Goal: Task Accomplishment & Management: Manage account settings

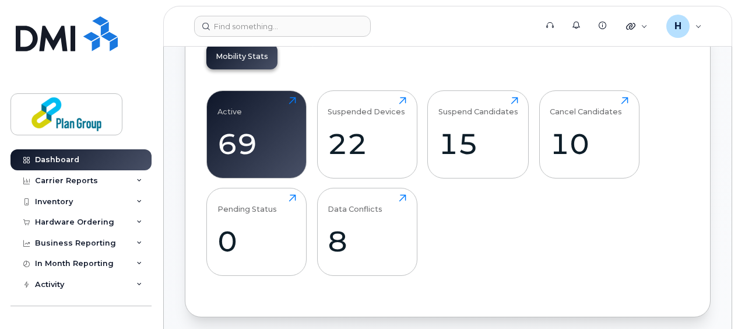
scroll to position [334, 0]
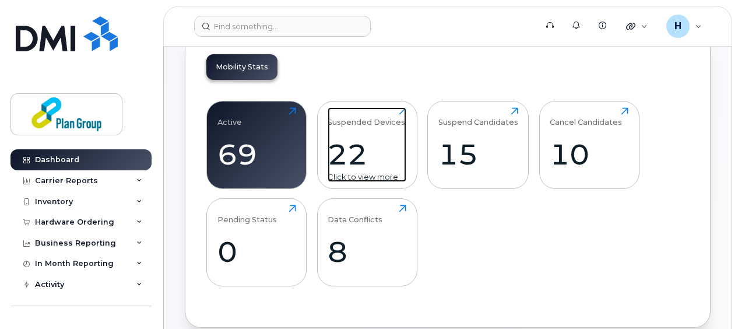
click at [367, 135] on div "Suspended Devices 22 Click to view more" at bounding box center [367, 144] width 79 height 75
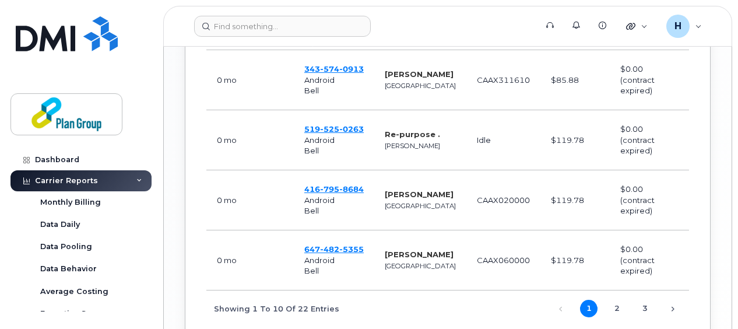
scroll to position [1034, 0]
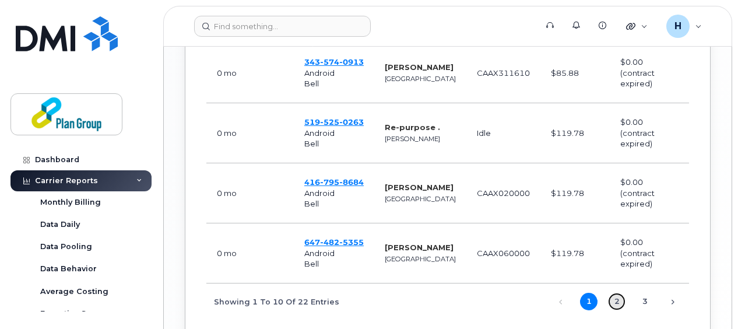
click at [616, 310] on link "2" at bounding box center [616, 301] width 17 height 17
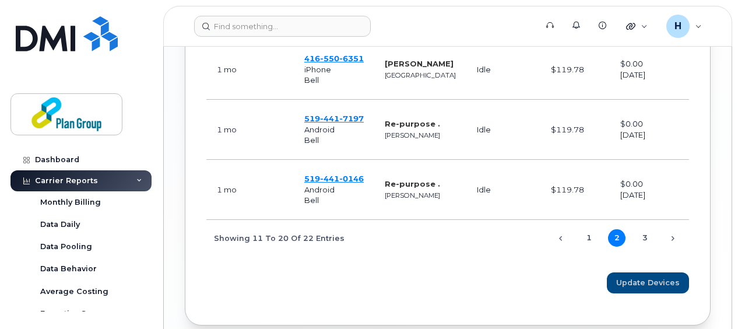
scroll to position [1102, 0]
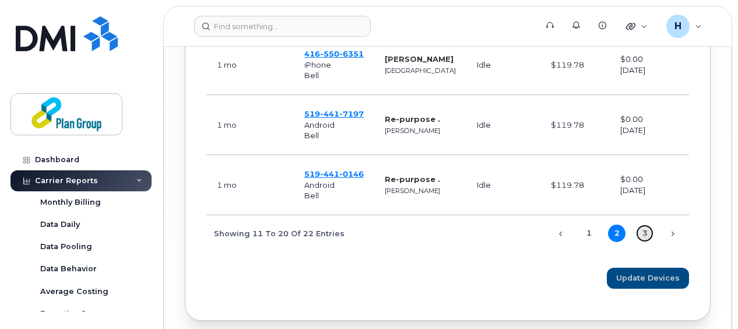
click at [643, 242] on link "3" at bounding box center [644, 232] width 17 height 17
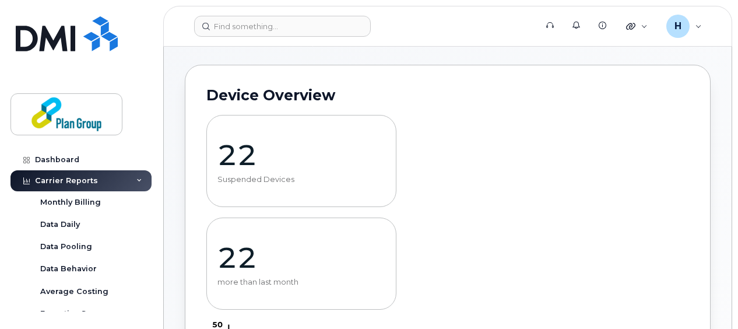
scroll to position [0, 0]
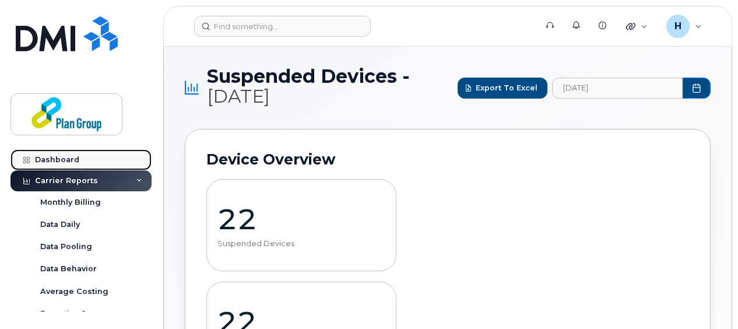
click at [59, 156] on div "Dashboard" at bounding box center [57, 159] width 44 height 9
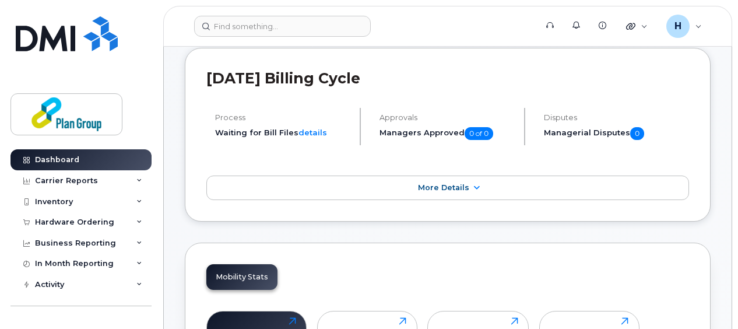
scroll to position [127, 0]
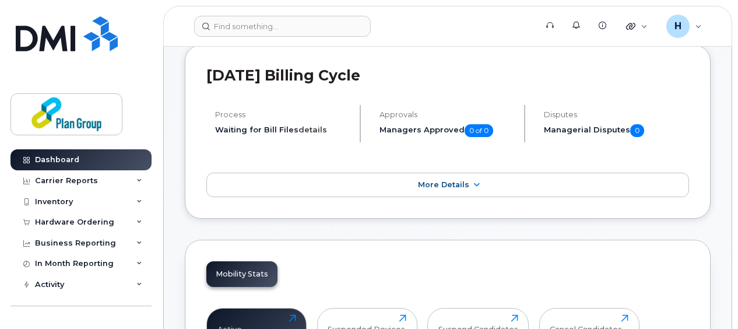
click at [313, 125] on link "details" at bounding box center [313, 129] width 29 height 9
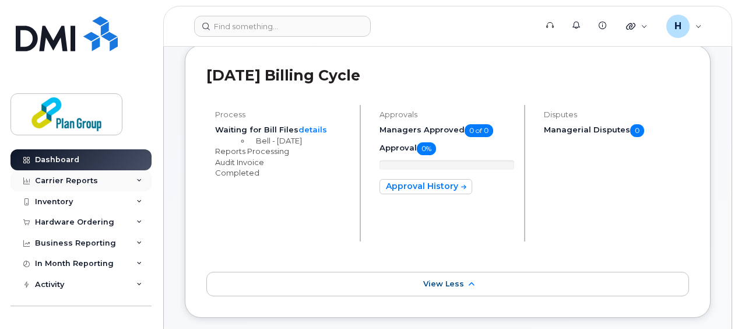
click at [136, 178] on icon at bounding box center [139, 181] width 6 height 6
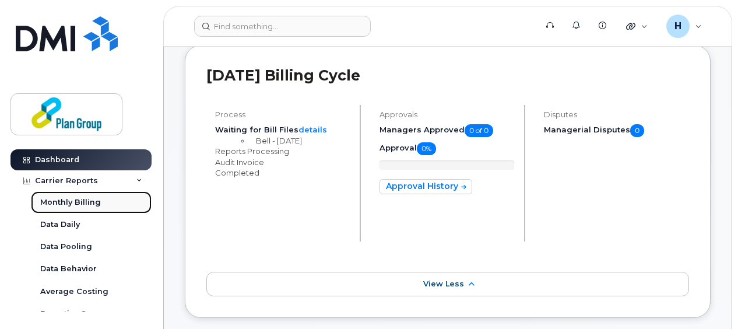
click at [86, 207] on link "Monthly Billing" at bounding box center [91, 202] width 121 height 22
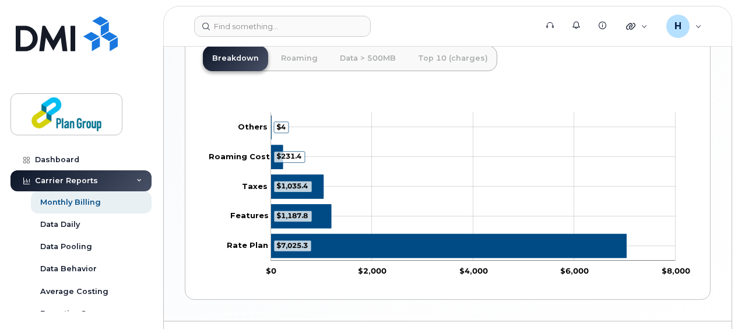
scroll to position [581, 0]
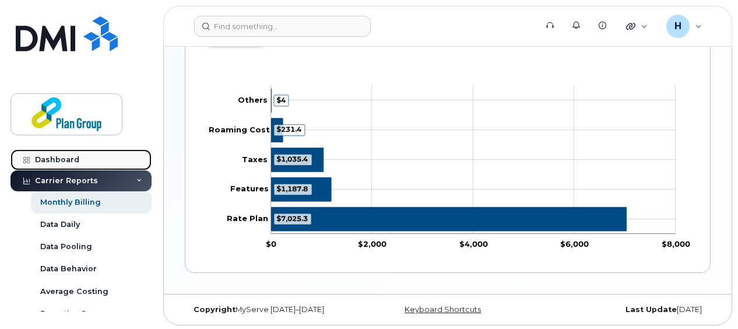
click at [98, 160] on link "Dashboard" at bounding box center [80, 159] width 141 height 21
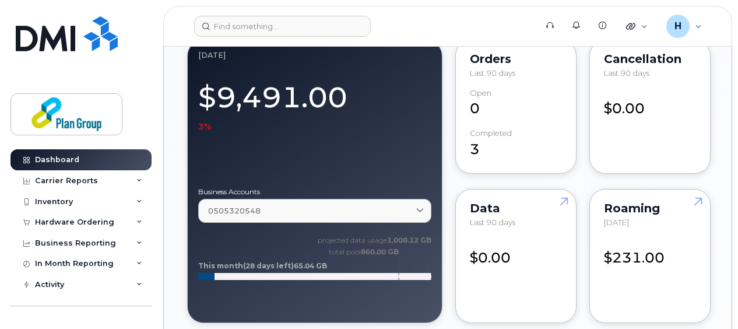
scroll to position [995, 0]
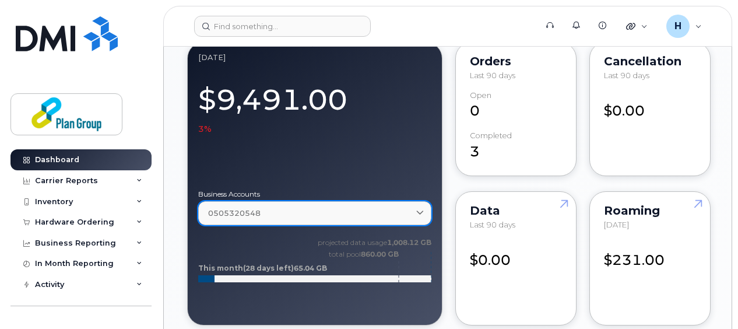
click at [423, 208] on span at bounding box center [420, 213] width 11 height 11
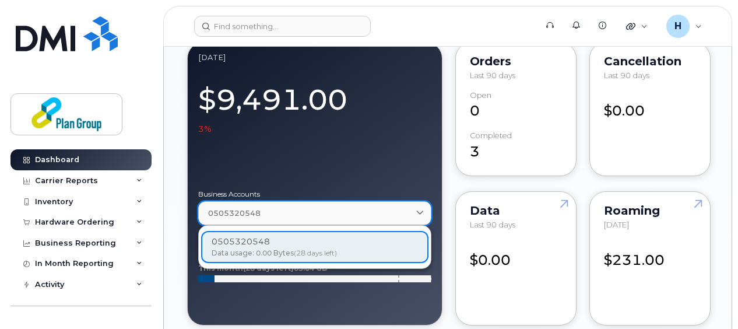
click at [423, 208] on span at bounding box center [420, 213] width 11 height 11
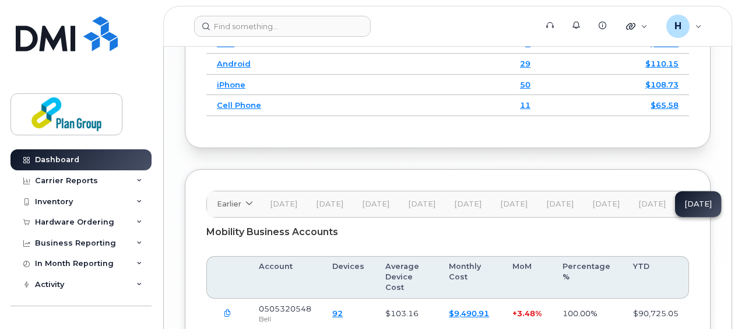
scroll to position [1933, 0]
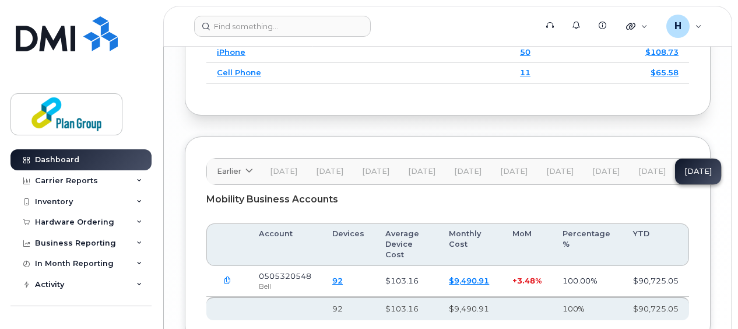
click at [648, 167] on span "Aug 25" at bounding box center [651, 171] width 27 height 9
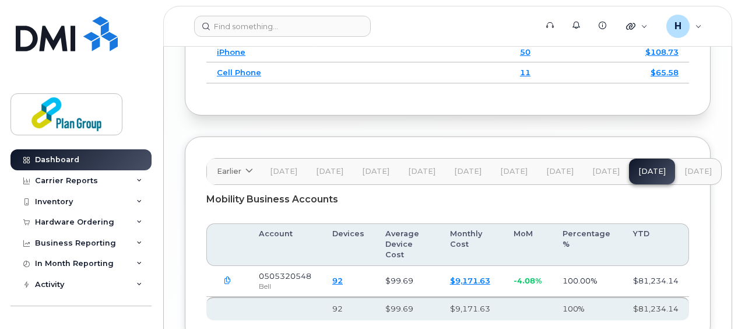
click at [687, 167] on span "Sep 25" at bounding box center [698, 171] width 27 height 9
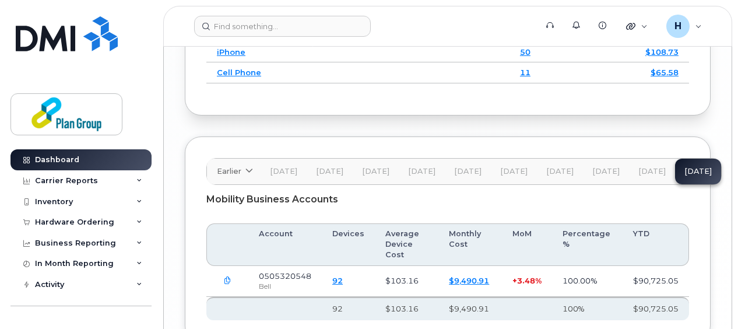
click at [643, 167] on span "Aug 25" at bounding box center [651, 171] width 27 height 9
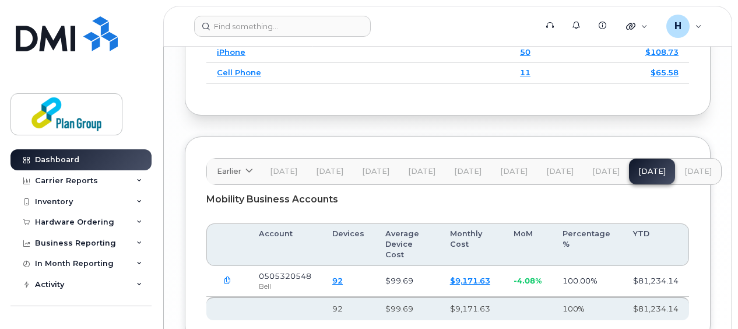
click at [604, 167] on span "Jul 25" at bounding box center [605, 171] width 27 height 9
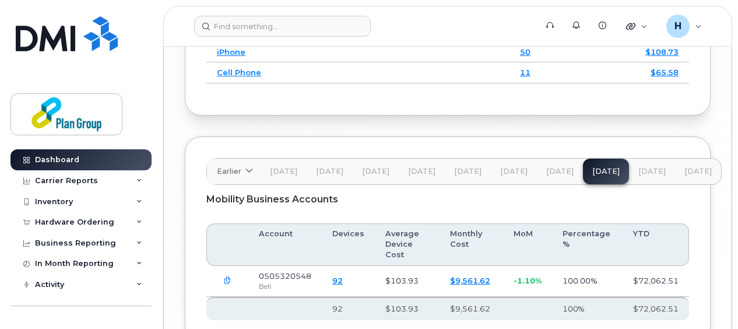
click at [692, 167] on span "Sep 25" at bounding box center [698, 171] width 27 height 9
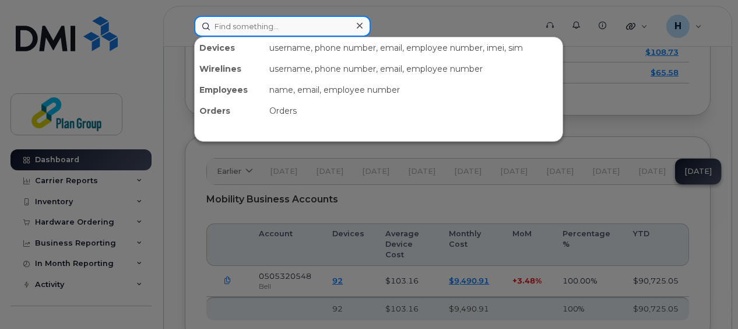
click at [287, 31] on input at bounding box center [282, 26] width 177 height 21
paste input "416-434-9789"
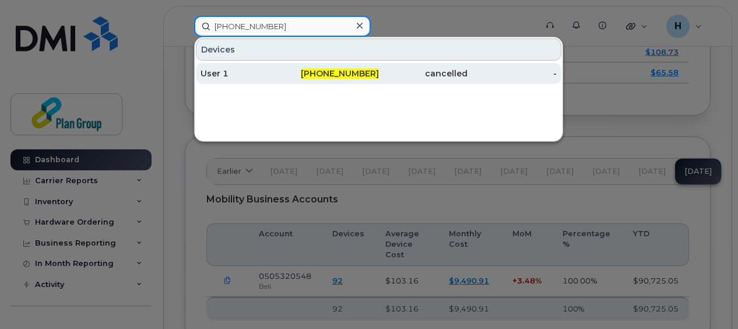
type input "416-434-9789"
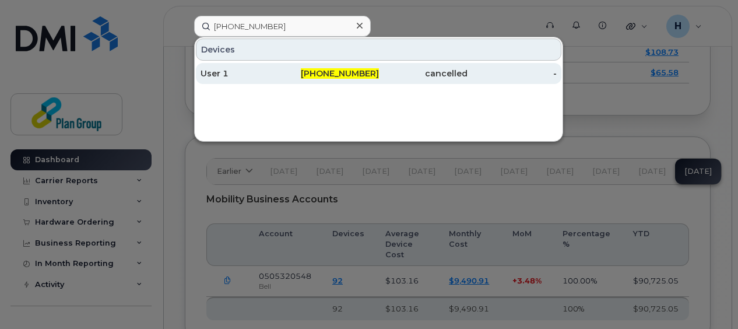
click at [278, 75] on div "User 1" at bounding box center [245, 74] width 89 height 12
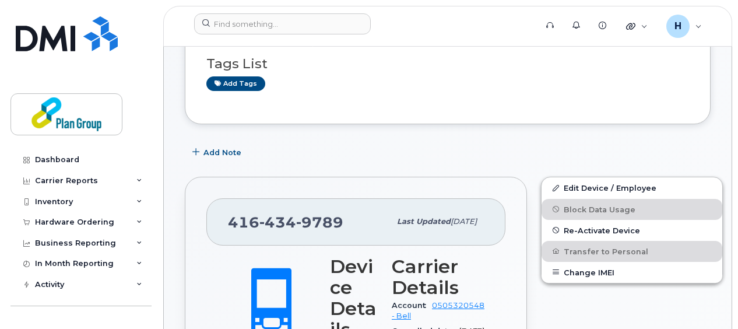
scroll to position [5, 0]
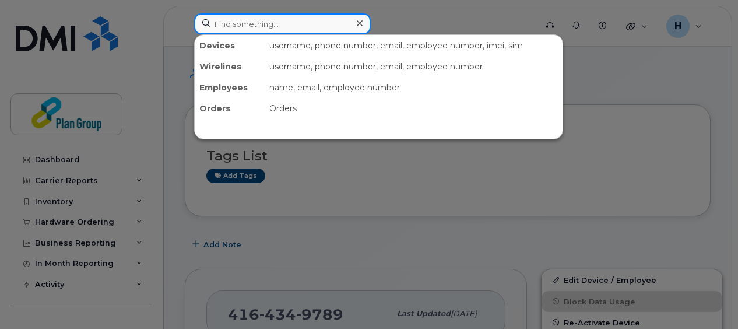
click at [274, 23] on input at bounding box center [282, 23] width 177 height 21
paste input "[PHONE_NUMBER]"
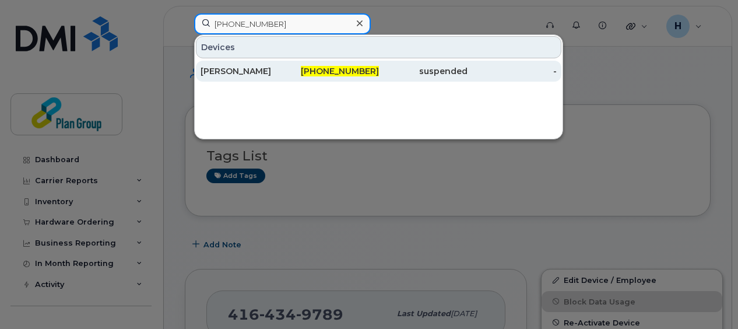
type input "[PHONE_NUMBER]"
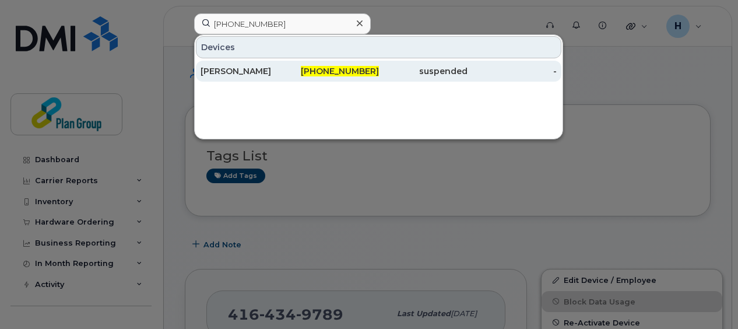
click at [285, 70] on div "[PERSON_NAME]" at bounding box center [245, 71] width 89 height 12
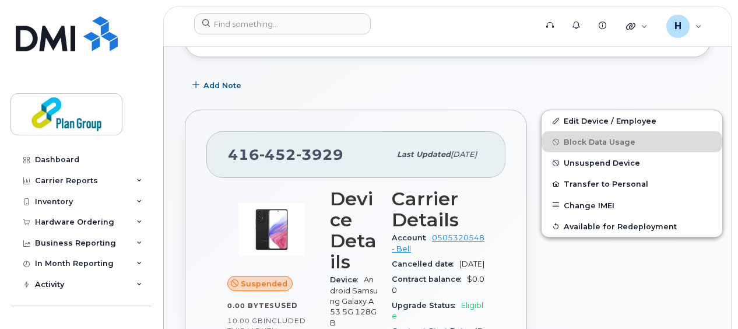
scroll to position [211, 0]
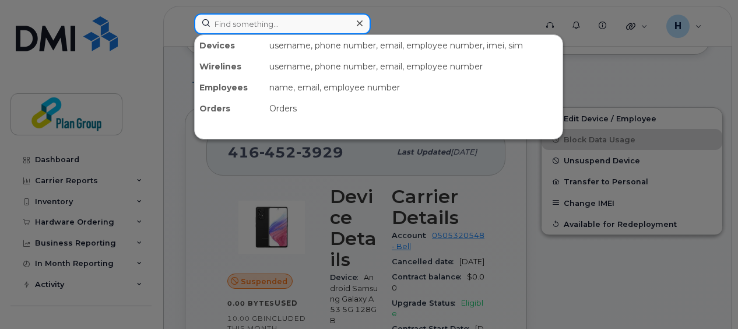
click at [346, 21] on input at bounding box center [282, 23] width 177 height 21
paste input "416-550-6351"
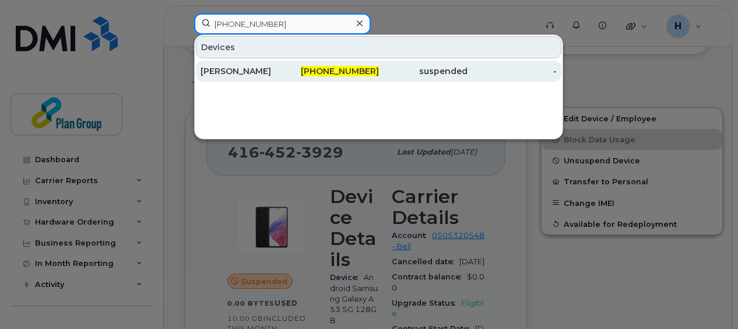
type input "416-550-6351"
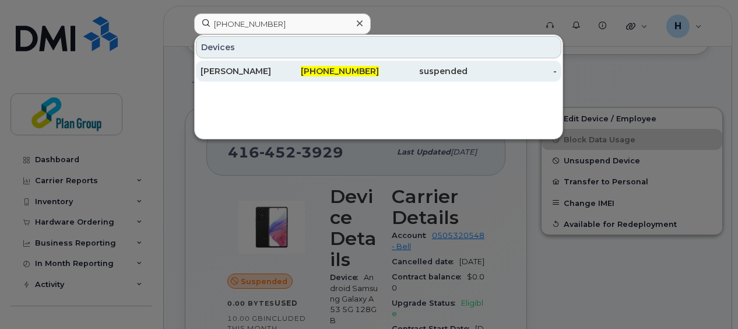
click at [309, 69] on div "416-550-6351" at bounding box center [334, 71] width 89 height 12
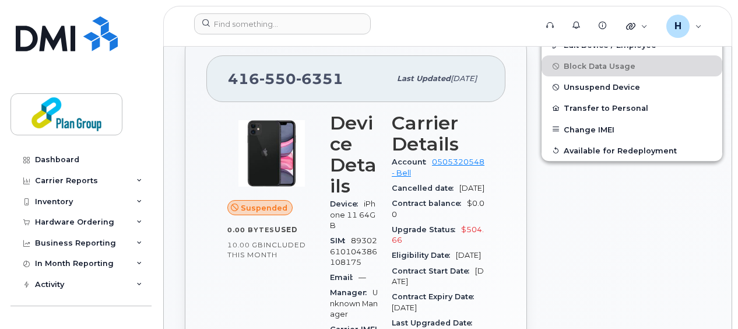
scroll to position [261, 0]
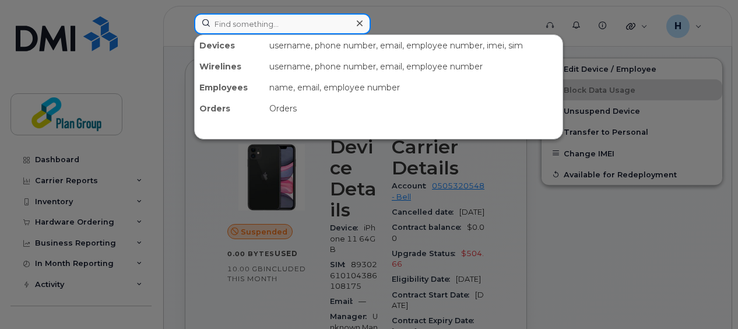
click at [295, 24] on input at bounding box center [282, 23] width 177 height 21
paste input "416-624-1065"
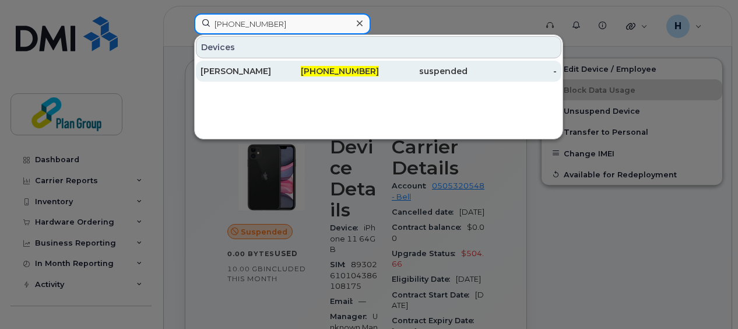
type input "416-624-1065"
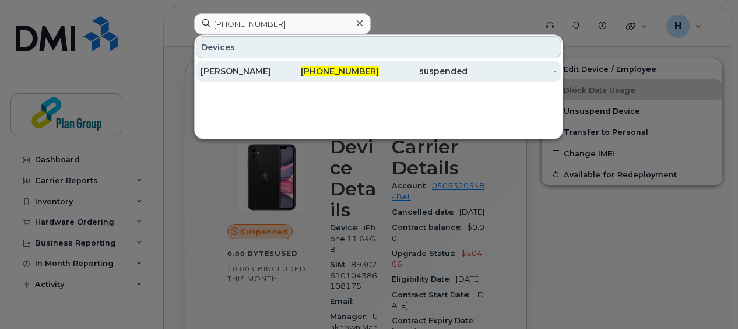
click at [299, 72] on div "416-624-1065" at bounding box center [334, 71] width 89 height 12
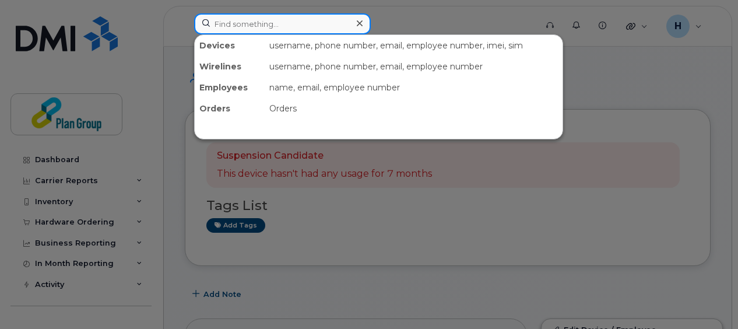
click at [300, 19] on input at bounding box center [282, 23] width 177 height 21
paste input "416-795-8684"
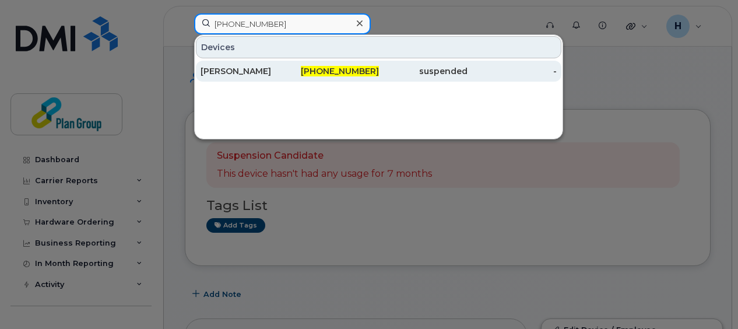
type input "416-795-8684"
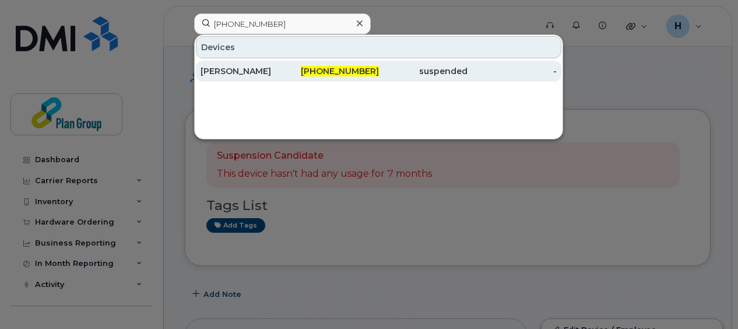
click at [293, 68] on div "416-795-8684" at bounding box center [334, 71] width 89 height 12
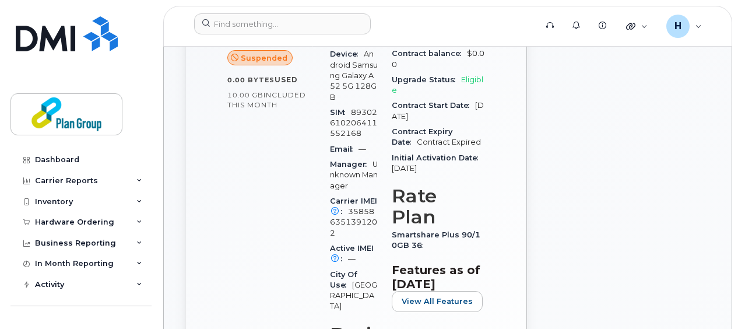
scroll to position [440, 0]
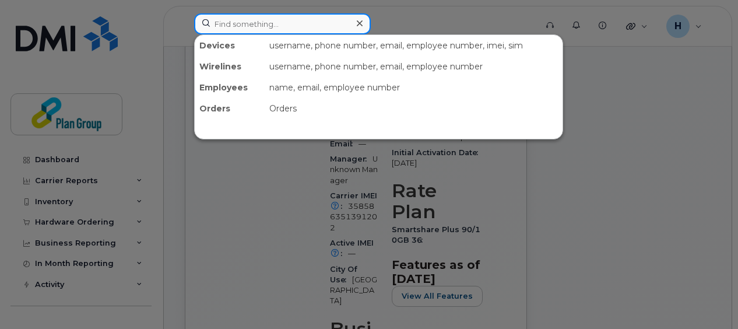
click at [278, 19] on input at bounding box center [282, 23] width 177 height 21
paste input "[PHONE_NUMBER]"
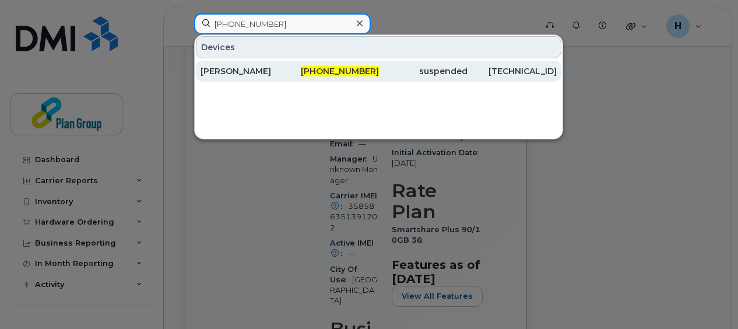
type input "[PHONE_NUMBER]"
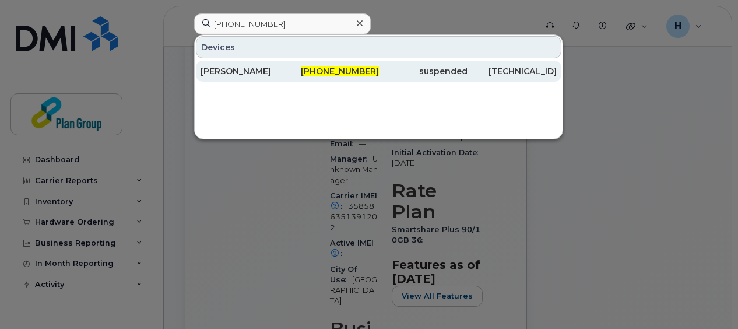
click at [301, 68] on div "416-806-5332" at bounding box center [334, 71] width 89 height 12
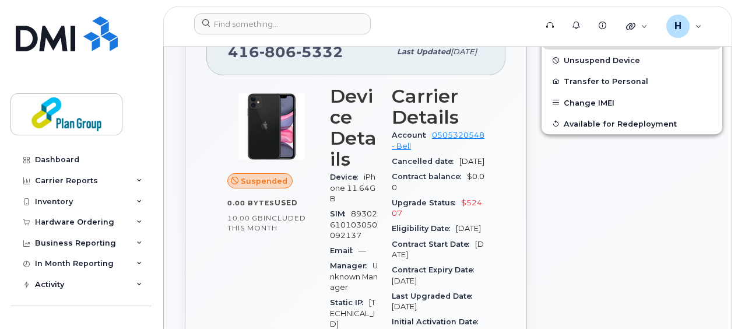
scroll to position [311, 0]
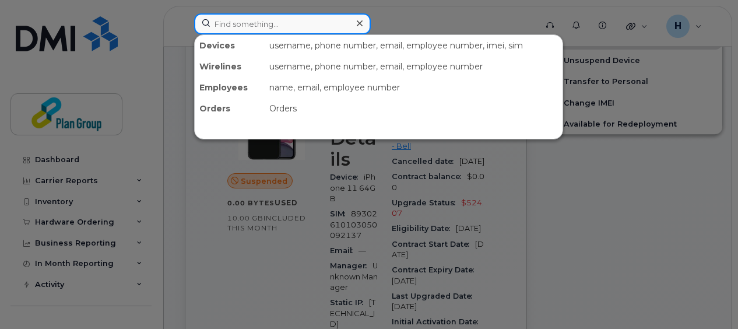
click at [283, 20] on input at bounding box center [282, 23] width 177 height 21
paste input "416-859-4458"
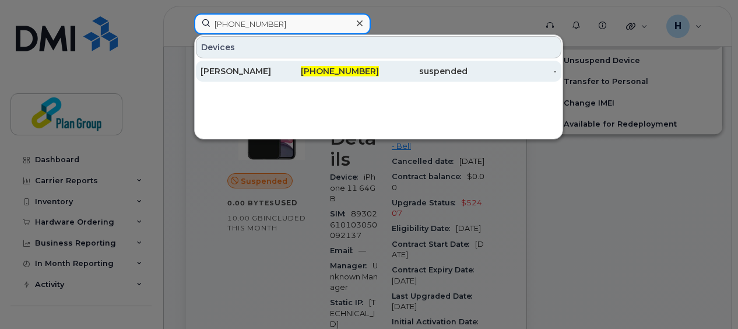
type input "416-859-4458"
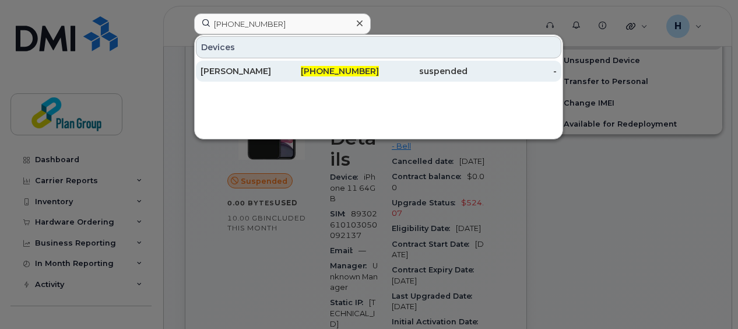
click at [322, 69] on span "416-859-4458" at bounding box center [340, 71] width 78 height 10
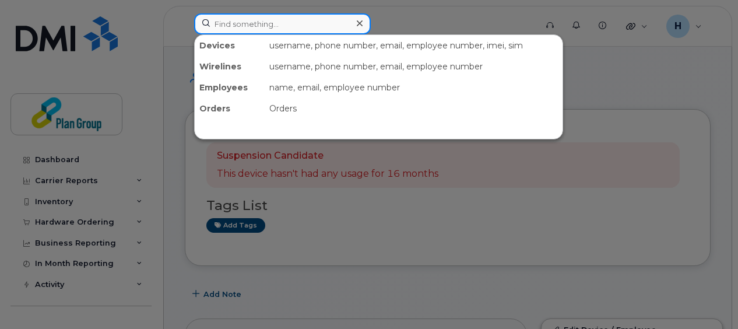
click at [345, 19] on input at bounding box center [282, 23] width 177 height 21
paste input "416-859-4544"
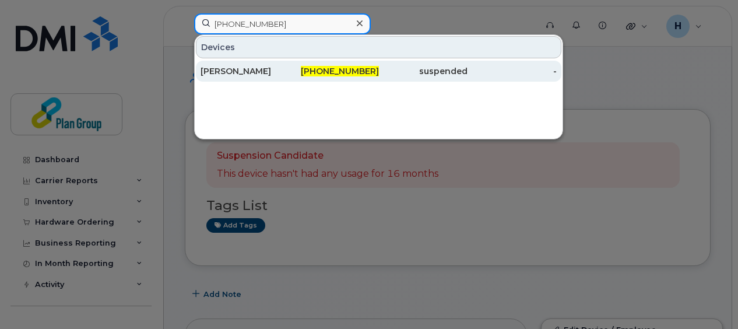
type input "416-859-4544"
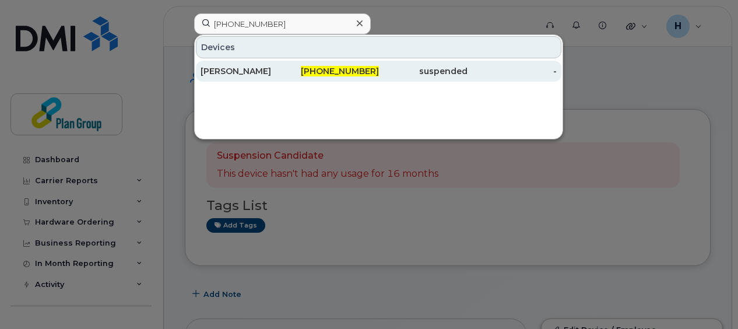
click at [351, 74] on span "416-859-4544" at bounding box center [340, 71] width 78 height 10
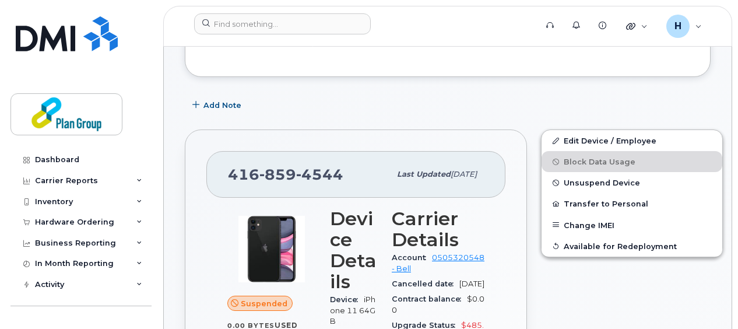
scroll to position [157, 0]
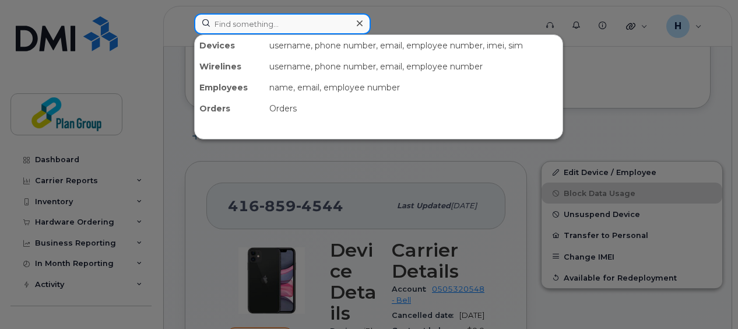
click at [327, 16] on input at bounding box center [282, 23] width 177 height 21
paste input "416-970-0406"
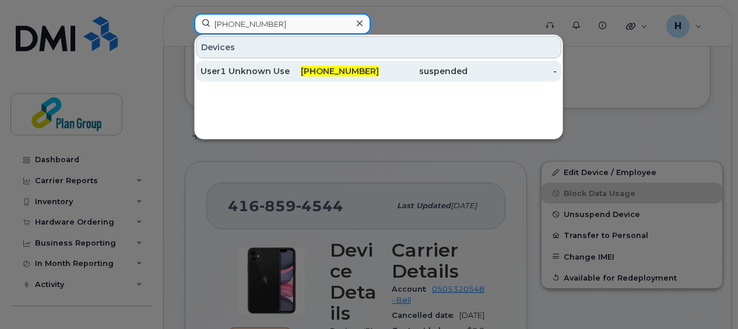
type input "416-970-0406"
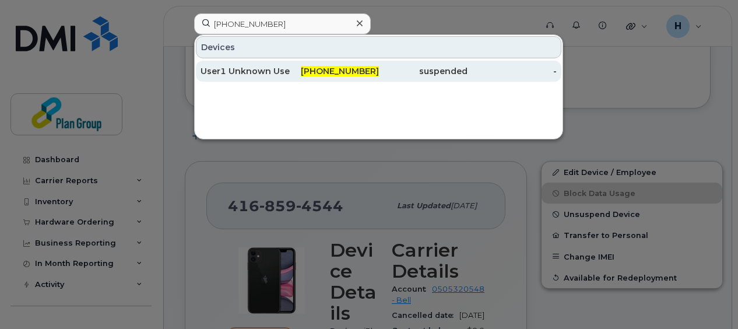
click at [335, 69] on span "416-970-0406" at bounding box center [340, 71] width 78 height 10
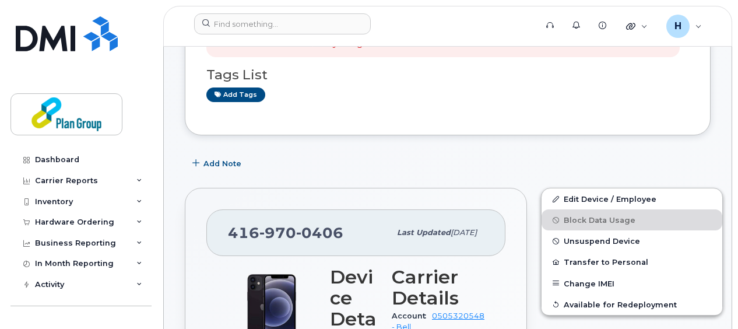
scroll to position [104, 0]
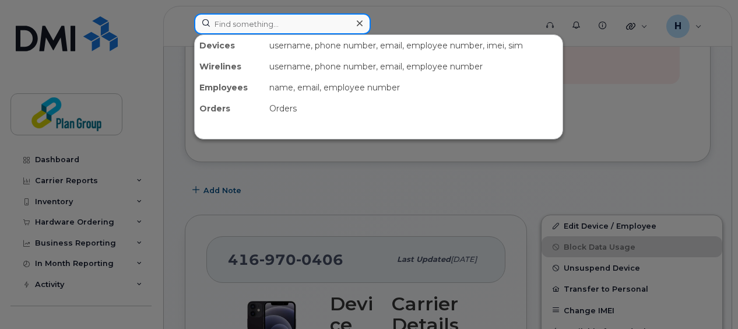
click at [345, 18] on input at bounding box center [282, 23] width 177 height 21
paste input "437-297-2392"
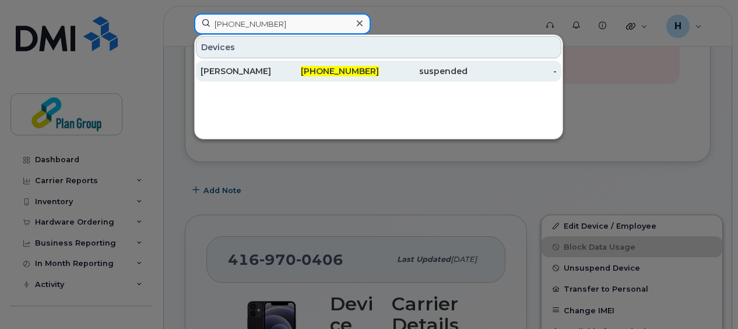
type input "437-297-2392"
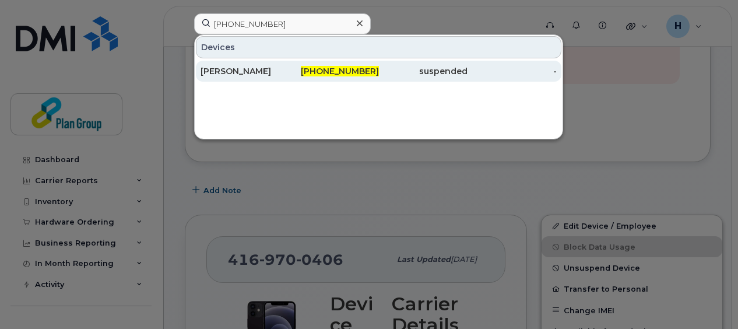
click at [358, 69] on span "437-297-2392" at bounding box center [340, 71] width 78 height 10
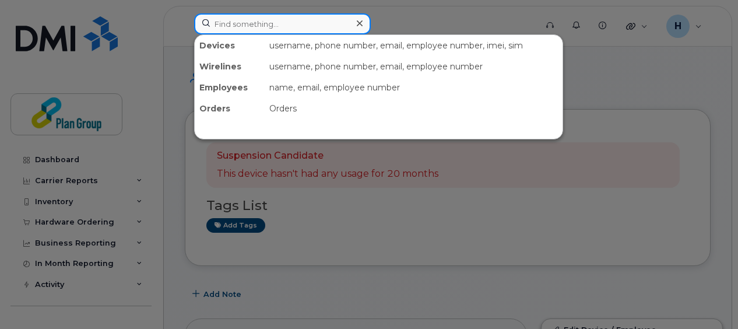
click at [257, 26] on input at bounding box center [282, 23] width 177 height 21
paste input "613-796-1718"
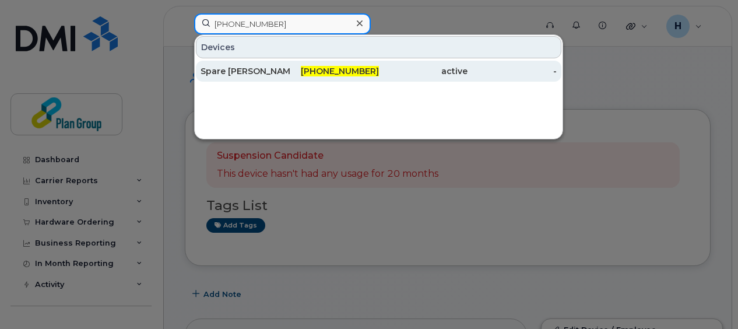
type input "613-796-1718"
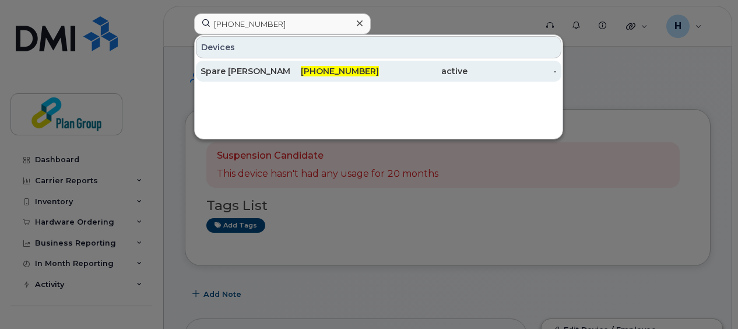
click at [292, 71] on div "613-796-1718" at bounding box center [334, 71] width 89 height 12
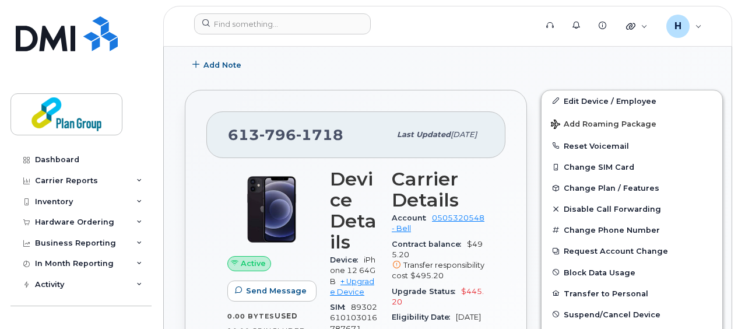
scroll to position [343, 0]
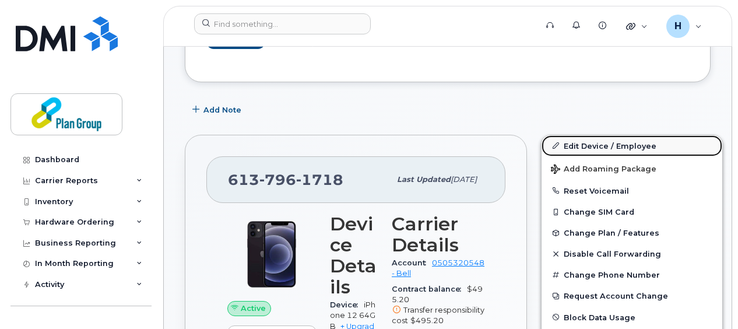
click at [600, 144] on link "Edit Device / Employee" at bounding box center [632, 145] width 181 height 21
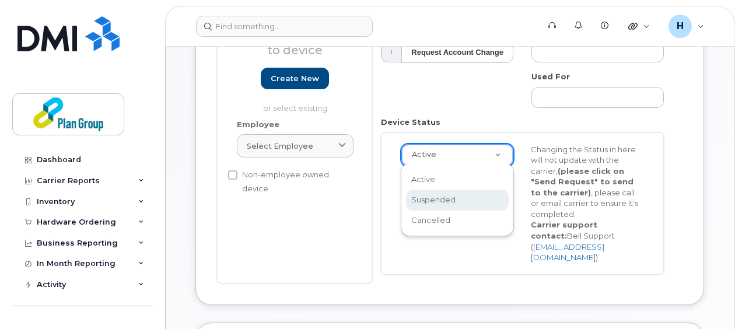
scroll to position [0, 3]
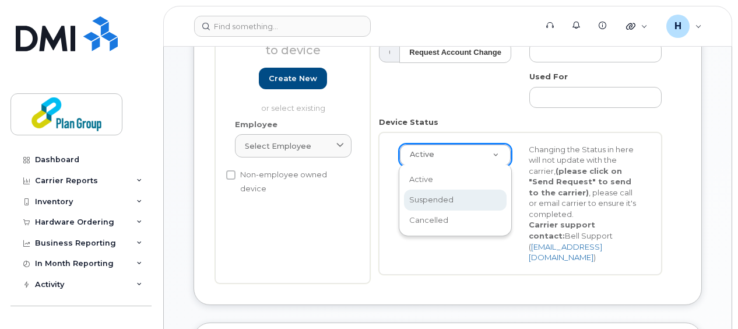
select select "suspended"
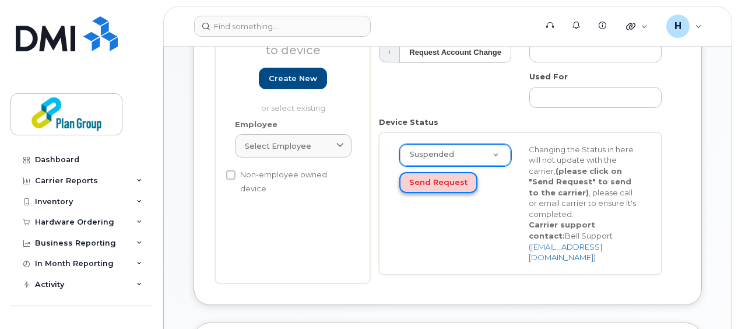
click at [433, 182] on button "Send Request" at bounding box center [438, 183] width 78 height 22
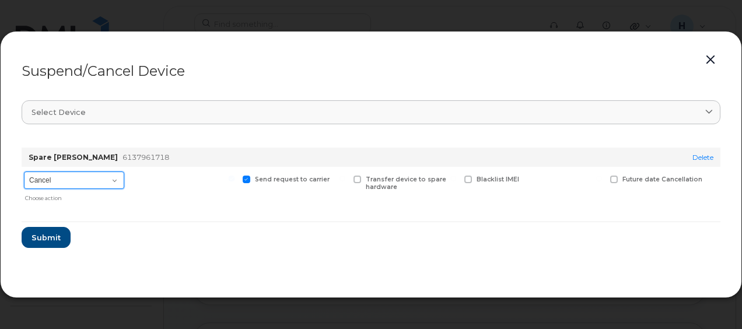
click at [92, 184] on select "Cancel Suspend - Extend Suspension Suspend - Reduced Rate Suspend - Full Rate S…" at bounding box center [74, 179] width 100 height 17
select select "[object Object]"
click at [24, 171] on select "Cancel Suspend - Extend Suspension Suspend - Reduced Rate Suspend - Full Rate S…" at bounding box center [74, 179] width 100 height 17
click at [75, 175] on select "Cancel Suspend - Extend Suspension Suspend - Reduced Rate Suspend - Full Rate S…" at bounding box center [74, 179] width 100 height 17
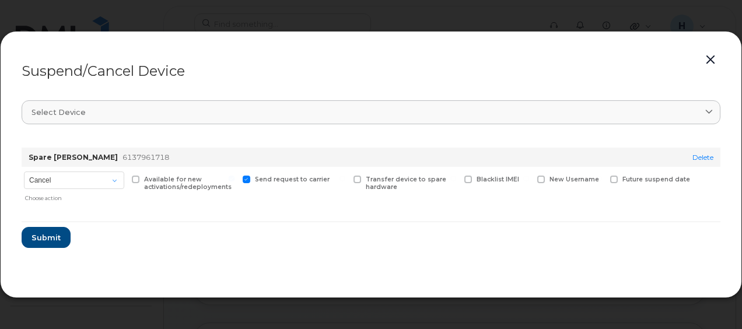
click at [255, 237] on form "Spare Gabriel Madison 6137961718 Delete Cancel Suspend - Extend Suspension Susp…" at bounding box center [371, 193] width 699 height 110
click at [56, 232] on span "Submit" at bounding box center [45, 237] width 29 height 11
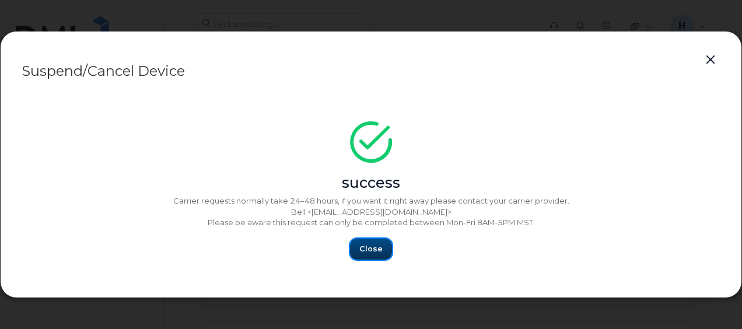
click at [372, 245] on span "Close" at bounding box center [370, 248] width 23 height 11
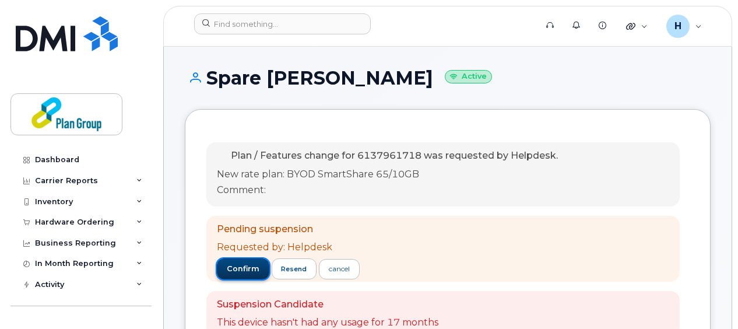
click at [244, 265] on span "confirm" at bounding box center [243, 269] width 33 height 10
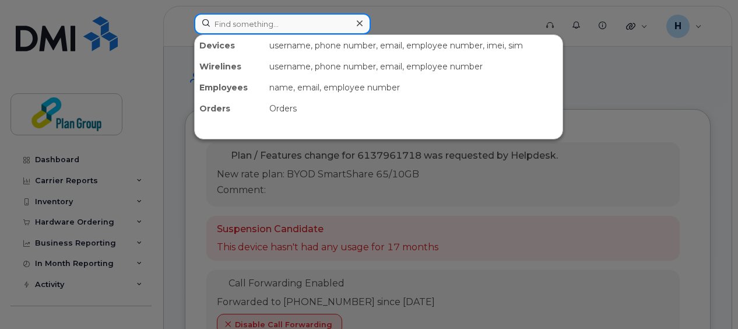
click at [290, 20] on input at bounding box center [282, 23] width 177 height 21
paste input "[PHONE_NUMBER]"
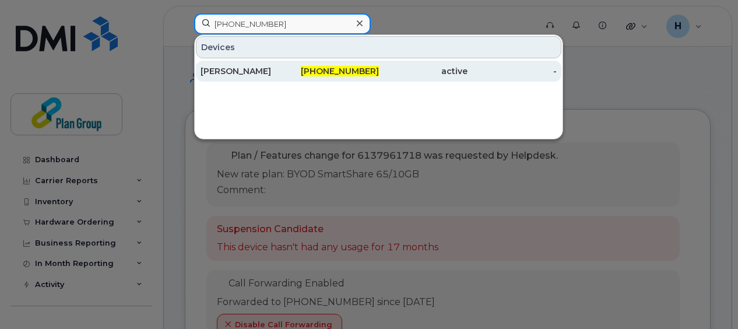
type input "647-448-7987"
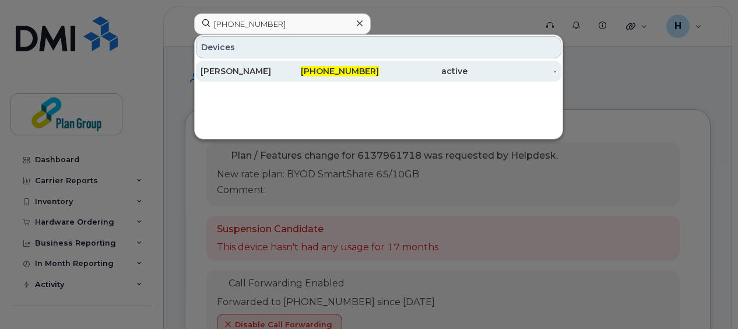
click at [301, 74] on div "647-448-7987" at bounding box center [334, 71] width 89 height 12
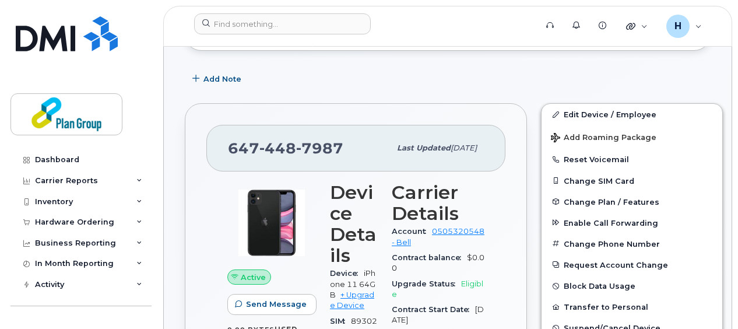
scroll to position [212, 0]
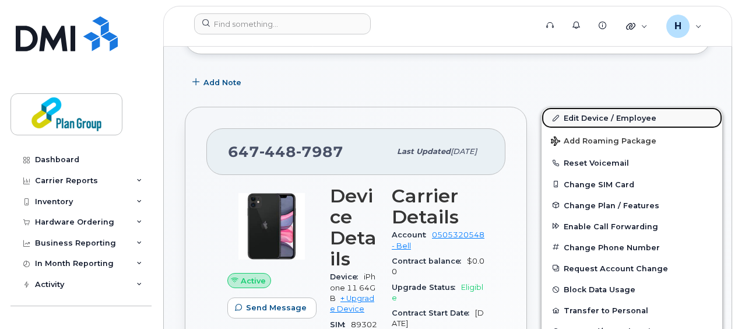
click at [624, 113] on link "Edit Device / Employee" at bounding box center [632, 117] width 181 height 21
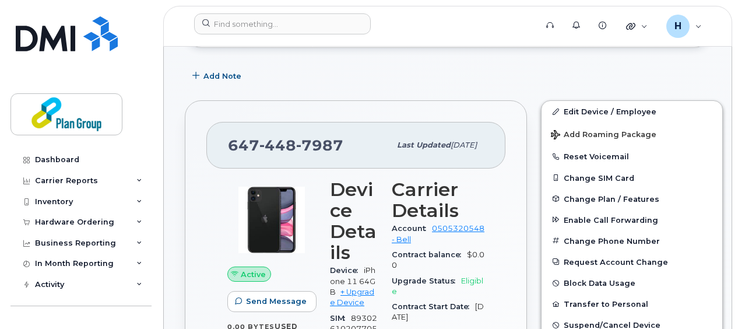
scroll to position [221, 0]
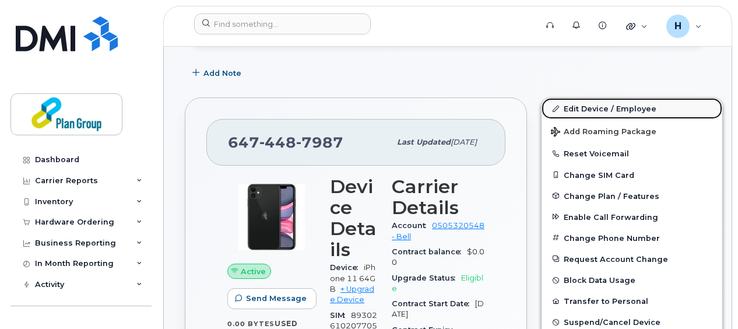
click at [612, 110] on link "Edit Device / Employee" at bounding box center [632, 108] width 181 height 21
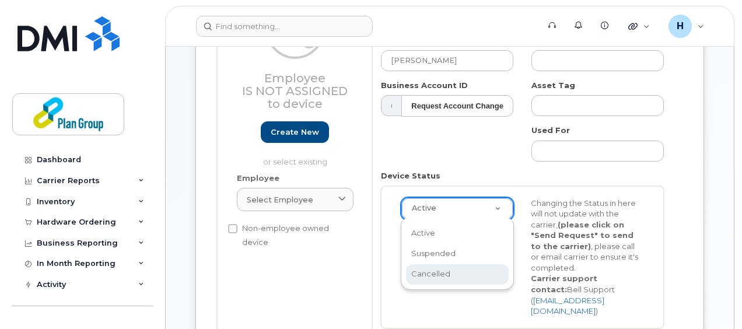
scroll to position [0, 3]
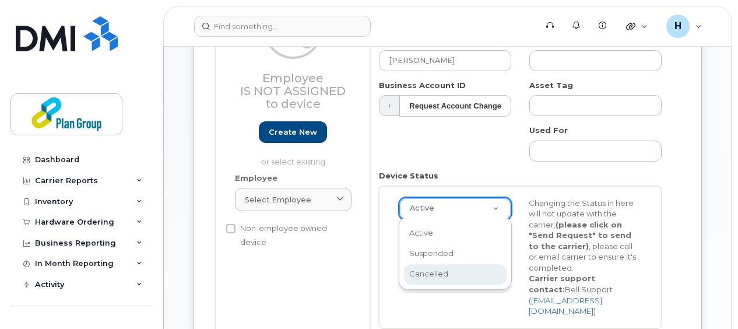
select select "cancelled"
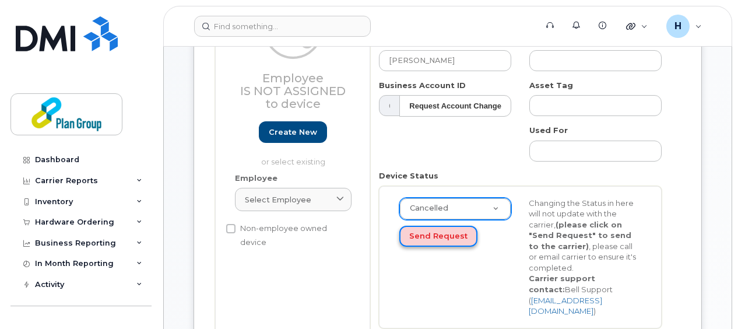
click at [438, 234] on button "Send Request" at bounding box center [438, 237] width 78 height 22
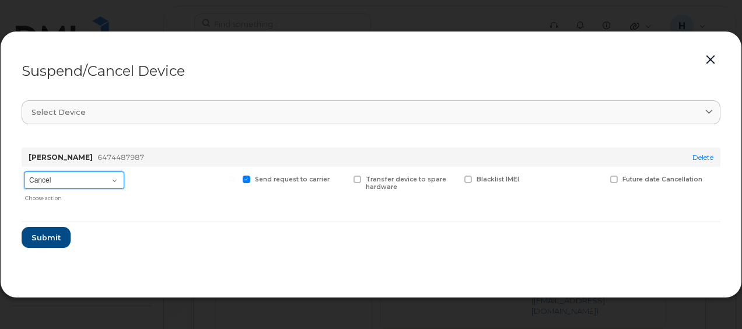
click at [83, 181] on select "Cancel Suspend - Extend Suspension Suspend - Reduced Rate Suspend - Full Rate S…" at bounding box center [74, 179] width 100 height 17
click at [196, 203] on div at bounding box center [183, 187] width 108 height 40
click at [50, 233] on span "Submit" at bounding box center [45, 237] width 29 height 11
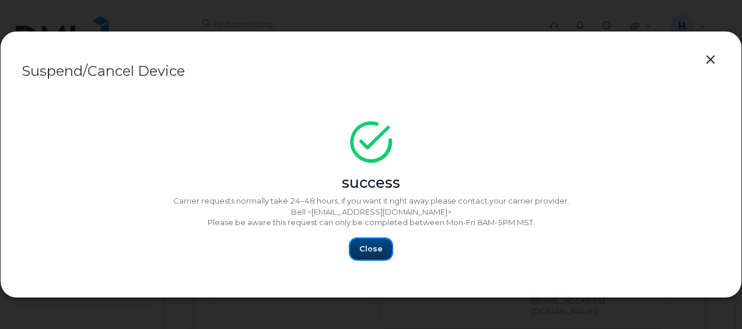
click at [371, 252] on span "Close" at bounding box center [370, 248] width 23 height 11
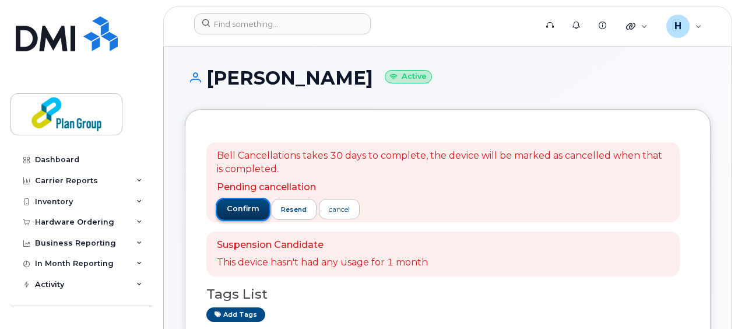
click at [239, 206] on span "confirm" at bounding box center [243, 208] width 33 height 10
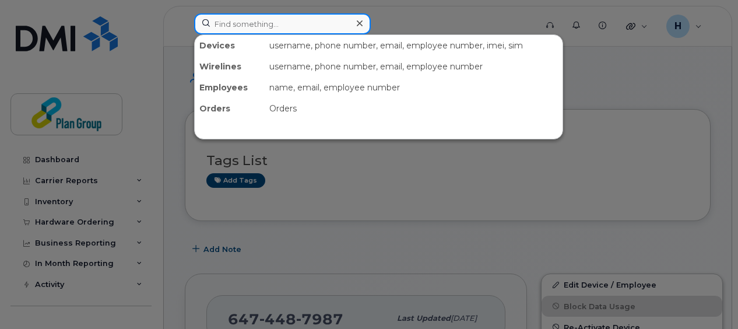
click at [278, 20] on input at bounding box center [282, 23] width 177 height 21
paste input "647-407-6032"
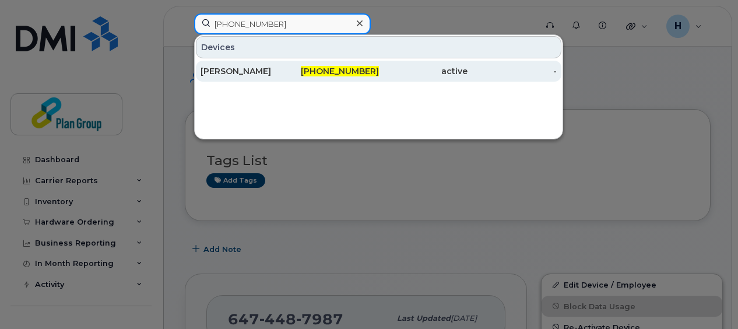
type input "647-407-6032"
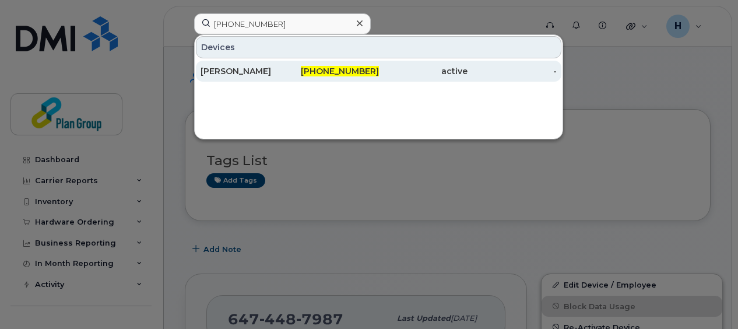
click at [280, 78] on div "[PERSON_NAME]" at bounding box center [245, 71] width 89 height 21
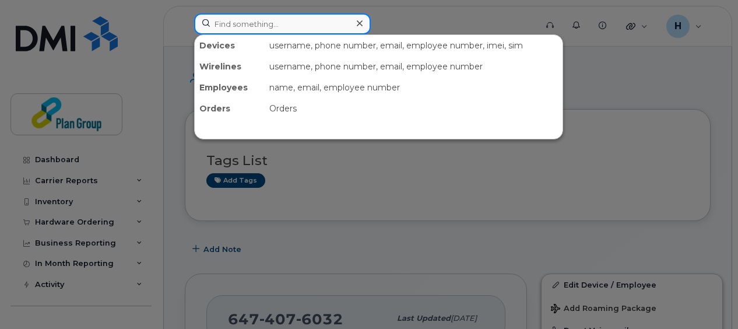
click at [314, 17] on input at bounding box center [282, 23] width 177 height 21
paste input "[PHONE_NUMBER]"
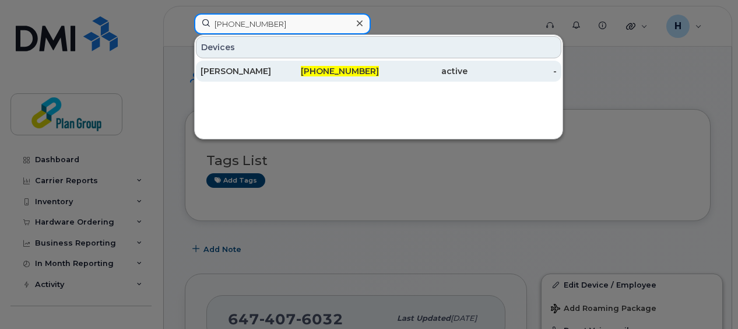
type input "647-564-9457"
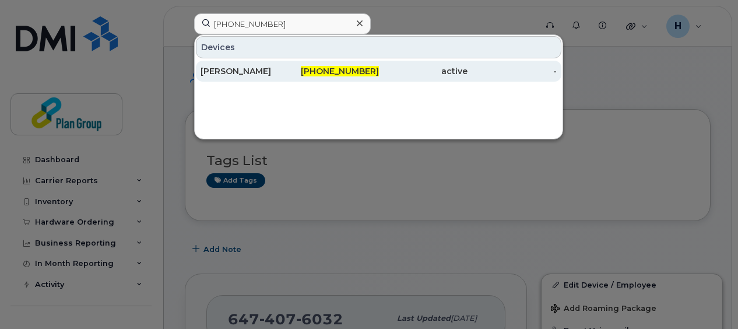
click at [297, 76] on div "647-564-9457" at bounding box center [334, 71] width 89 height 21
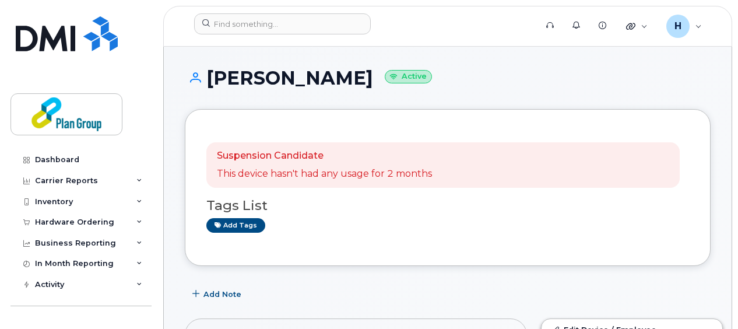
click at [690, 128] on div "Suspension Candidate This device hasn't had any usage for 2 months Tags List Ad…" at bounding box center [448, 187] width 526 height 157
click at [378, 84] on h1 "Robert Garbaczewski Active" at bounding box center [448, 78] width 526 height 20
copy h1 "Garbaczewski"
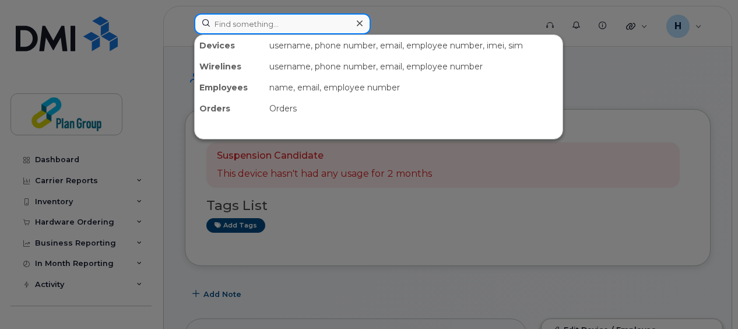
click at [296, 22] on input at bounding box center [282, 23] width 177 height 21
paste input "647-822-8214"
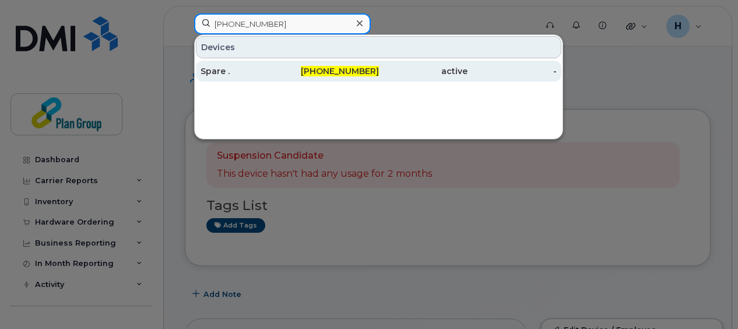
type input "647-822-8214"
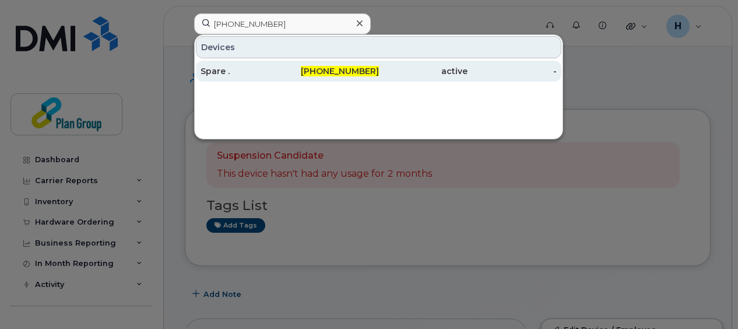
click at [299, 76] on div "647-822-8214" at bounding box center [334, 71] width 89 height 21
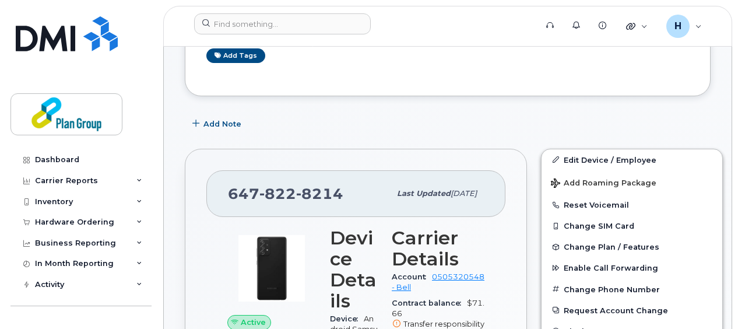
scroll to position [251, 0]
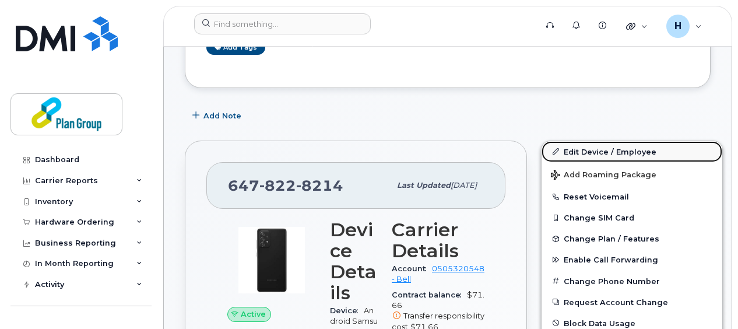
click at [617, 147] on link "Edit Device / Employee" at bounding box center [632, 151] width 181 height 21
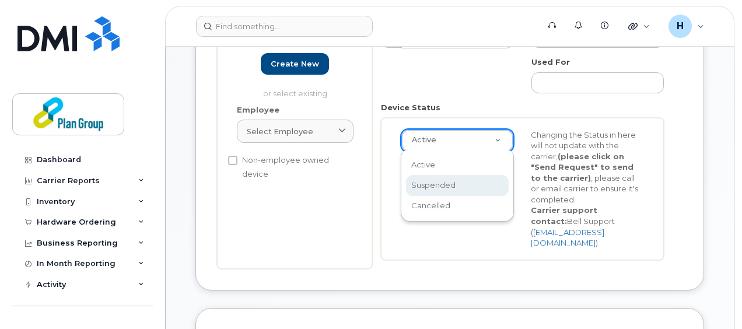
scroll to position [0, 3]
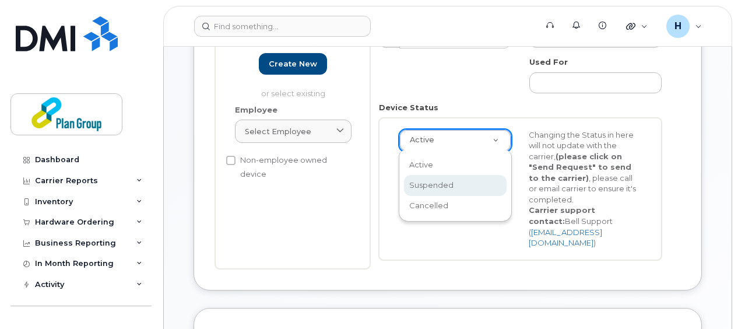
select select "suspended"
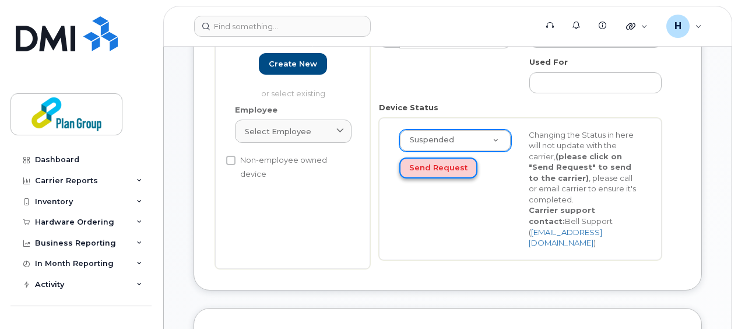
click at [437, 164] on button "Send Request" at bounding box center [438, 168] width 78 height 22
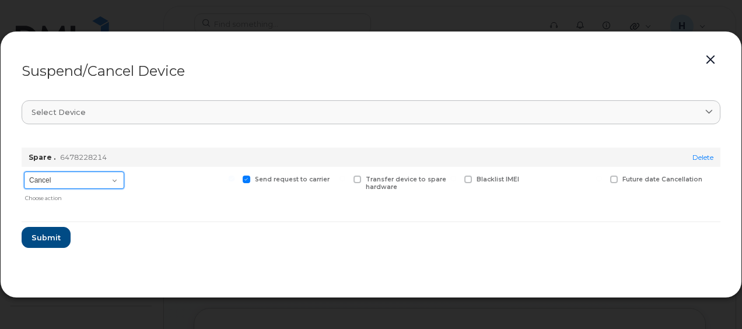
click at [103, 180] on select "Cancel Suspend - Extend Suspension Suspend - Reduced Rate Suspend - Full Rate S…" at bounding box center [74, 179] width 100 height 17
select select "[object Object]"
click at [24, 171] on select "Cancel Suspend - Extend Suspension Suspend - Reduced Rate Suspend - Full Rate S…" at bounding box center [74, 179] width 100 height 17
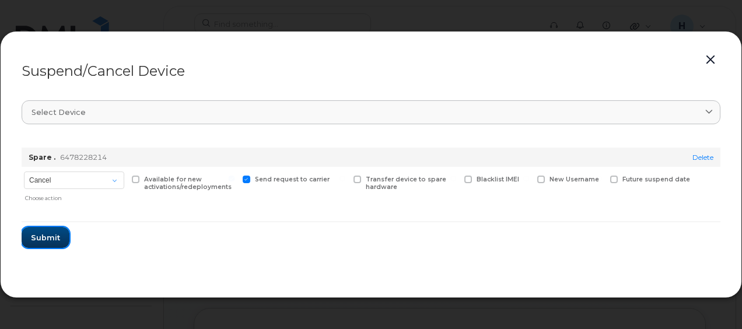
click at [52, 239] on span "Submit" at bounding box center [45, 237] width 29 height 11
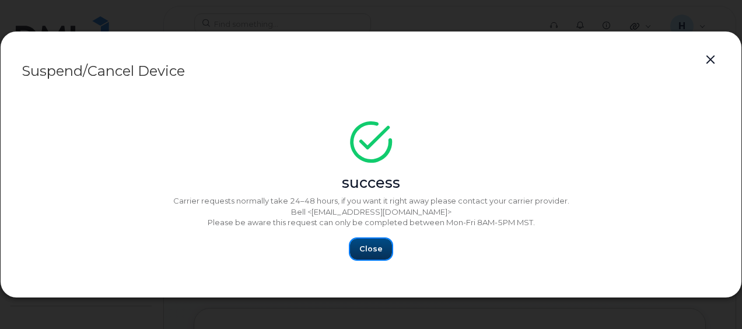
click at [368, 250] on span "Close" at bounding box center [370, 248] width 23 height 11
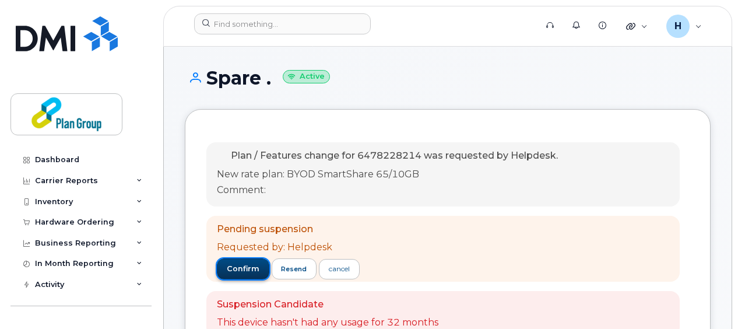
click at [242, 267] on span "confirm" at bounding box center [243, 269] width 33 height 10
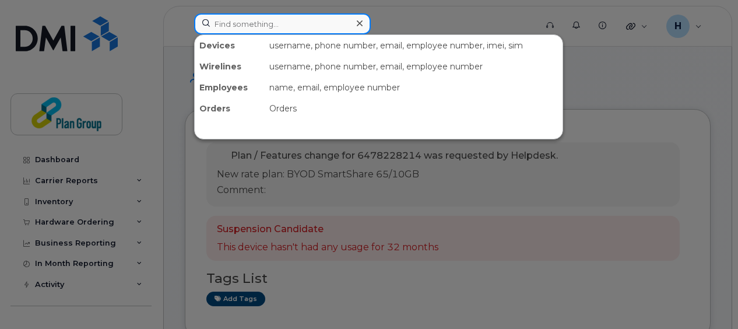
click at [296, 20] on input at bounding box center [282, 23] width 177 height 21
paste input "647-926-6047"
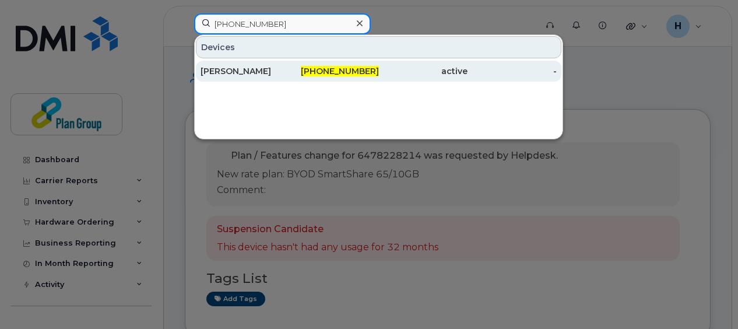
type input "647-926-6047"
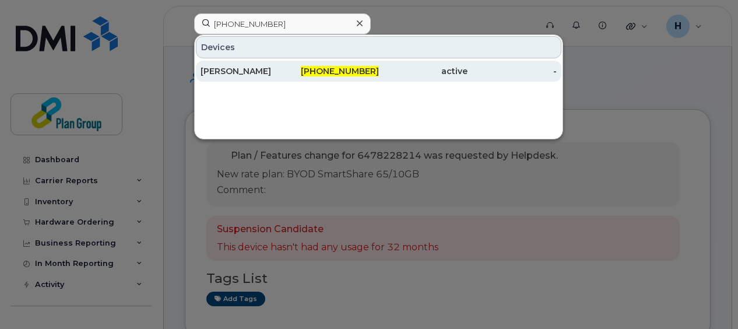
click at [299, 76] on div "647-926-6047" at bounding box center [334, 71] width 89 height 21
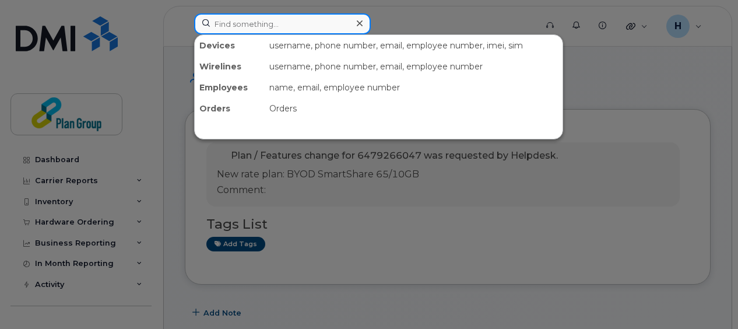
click at [234, 26] on input at bounding box center [282, 23] width 177 height 21
paste input "647-822-8214"
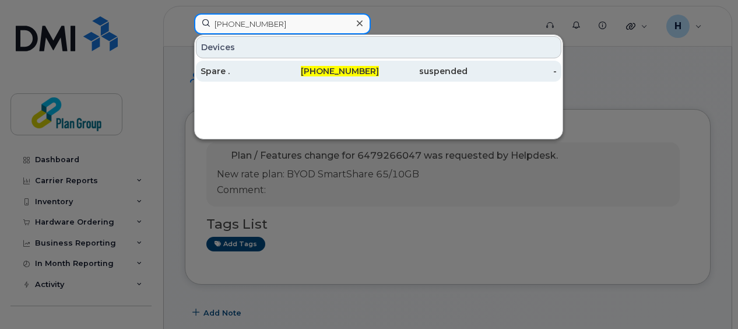
type input "647-822-8214"
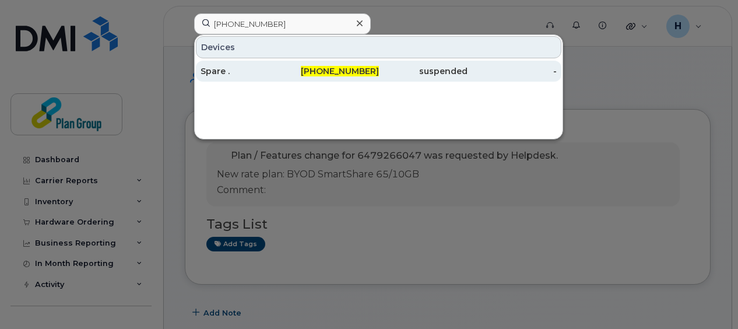
click at [255, 65] on div "Spare ." at bounding box center [245, 71] width 89 height 21
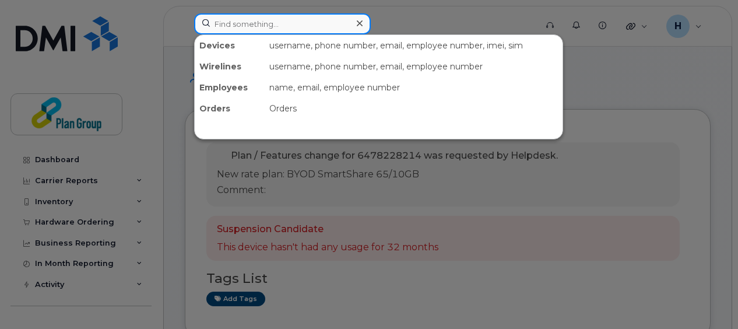
click at [233, 21] on input at bounding box center [282, 23] width 177 height 21
paste input "343-553-0147"
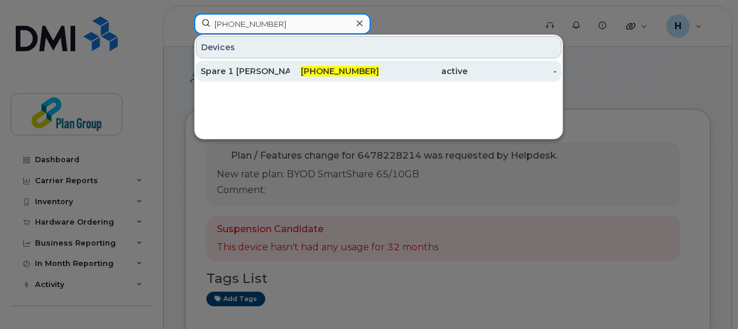
type input "343-553-0147"
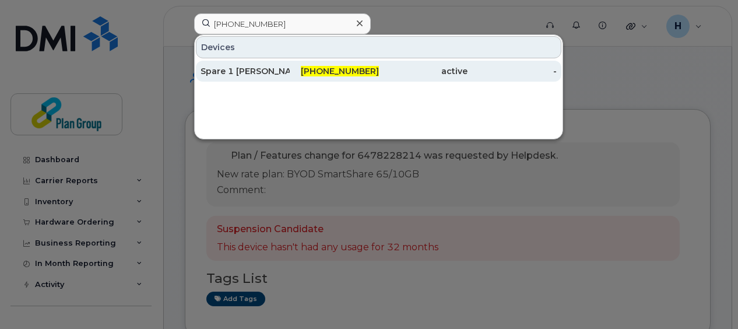
click at [271, 66] on div "Spare 1 [PERSON_NAME]" at bounding box center [245, 71] width 89 height 12
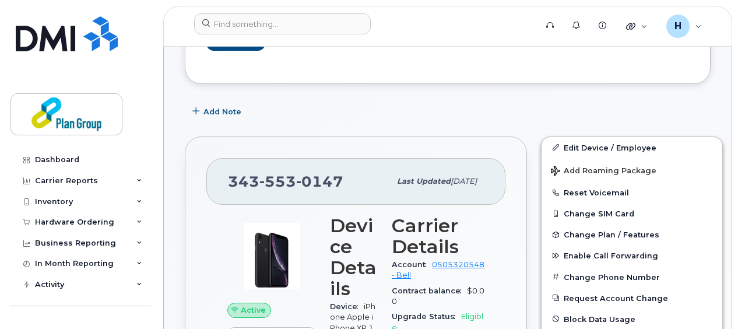
scroll to position [258, 0]
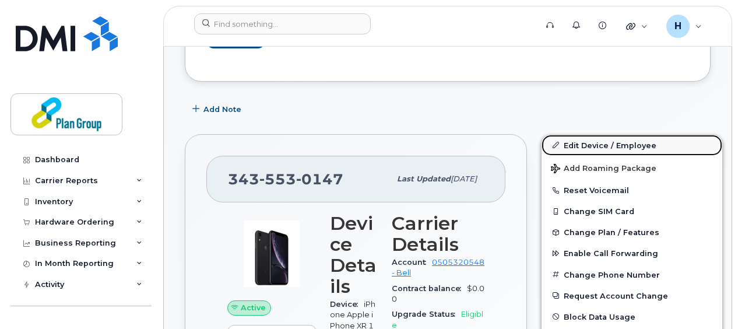
click at [628, 139] on link "Edit Device / Employee" at bounding box center [632, 145] width 181 height 21
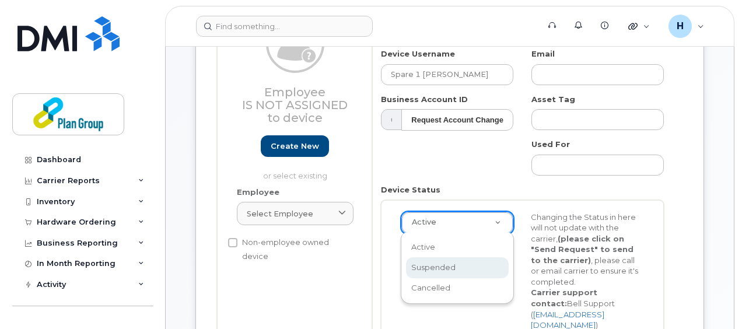
scroll to position [0, 3]
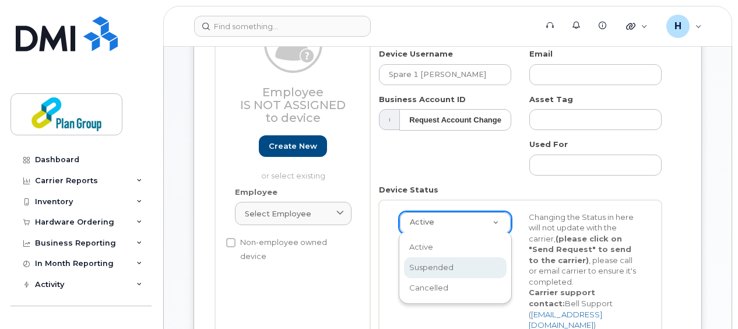
select select "suspended"
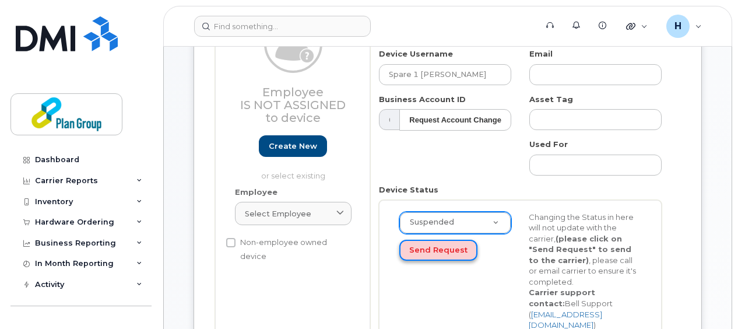
click at [433, 252] on button "Send Request" at bounding box center [438, 251] width 78 height 22
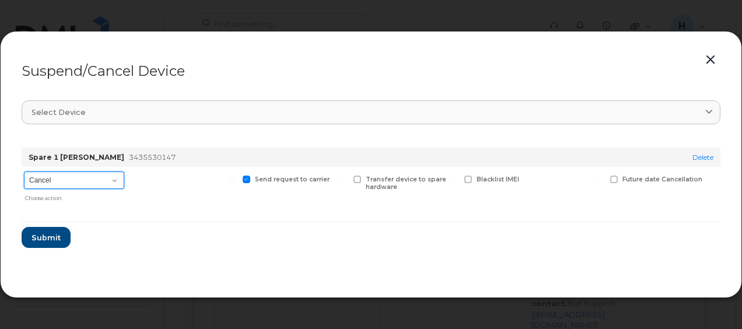
click at [78, 184] on select "Cancel Suspend - Extend Suspension Suspend - Reduced Rate Suspend - Full Rate S…" at bounding box center [74, 179] width 100 height 17
select select "[object Object]"
click at [24, 171] on select "Cancel Suspend - Extend Suspension Suspend - Reduced Rate Suspend - Full Rate S…" at bounding box center [74, 179] width 100 height 17
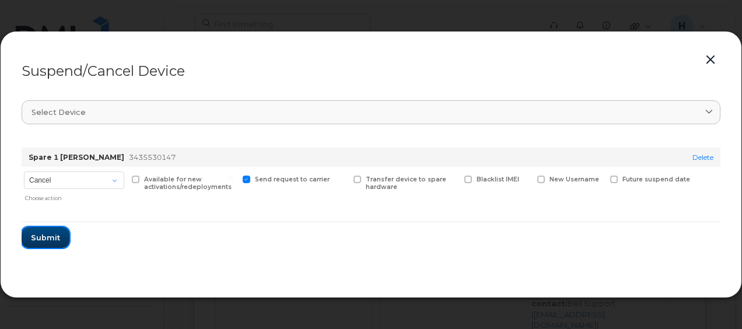
click at [42, 241] on span "Submit" at bounding box center [45, 237] width 29 height 11
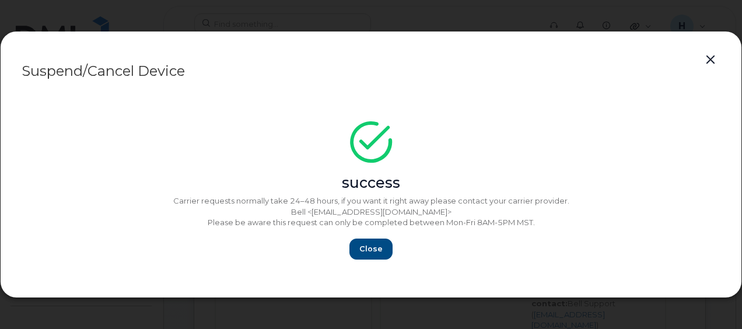
click at [708, 60] on button "button" at bounding box center [709, 60] width 17 height 16
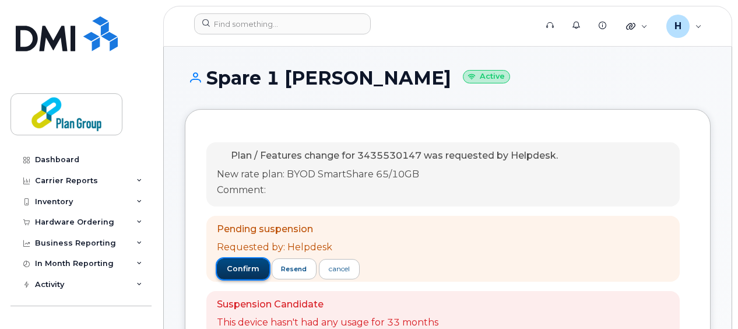
click at [247, 262] on button "confirm" at bounding box center [243, 268] width 52 height 21
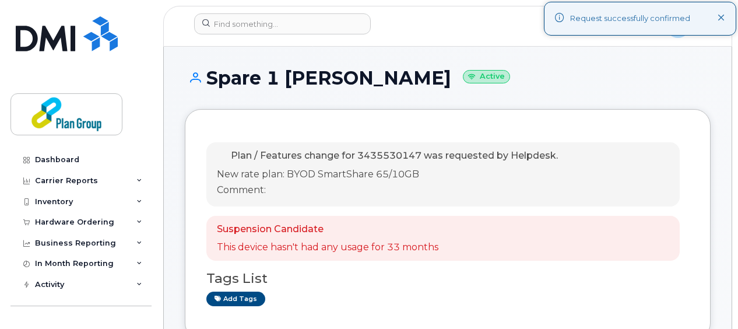
click at [725, 17] on icon at bounding box center [722, 19] width 8 height 8
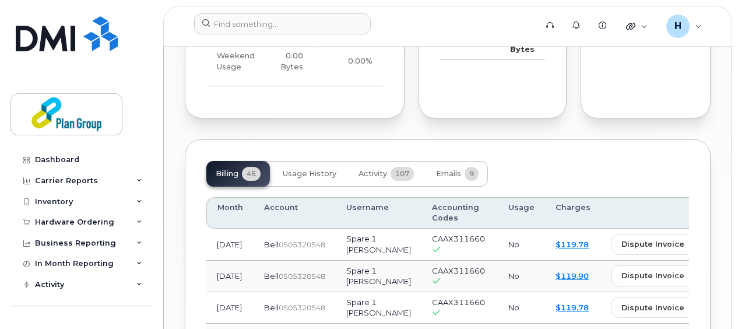
scroll to position [1234, 0]
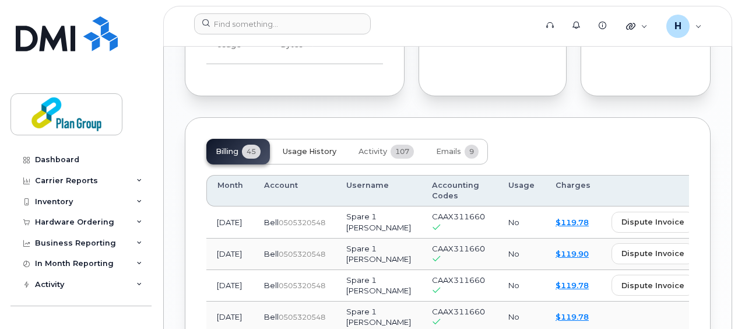
click at [334, 147] on span "Usage History" at bounding box center [310, 151] width 54 height 9
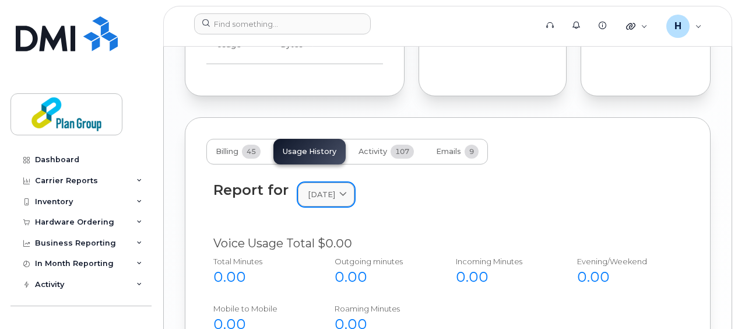
click at [335, 189] on span "[DATE]" at bounding box center [321, 194] width 27 height 11
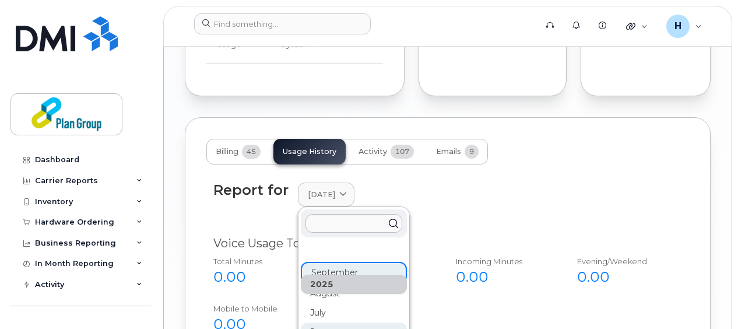
click at [348, 322] on div "June" at bounding box center [354, 331] width 106 height 19
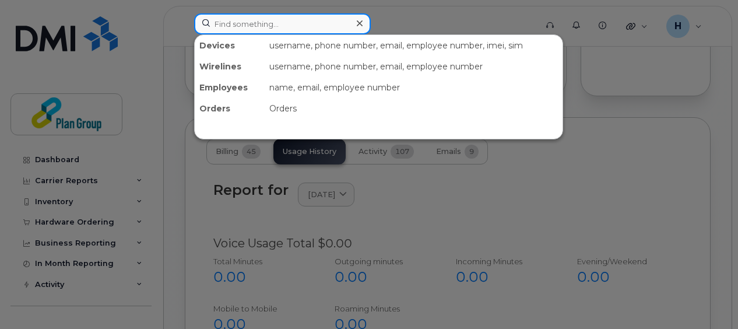
click at [254, 27] on input at bounding box center [282, 23] width 177 height 21
paste input "343-574-0913"
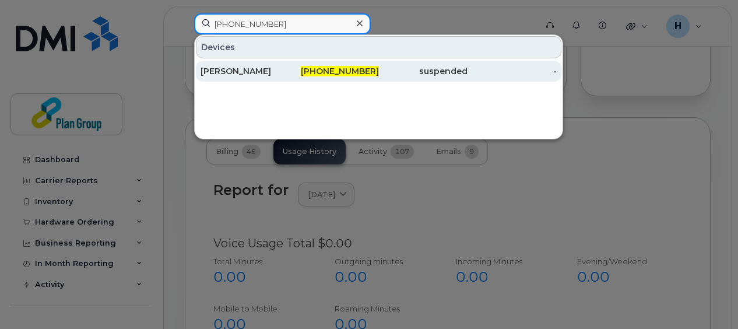
type input "343-574-0913"
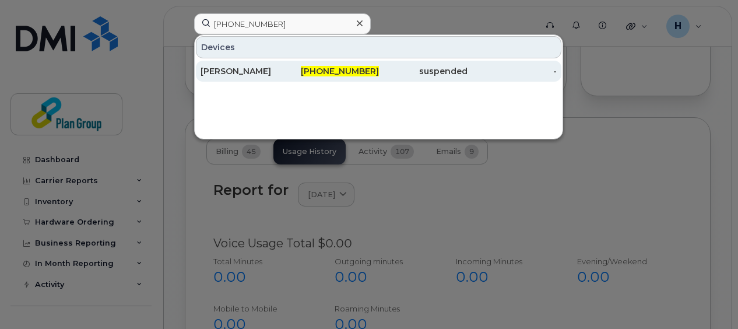
click at [281, 72] on div "Tyler Baskin" at bounding box center [245, 71] width 89 height 12
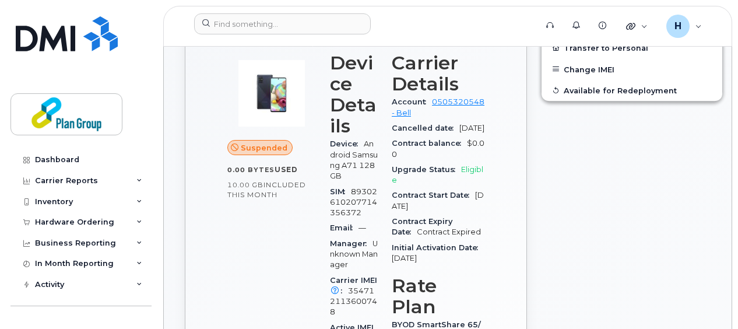
scroll to position [350, 0]
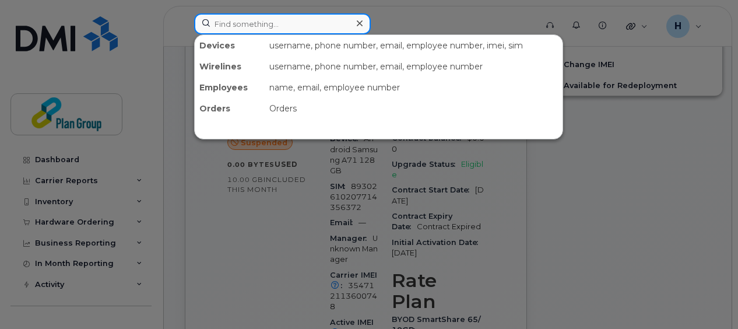
click at [236, 22] on input at bounding box center [282, 23] width 177 height 21
paste input "403-461-7302"
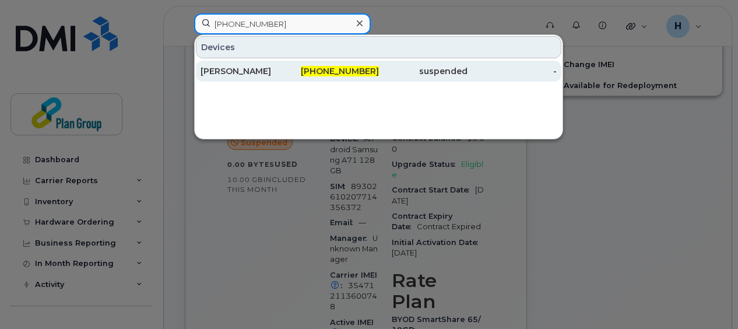
type input "403-461-7302"
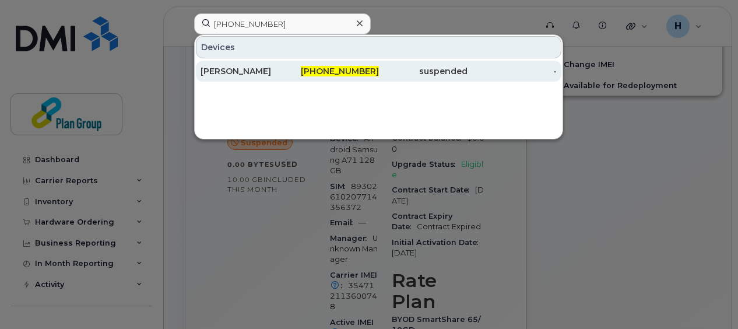
click at [246, 71] on div "[PERSON_NAME]" at bounding box center [245, 71] width 89 height 12
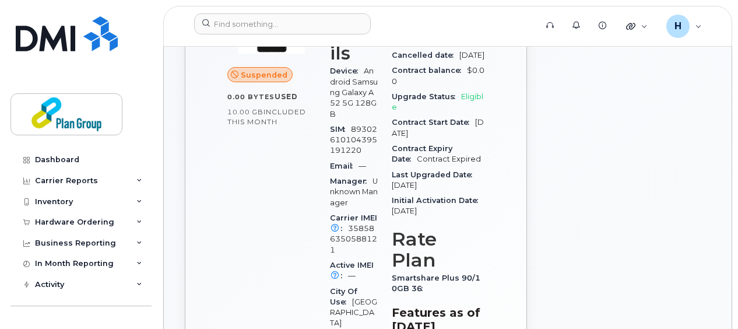
scroll to position [426, 0]
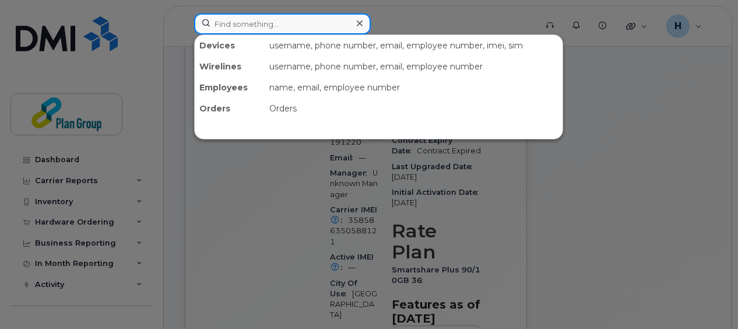
click at [272, 19] on input at bounding box center [282, 23] width 177 height 21
paste input "416-219-8364"
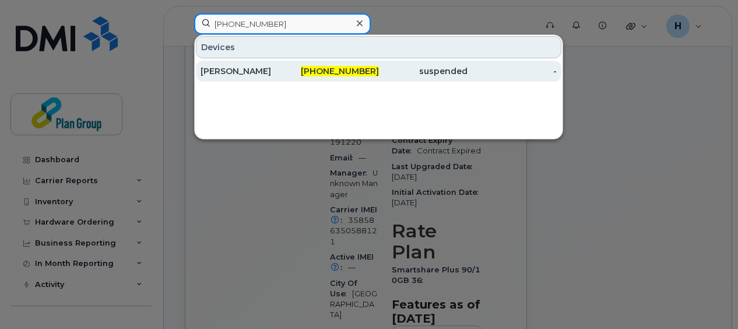
type input "416-219-8364"
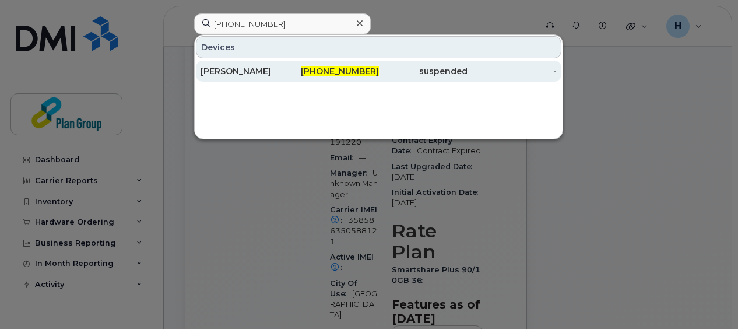
click at [268, 72] on div "Joe Folino" at bounding box center [245, 71] width 89 height 12
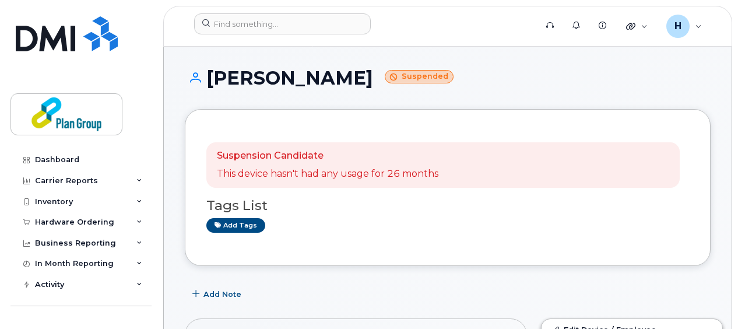
click at [448, 70] on h1 "[PERSON_NAME] Suspended" at bounding box center [448, 78] width 526 height 20
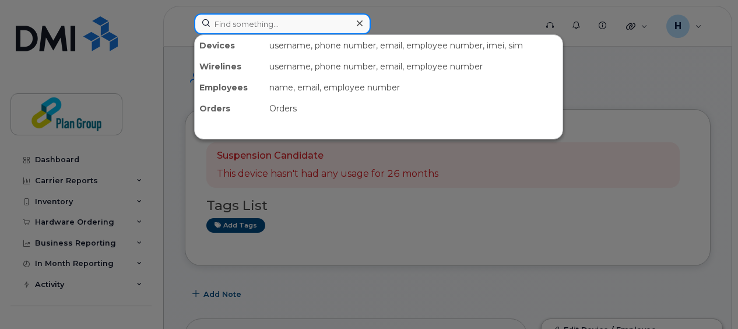
click at [325, 26] on input at bounding box center [282, 23] width 177 height 21
paste input "416-428-3724"
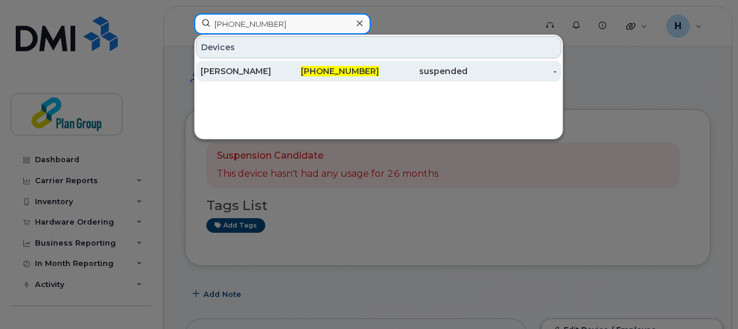
type input "416-428-3724"
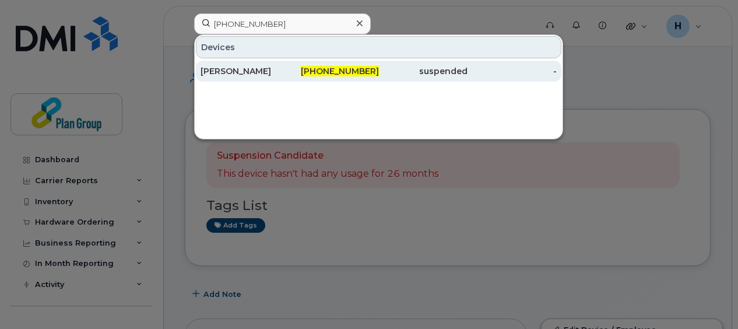
click at [308, 79] on div "416-428-3724" at bounding box center [334, 71] width 89 height 21
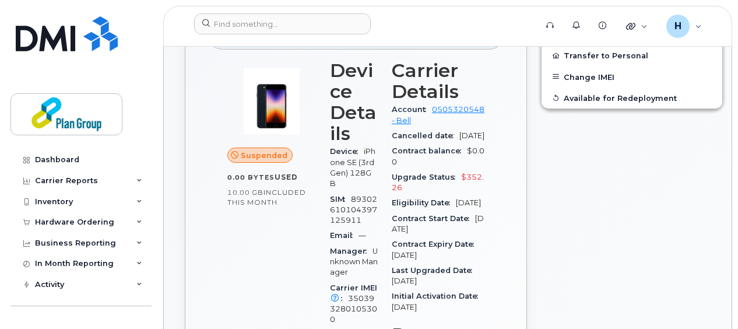
scroll to position [339, 0]
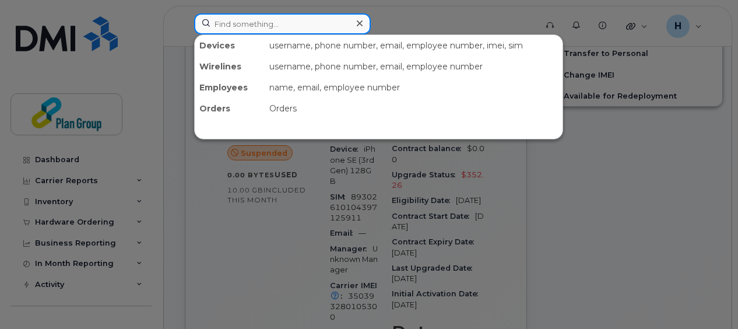
click at [323, 16] on input at bounding box center [282, 23] width 177 height 21
paste input "[PHONE_NUMBER]"
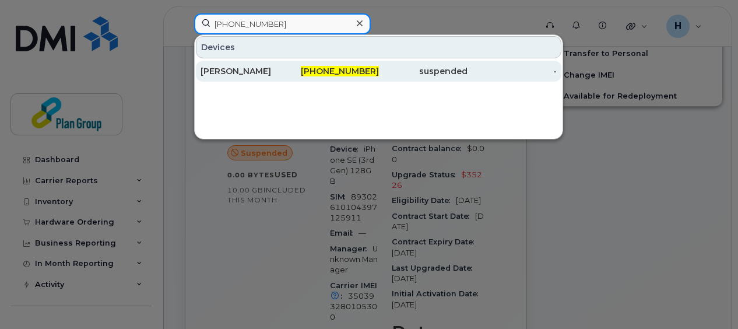
type input "[PHONE_NUMBER]"
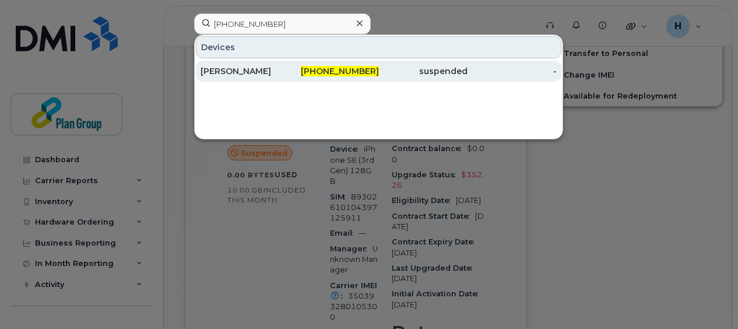
click at [325, 70] on span "[PHONE_NUMBER]" at bounding box center [340, 71] width 78 height 10
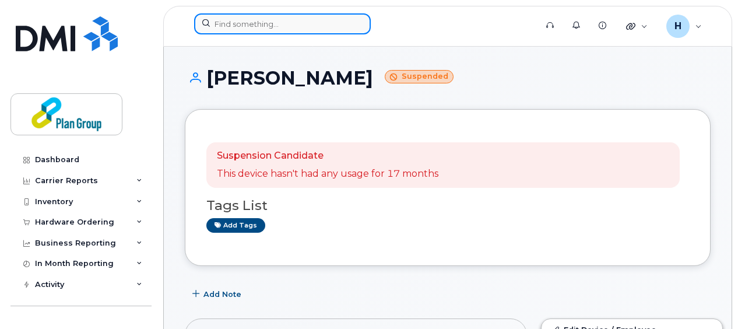
click at [314, 23] on input at bounding box center [282, 23] width 177 height 21
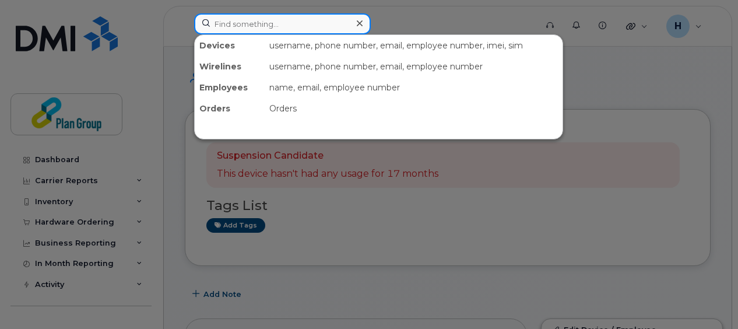
paste input "416-452-3929"
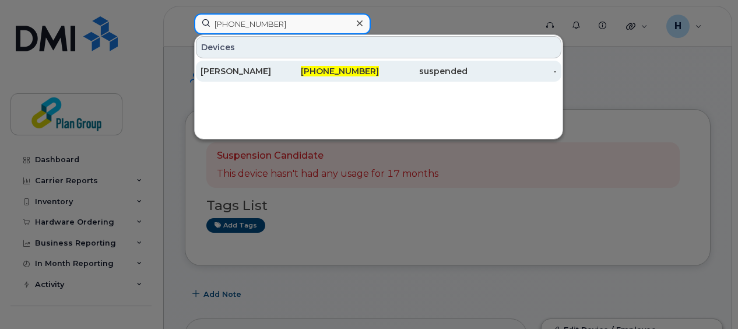
type input "416-452-3929"
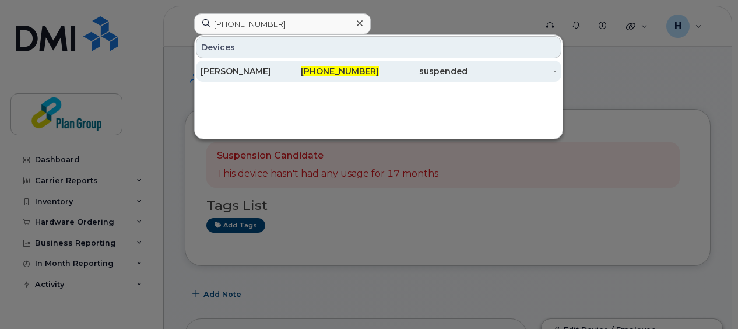
click at [309, 69] on div "416-452-3929" at bounding box center [334, 71] width 89 height 12
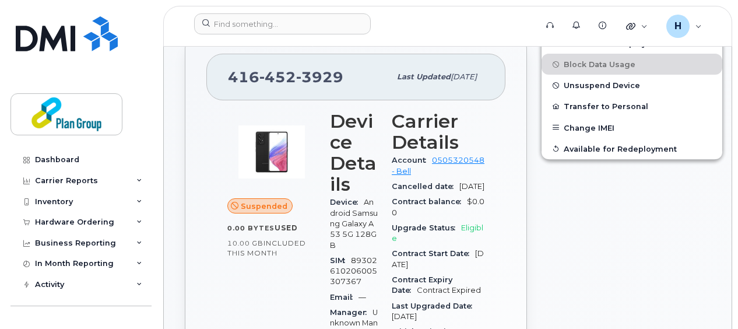
scroll to position [292, 0]
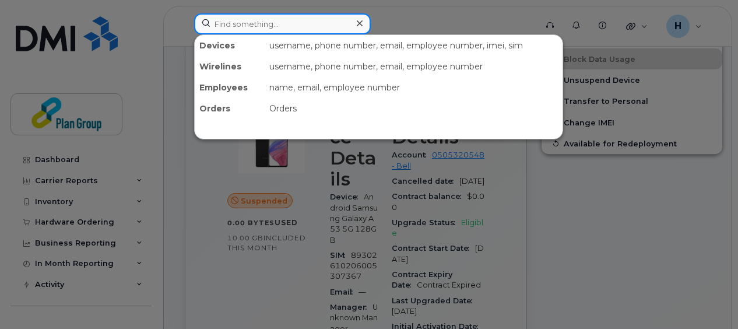
click at [264, 16] on input at bounding box center [282, 23] width 177 height 21
paste input "416-550-6351"
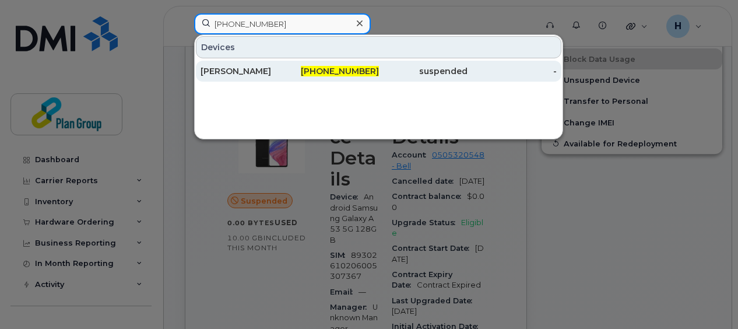
type input "416-550-6351"
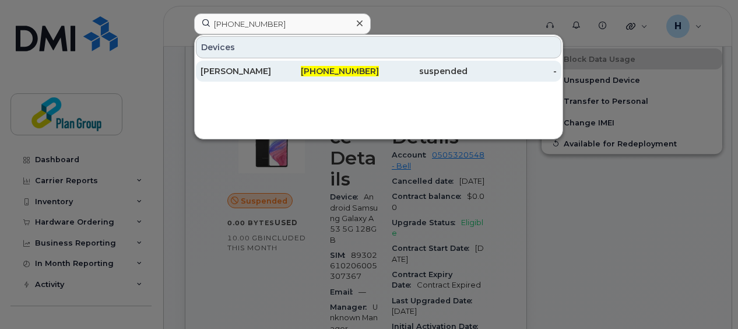
click at [289, 71] on link "Jermaine Peck 416-550-6351 suspended -" at bounding box center [379, 71] width 366 height 21
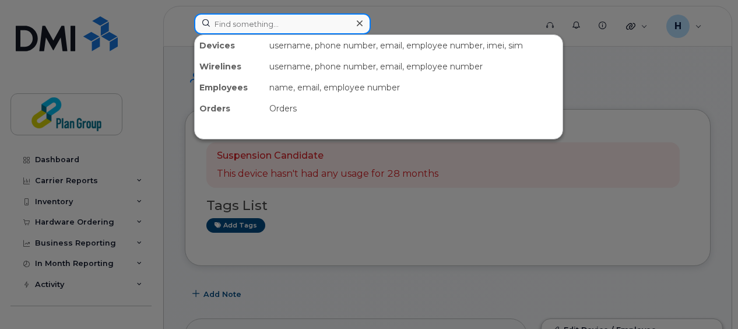
click at [299, 26] on input at bounding box center [282, 23] width 177 height 21
paste input "[PHONE_NUMBER]"
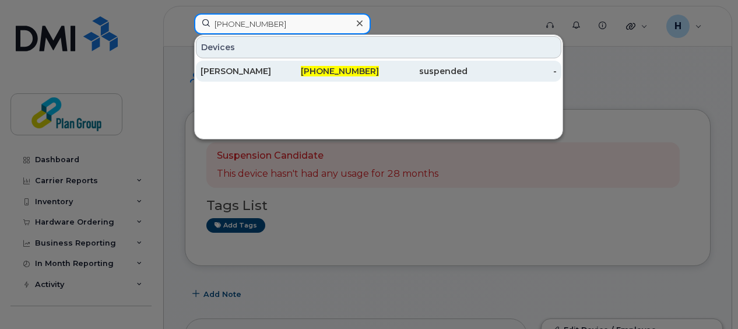
type input "416-624-1065"
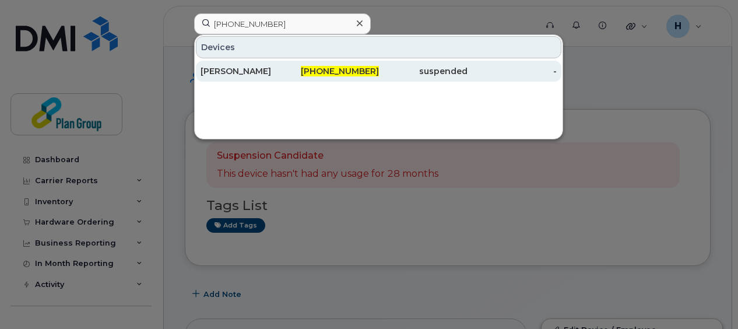
click at [311, 66] on div "416-624-1065" at bounding box center [334, 71] width 89 height 12
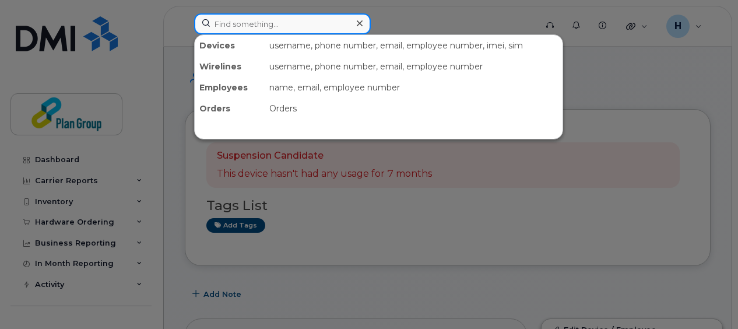
click at [266, 22] on input at bounding box center [282, 23] width 177 height 21
paste input "416-795-8684"
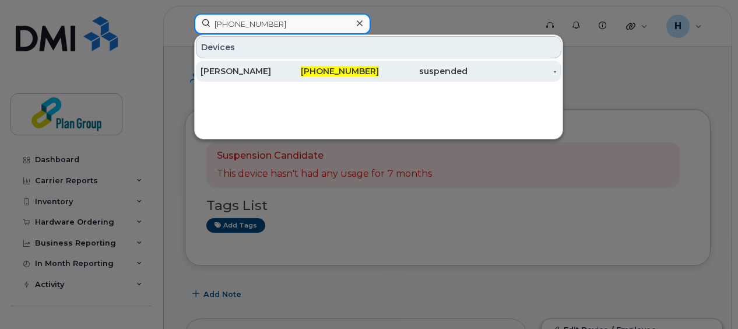
type input "416-795-8684"
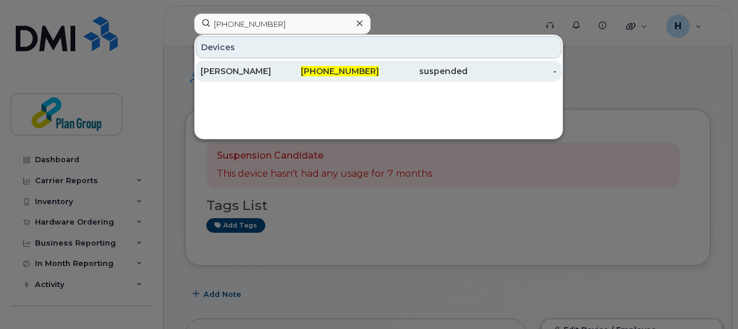
click at [280, 77] on div "[PERSON_NAME]" at bounding box center [245, 71] width 89 height 21
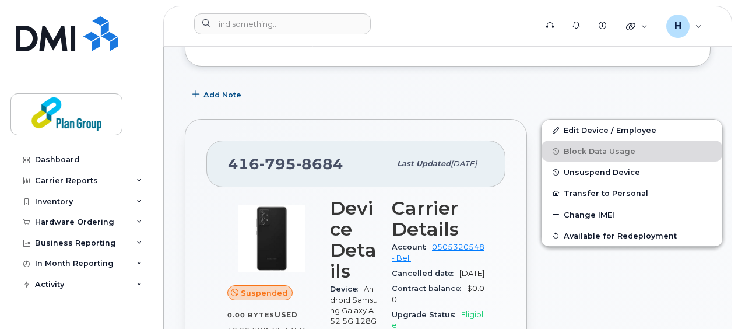
scroll to position [194, 0]
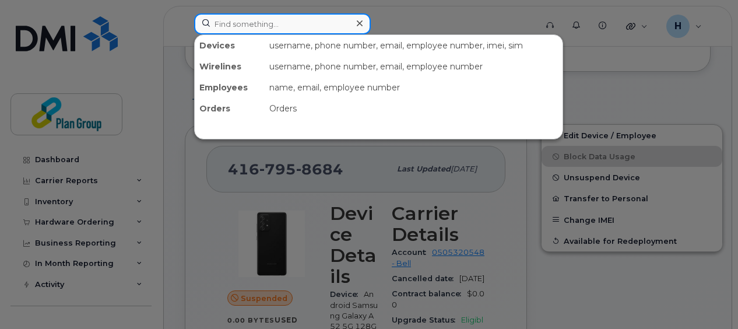
click at [302, 27] on input at bounding box center [282, 23] width 177 height 21
paste input "[PHONE_NUMBER]"
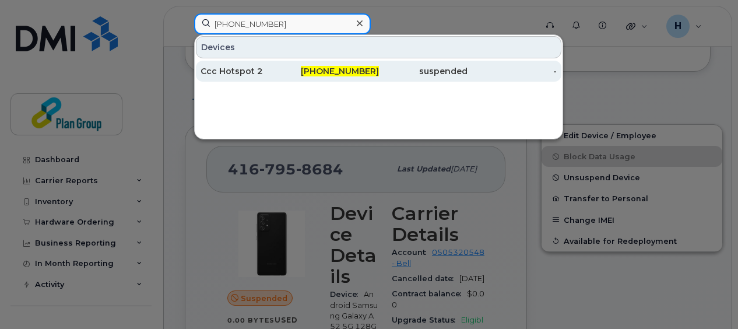
type input "[PHONE_NUMBER]"
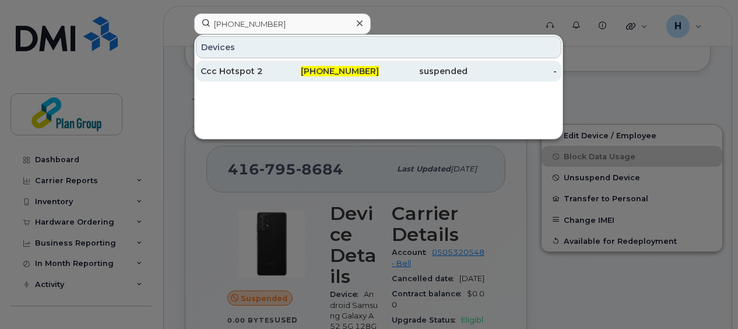
click at [311, 69] on div "416-801-6215" at bounding box center [334, 71] width 89 height 12
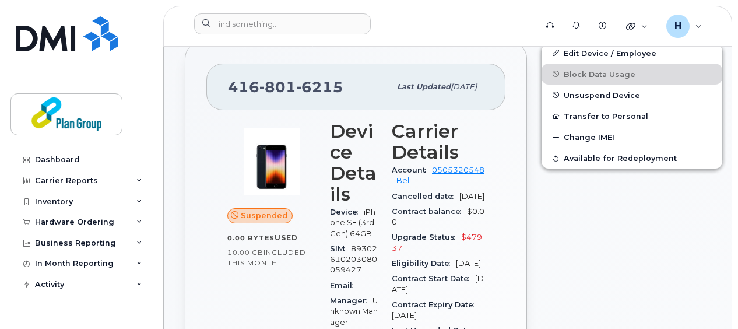
scroll to position [322, 0]
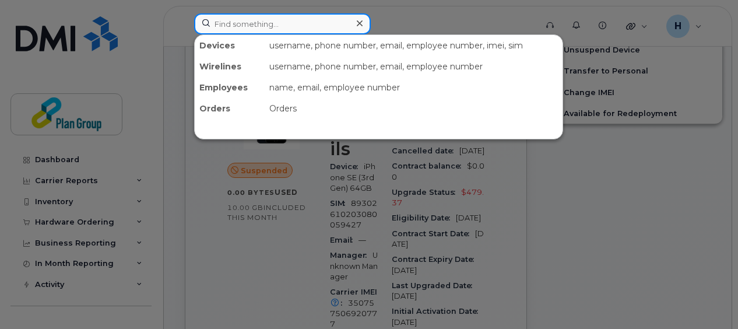
click at [265, 31] on input at bounding box center [282, 23] width 177 height 21
paste input "416-806-5332"
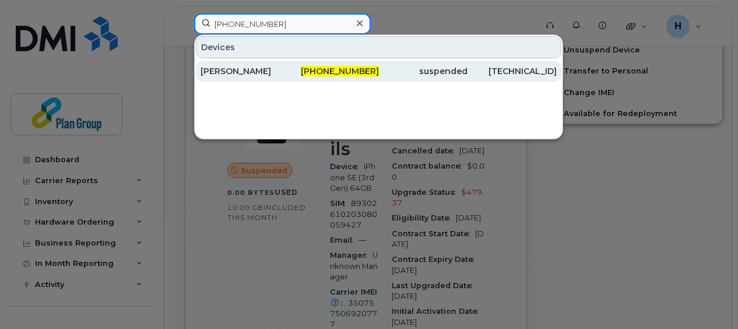
type input "416-806-5332"
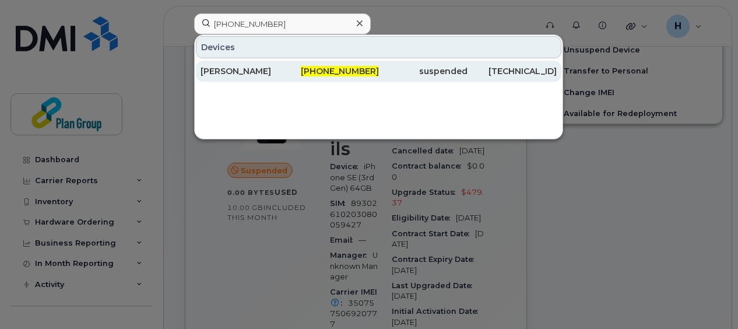
click at [284, 70] on div "Adam Blatchford" at bounding box center [245, 71] width 89 height 12
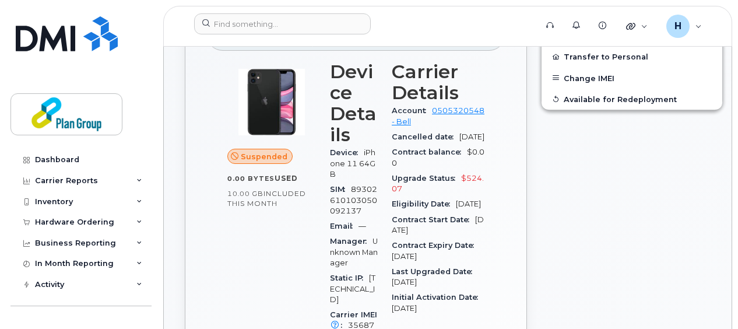
scroll to position [364, 0]
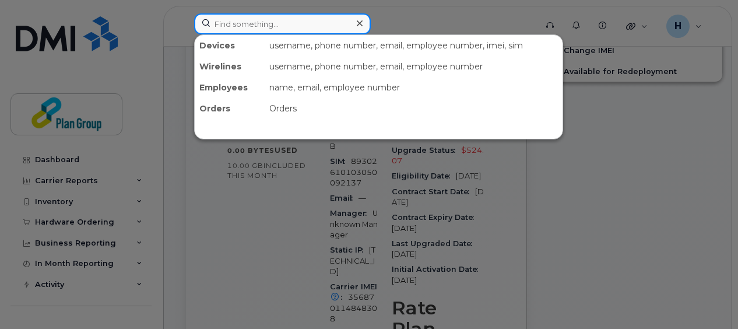
click at [334, 30] on input at bounding box center [282, 23] width 177 height 21
paste input "416-859-4458"
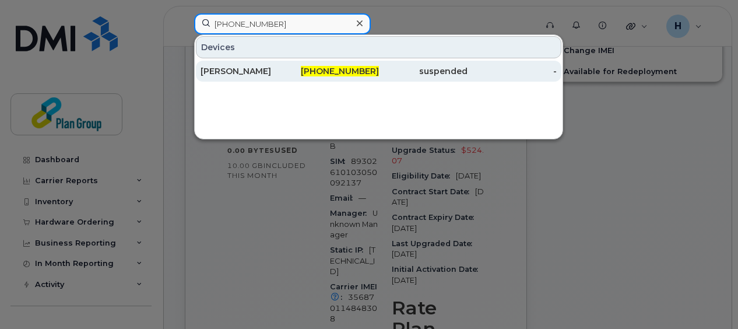
type input "416-859-4458"
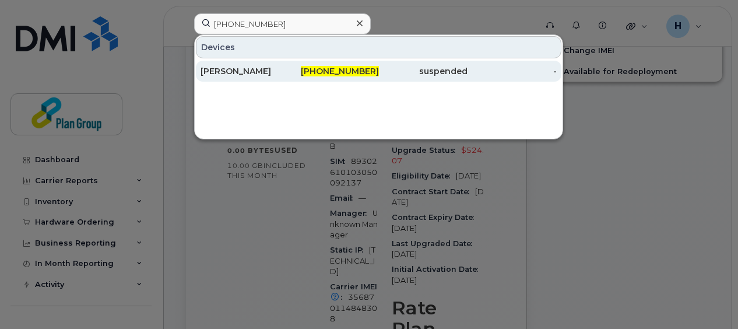
click at [348, 71] on span "416-859-4458" at bounding box center [340, 71] width 78 height 10
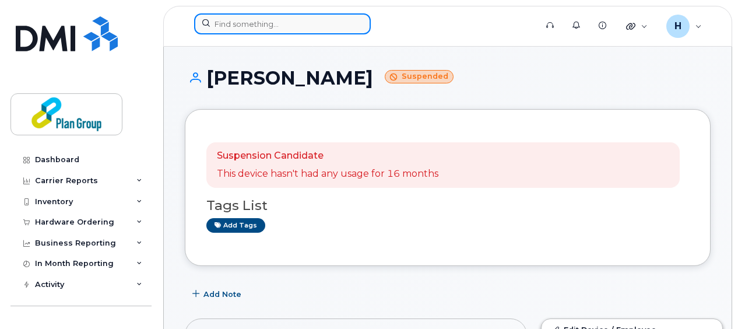
click at [327, 14] on input at bounding box center [282, 23] width 177 height 21
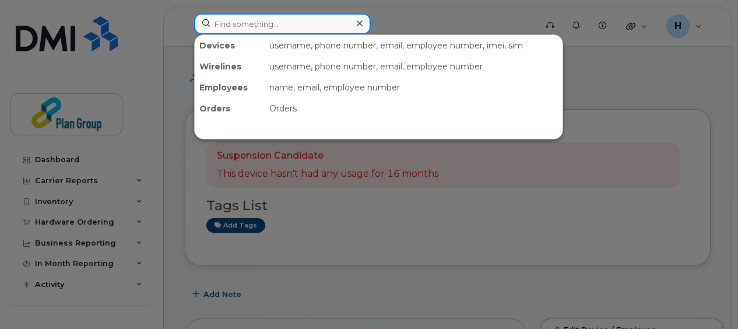
paste input "416-859-4544"
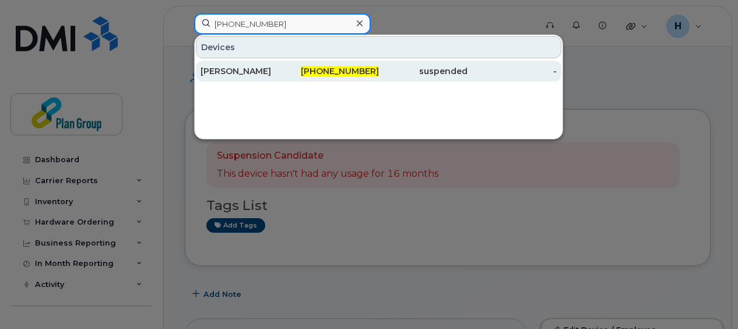
type input "416-859-4544"
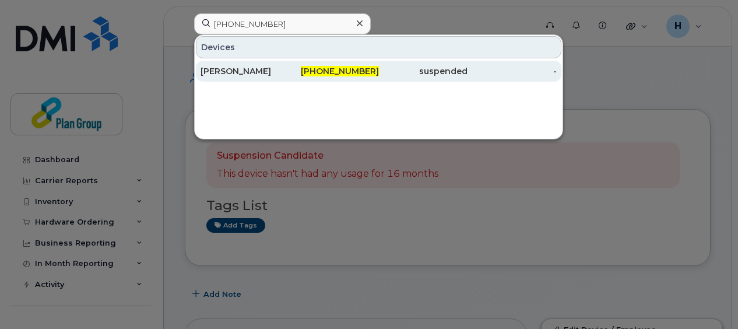
click at [321, 73] on span "416-859-4544" at bounding box center [340, 71] width 78 height 10
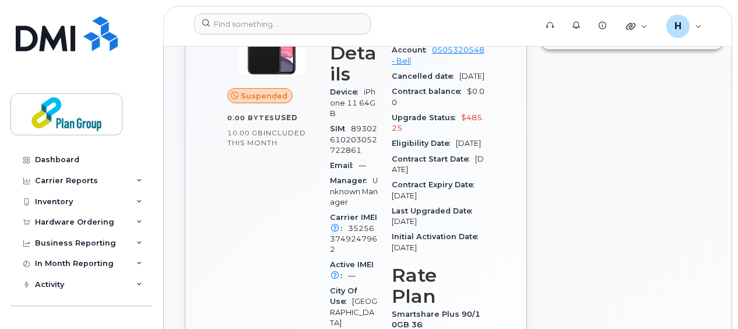
scroll to position [399, 0]
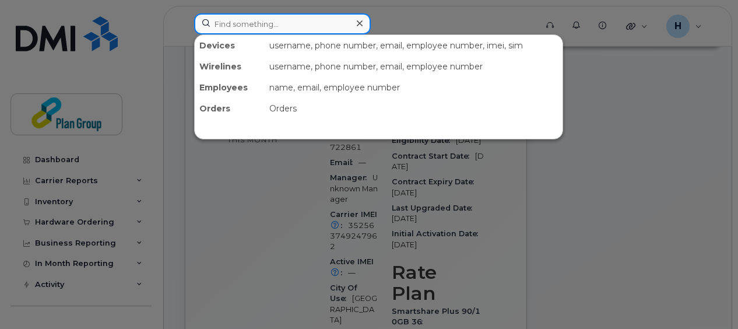
click at [352, 20] on div at bounding box center [282, 23] width 177 height 21
paste input "[PHONE_NUMBER]"
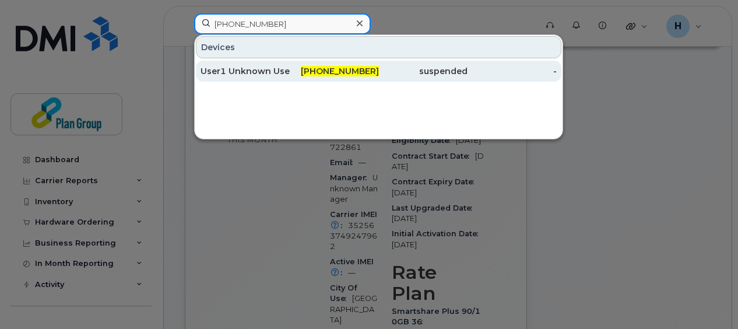
type input "[PHONE_NUMBER]"
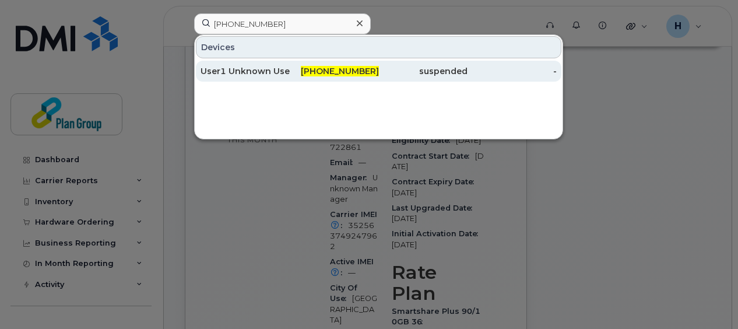
click at [366, 71] on span "[PHONE_NUMBER]" at bounding box center [340, 71] width 78 height 10
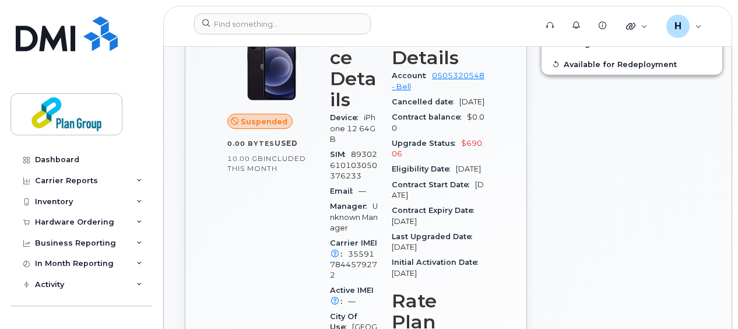
scroll to position [374, 0]
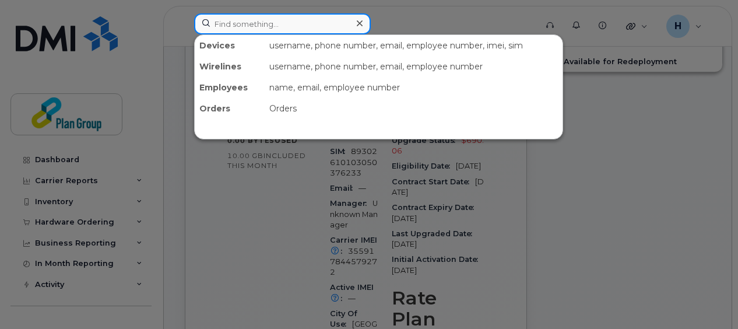
click at [260, 21] on input at bounding box center [282, 23] width 177 height 21
paste input "[PHONE_NUMBER]"
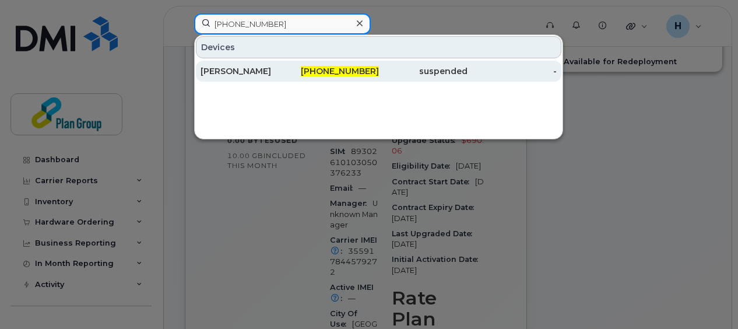
type input "[PHONE_NUMBER]"
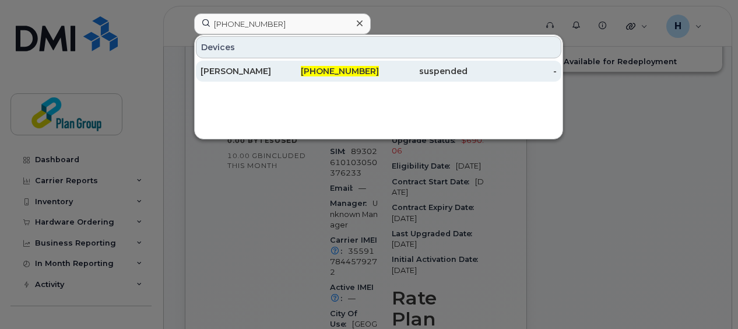
click at [359, 69] on span "[PHONE_NUMBER]" at bounding box center [340, 71] width 78 height 10
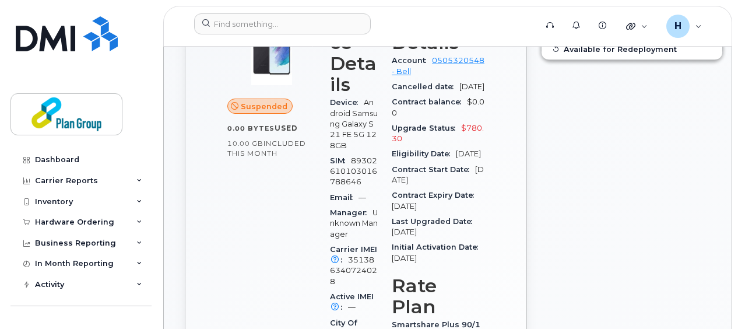
scroll to position [399, 0]
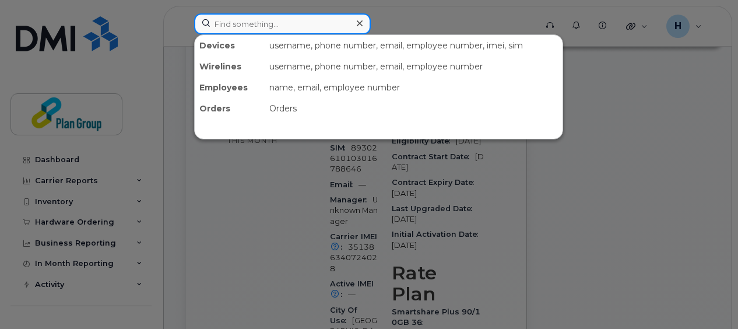
click at [289, 22] on input at bounding box center [282, 23] width 177 height 21
paste input "[PHONE_NUMBER]"
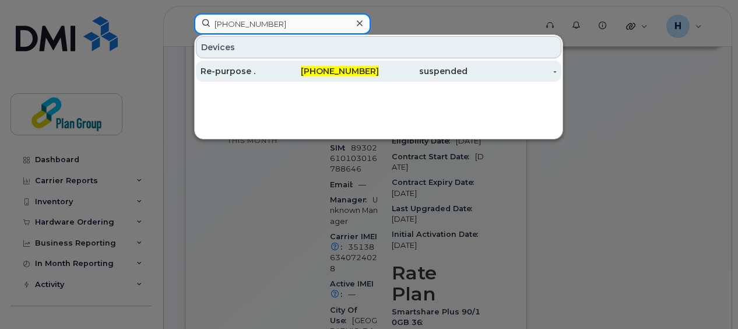
type input "[PHONE_NUMBER]"
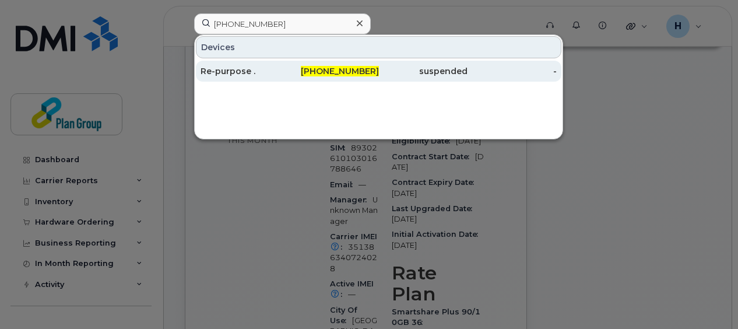
click at [321, 72] on span "[PHONE_NUMBER]" at bounding box center [340, 71] width 78 height 10
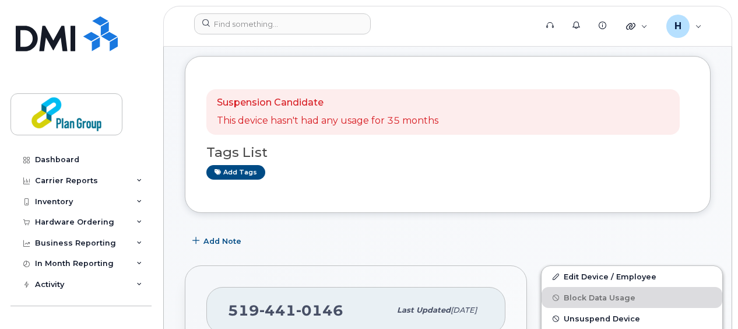
scroll to position [21, 0]
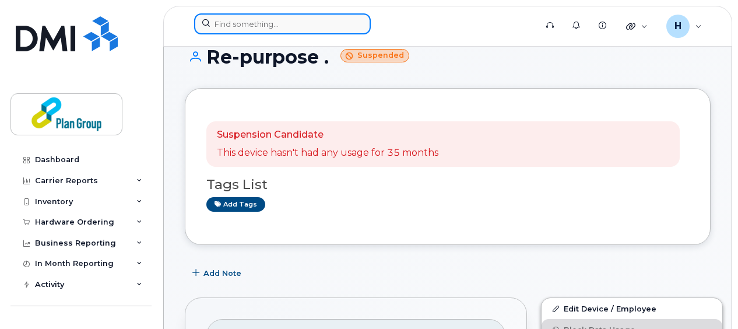
click at [315, 19] on input at bounding box center [282, 23] width 177 height 21
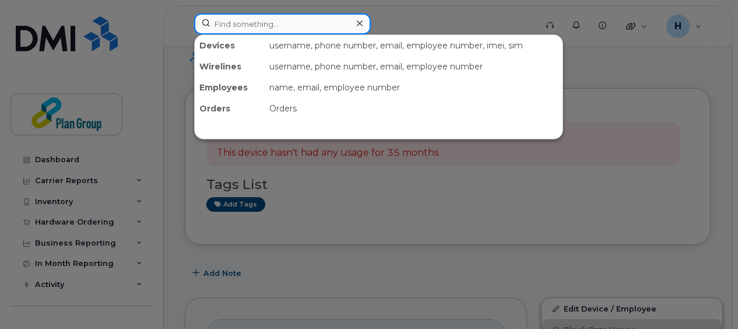
paste input "519-441-7197"
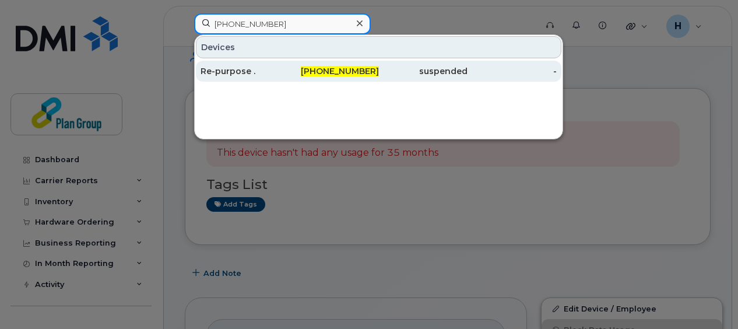
type input "519-441-7197"
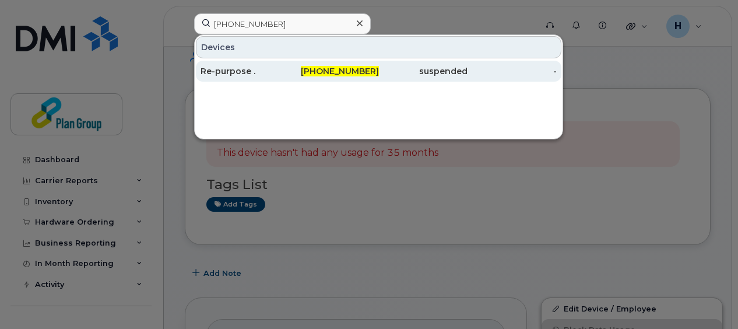
click at [350, 76] on div "519-441-7197" at bounding box center [334, 71] width 89 height 21
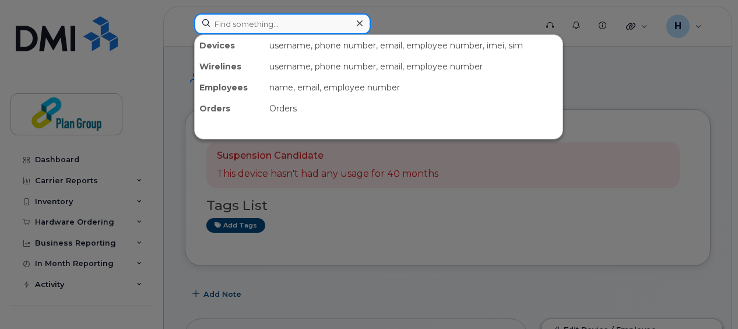
click at [243, 23] on input at bounding box center [282, 23] width 177 height 21
paste input "519-524-0912"
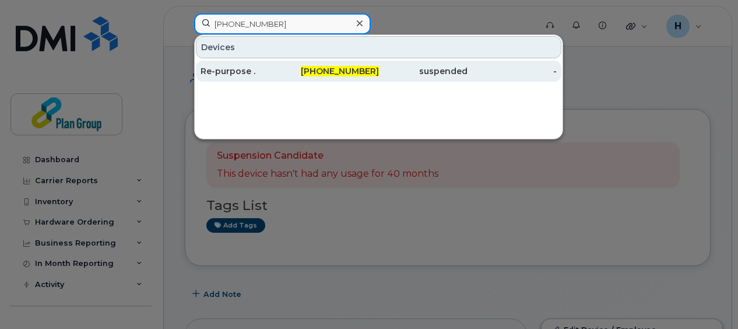
type input "519-524-0912"
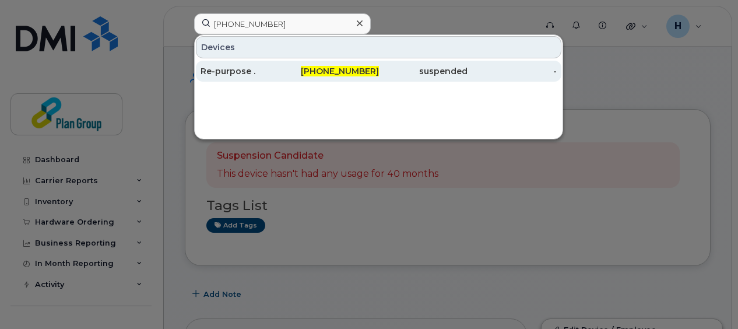
click at [294, 69] on div "519-524-0912" at bounding box center [334, 71] width 89 height 12
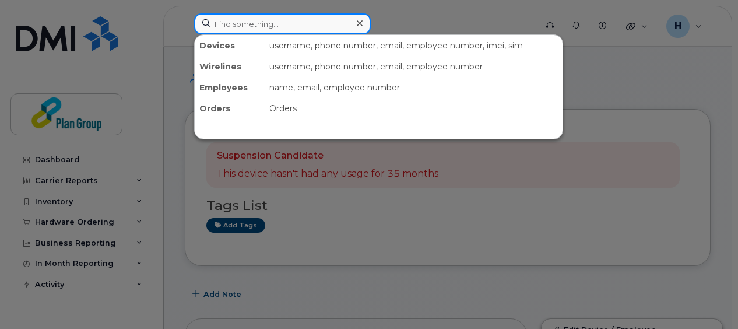
click at [317, 28] on input at bounding box center [282, 23] width 177 height 21
paste input "[PHONE_NUMBER]"
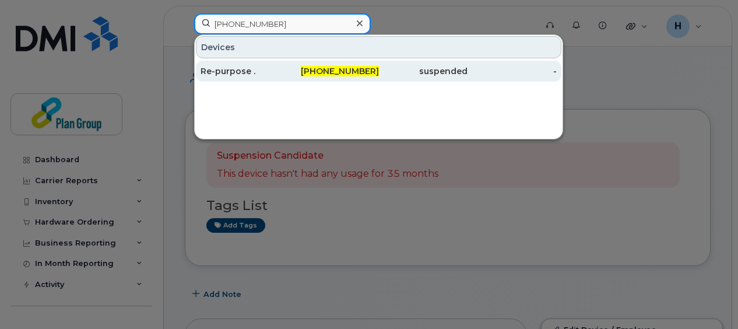
type input "[PHONE_NUMBER]"
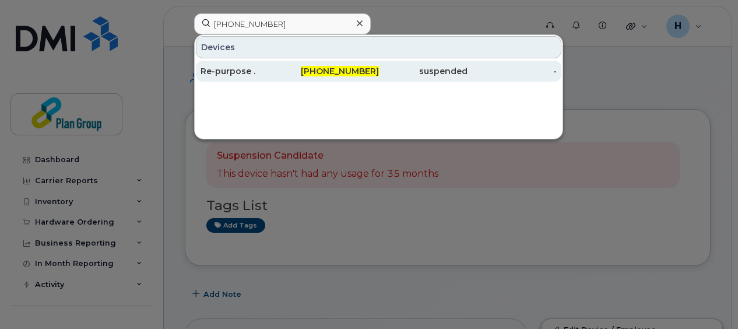
click at [313, 66] on div "[PHONE_NUMBER]" at bounding box center [334, 71] width 89 height 12
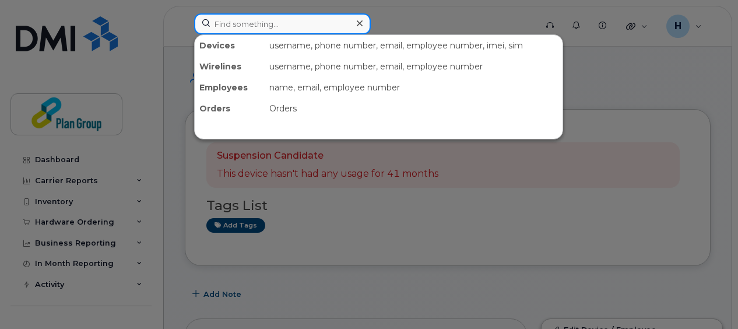
click at [285, 31] on input at bounding box center [282, 23] width 177 height 21
paste input "613-796-1718"
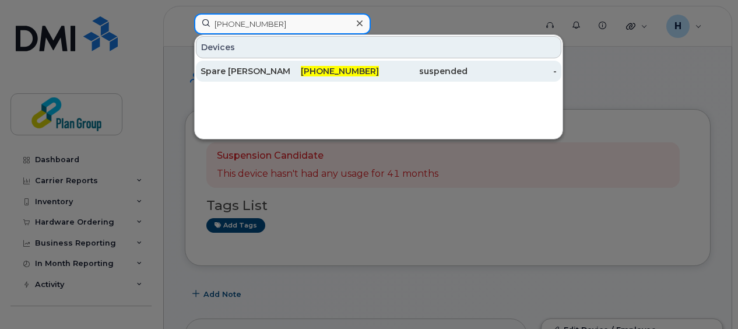
type input "613-796-1718"
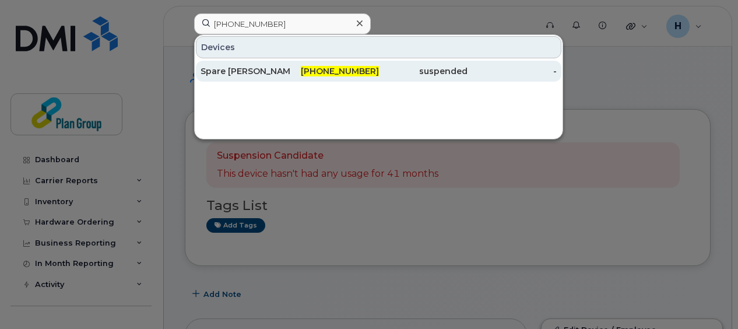
click at [308, 70] on div "613-796-1718" at bounding box center [334, 71] width 89 height 12
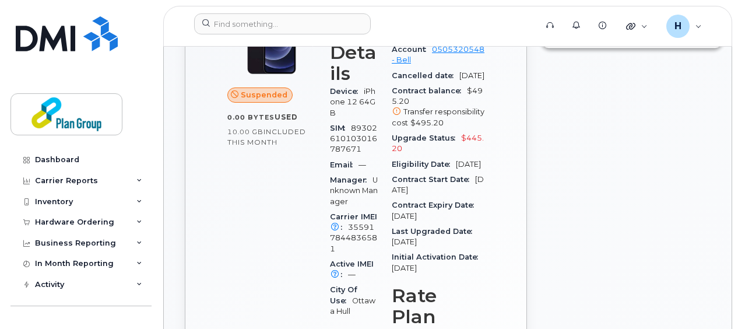
scroll to position [560, 0]
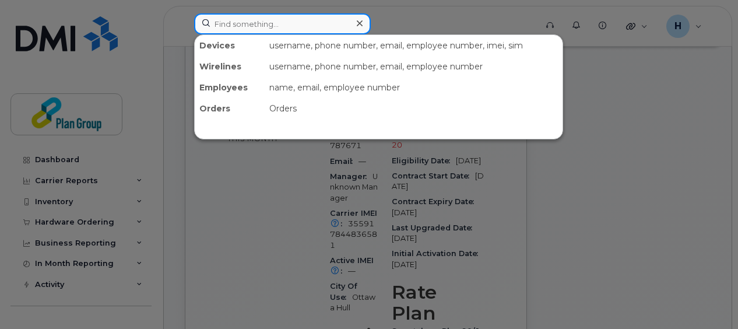
click at [267, 18] on input at bounding box center [282, 23] width 177 height 21
paste input "647-224-9073"
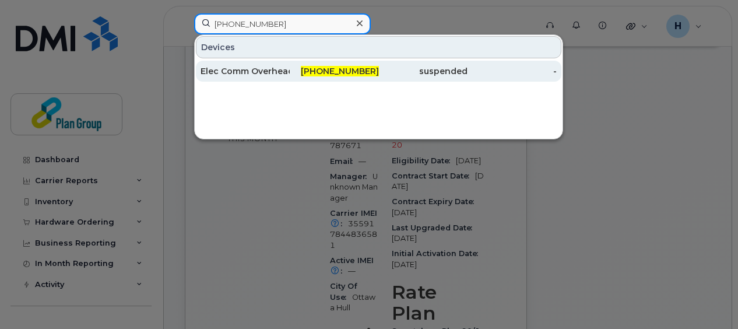
type input "647-224-9073"
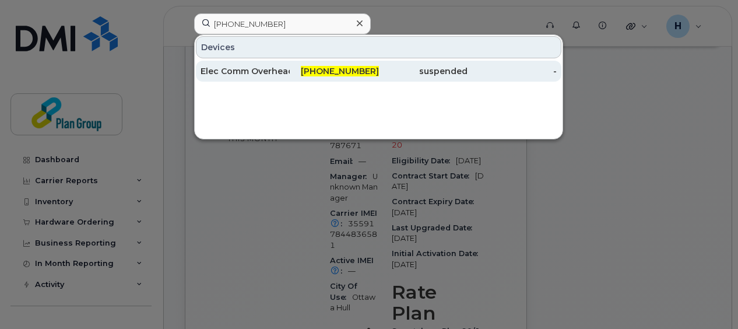
click at [308, 69] on div "647-224-9073" at bounding box center [334, 71] width 89 height 12
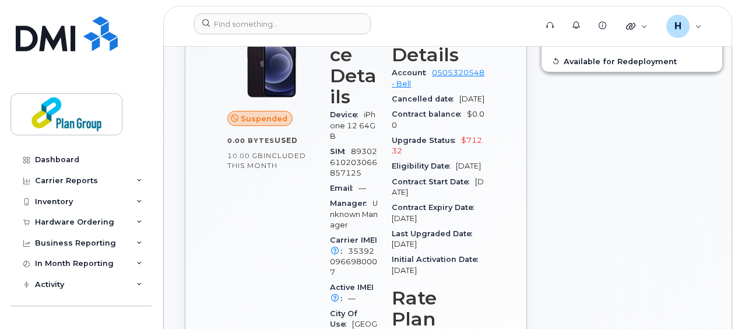
scroll to position [377, 0]
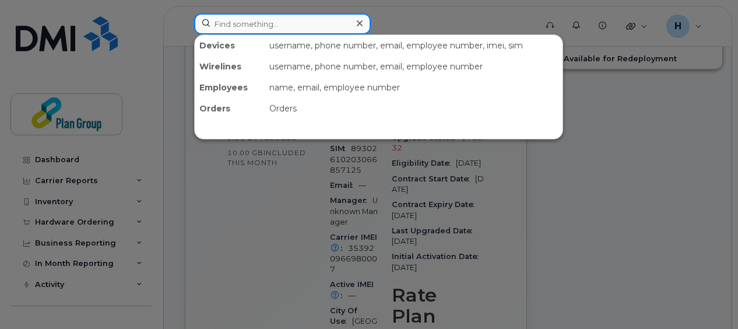
click at [276, 23] on input at bounding box center [282, 23] width 177 height 21
paste input "[PHONE_NUMBER]"
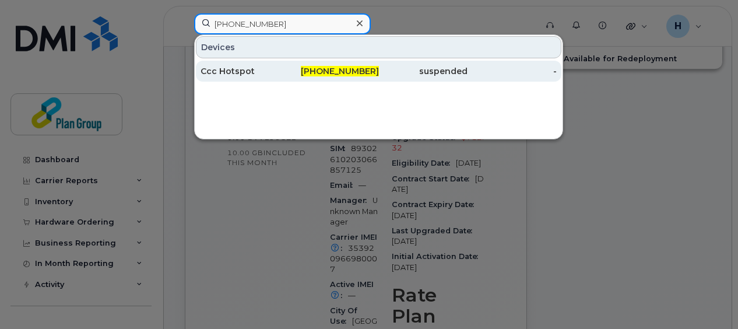
type input "647-395-0645"
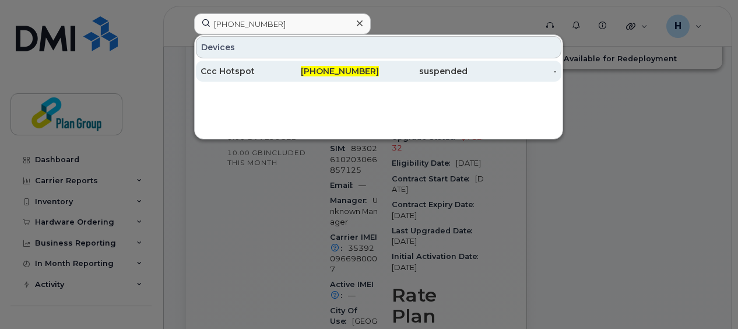
click at [313, 70] on div "647-395-0645" at bounding box center [334, 71] width 89 height 12
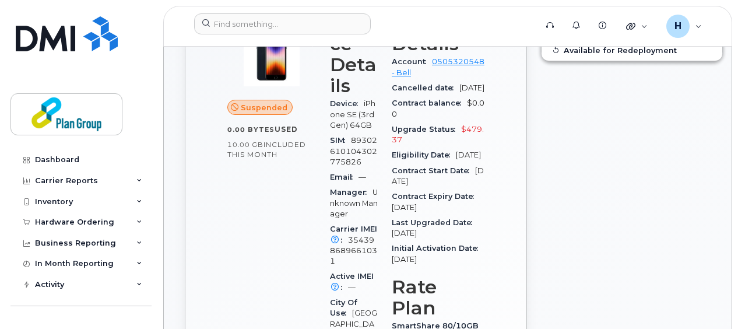
scroll to position [388, 0]
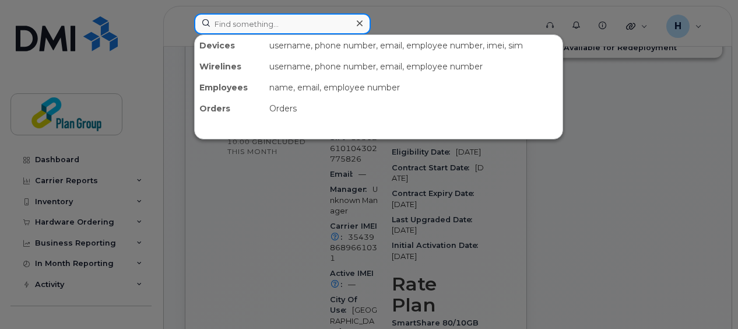
click at [257, 22] on input at bounding box center [282, 23] width 177 height 21
paste input "[PHONE_NUMBER]"
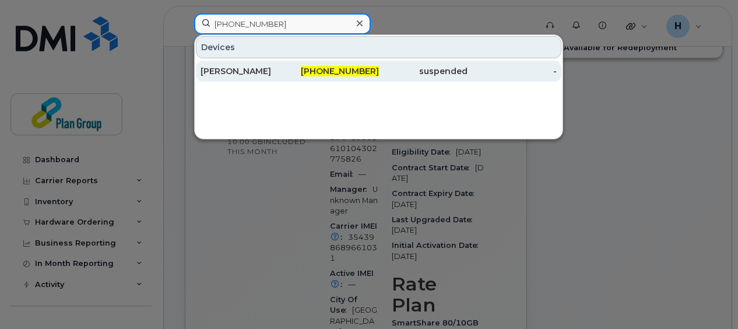
type input "[PHONE_NUMBER]"
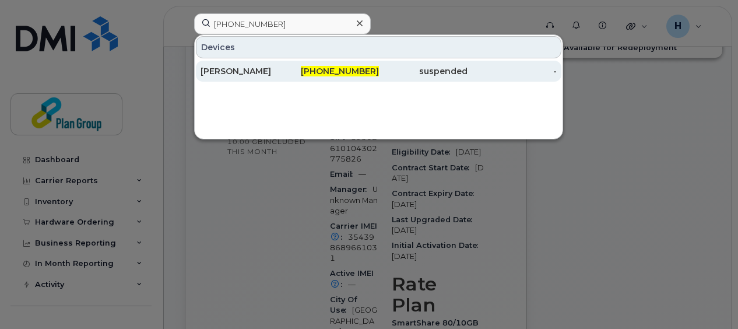
click at [297, 71] on div "647-482-5355" at bounding box center [334, 71] width 89 height 12
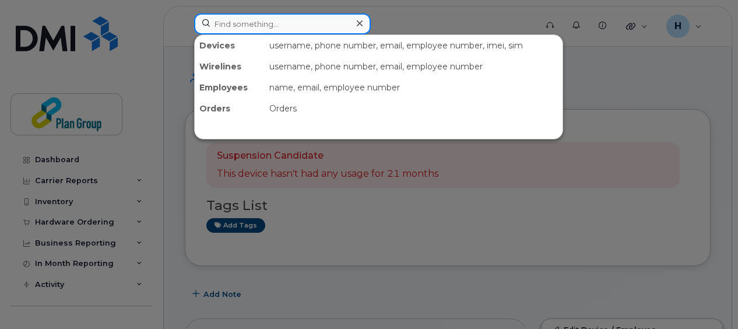
click at [334, 16] on input at bounding box center [282, 23] width 177 height 21
paste input "647-822-8214"
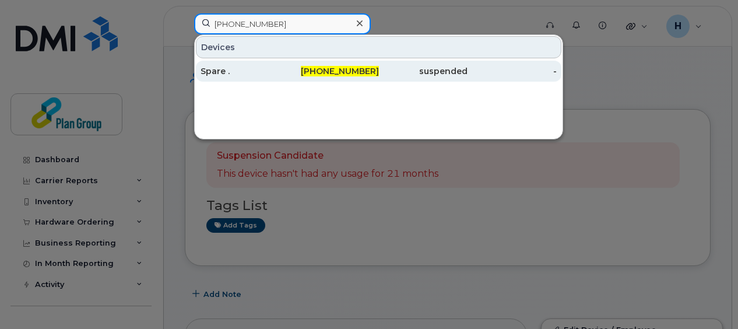
type input "647-822-8214"
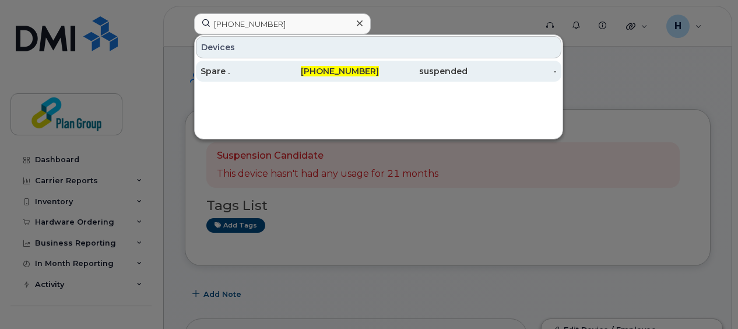
click at [325, 69] on span "647-822-8214" at bounding box center [340, 71] width 78 height 10
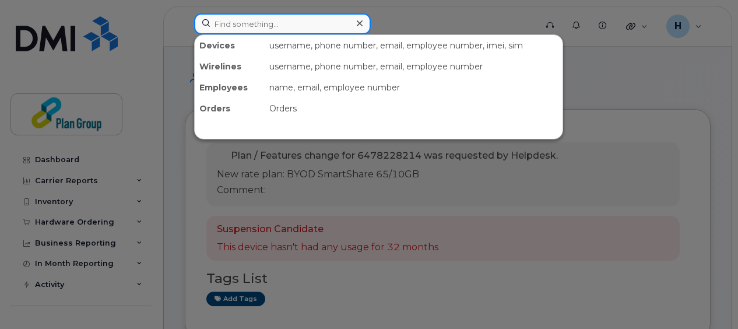
click at [244, 25] on input at bounding box center [282, 23] width 177 height 21
paste input "437-328-4439"
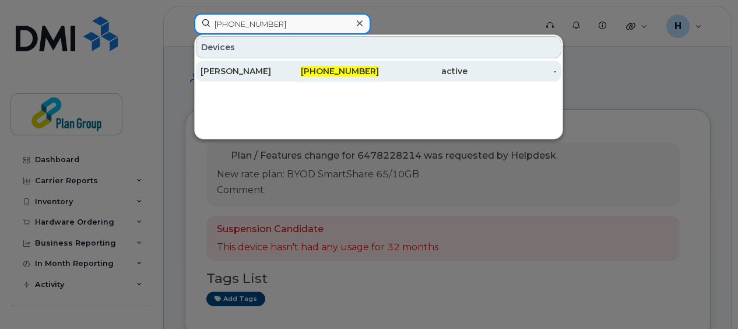
type input "437-328-4439"
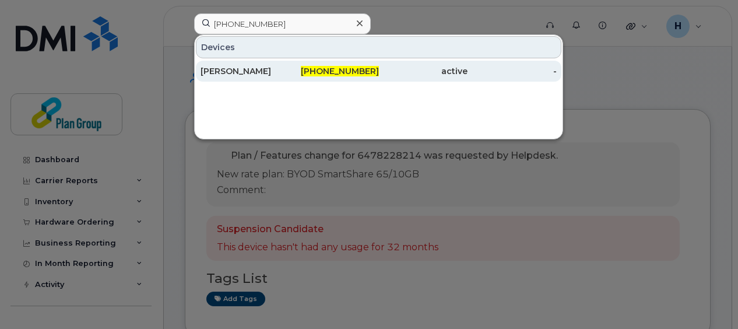
click at [278, 72] on div "Manny Andre" at bounding box center [245, 71] width 89 height 12
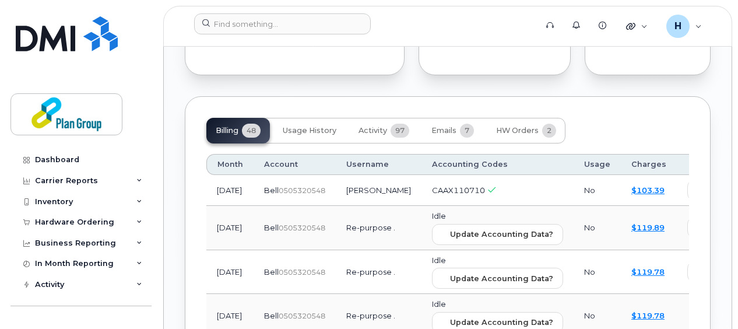
scroll to position [1252, 0]
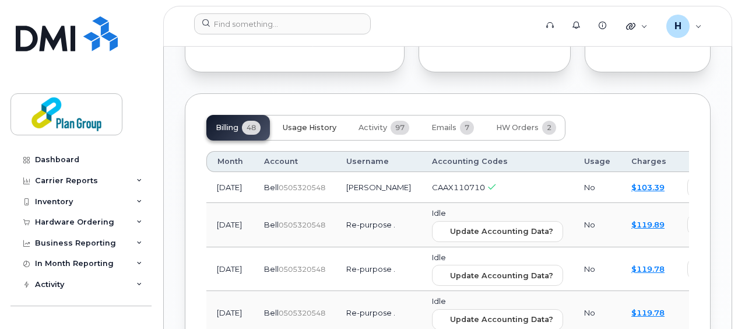
click at [328, 139] on button "Usage History" at bounding box center [309, 128] width 72 height 26
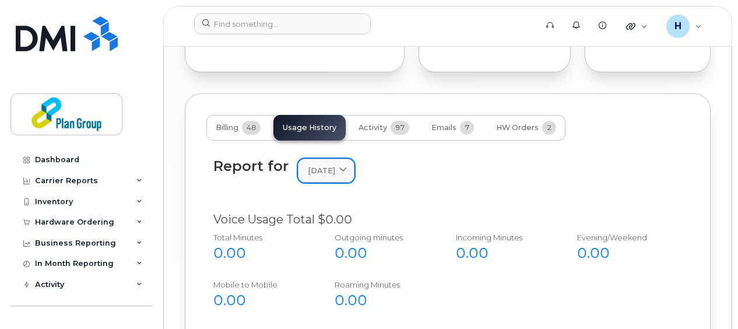
click at [335, 176] on span "September 2025" at bounding box center [321, 170] width 27 height 11
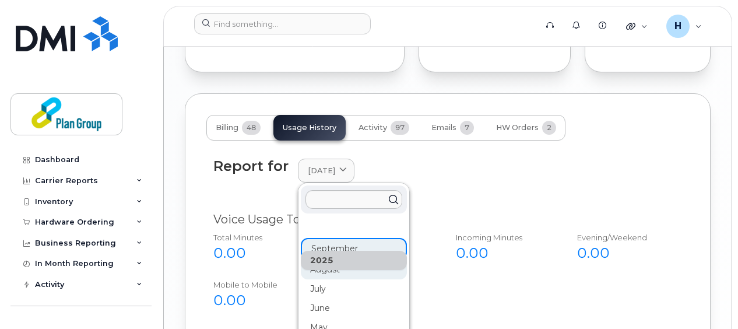
click at [348, 279] on div "August" at bounding box center [354, 269] width 106 height 19
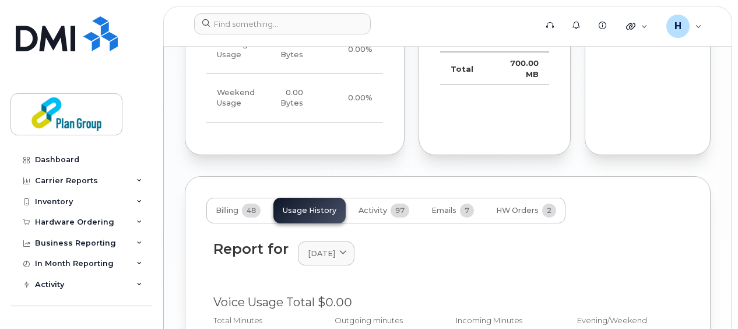
scroll to position [1182, 0]
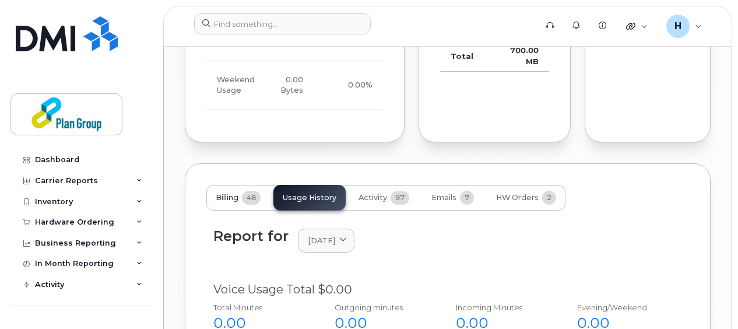
click at [244, 205] on span "48" at bounding box center [251, 198] width 19 height 14
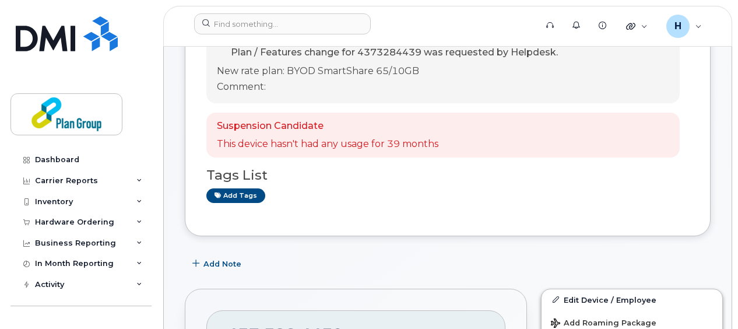
scroll to position [0, 0]
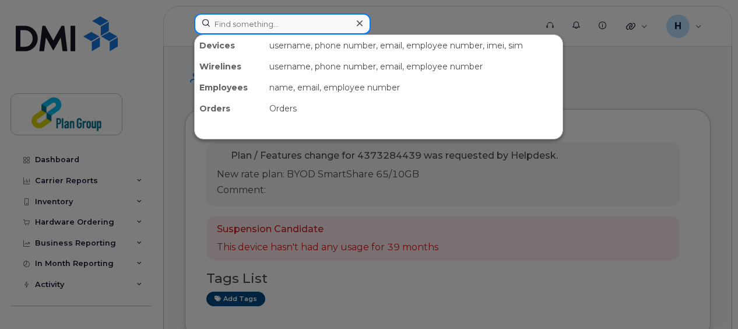
click at [283, 25] on input at bounding box center [282, 23] width 177 height 21
paste input "5193725796"
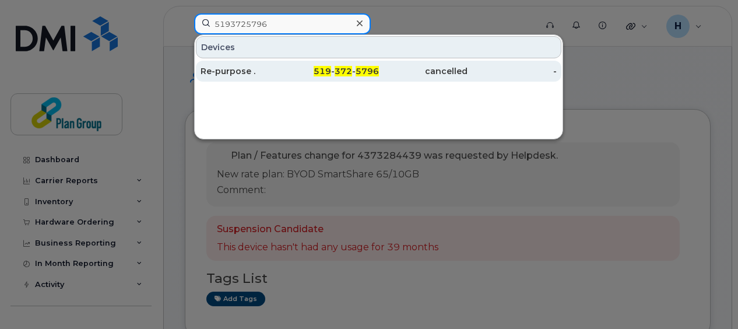
type input "5193725796"
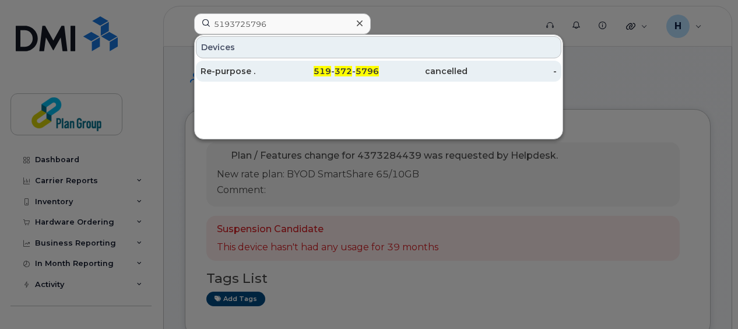
click at [482, 78] on div "-" at bounding box center [512, 71] width 89 height 21
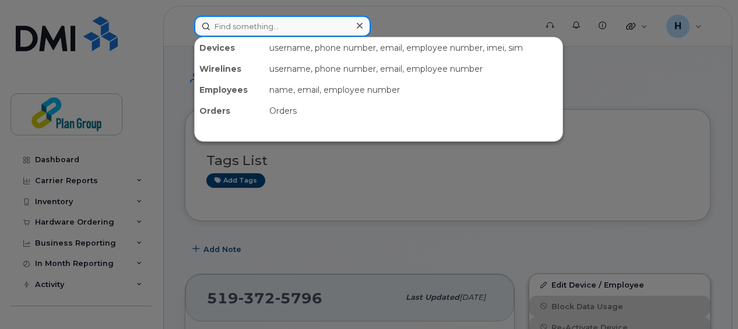
click at [265, 28] on input at bounding box center [282, 26] width 177 height 21
paste input "5873432852"
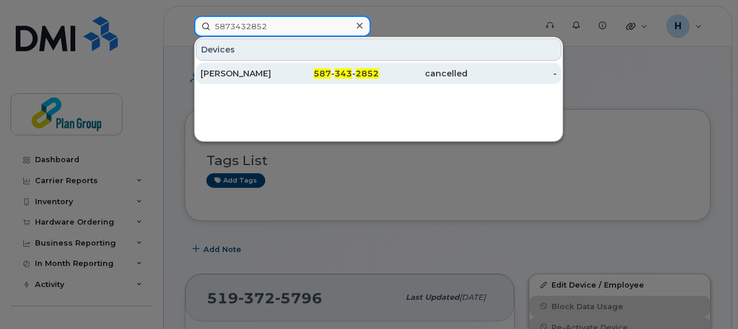
type input "5873432852"
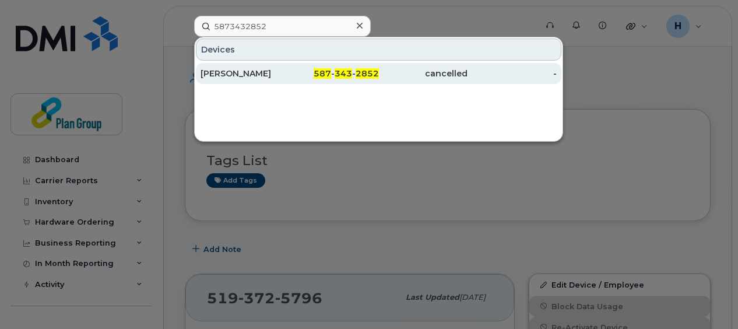
click at [274, 75] on div "[PERSON_NAME]" at bounding box center [245, 74] width 89 height 12
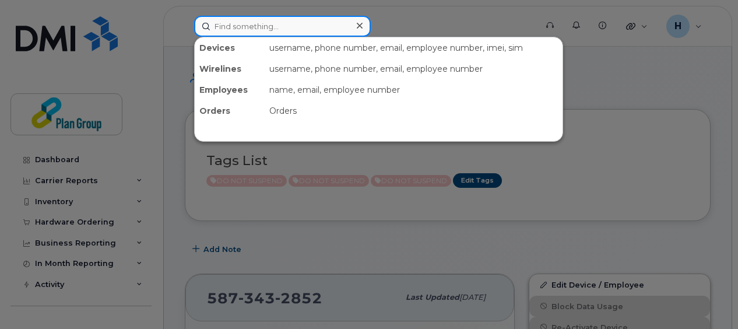
click at [258, 27] on input at bounding box center [282, 26] width 177 height 21
paste input "4165506892"
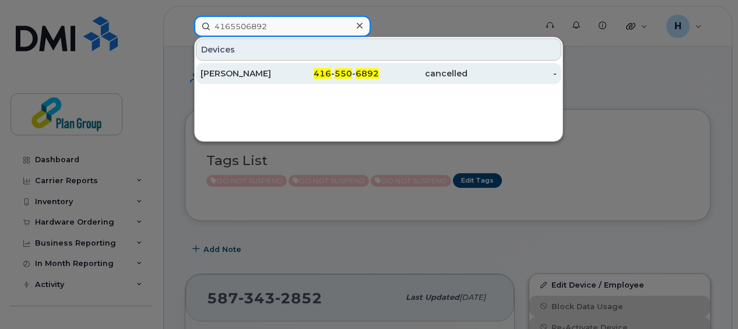
type input "4165506892"
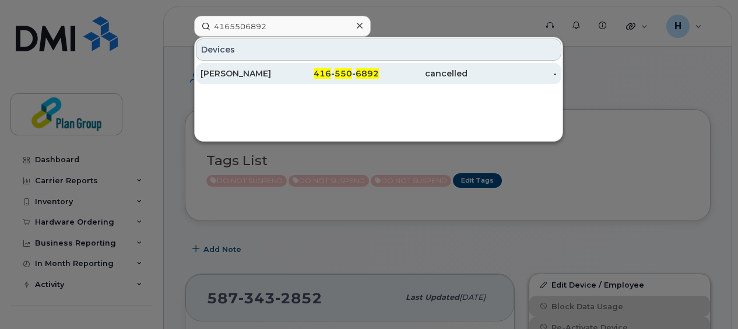
click at [289, 73] on link "Carson Muise-paquette 416 - 550 - 6892 cancelled -" at bounding box center [379, 73] width 366 height 21
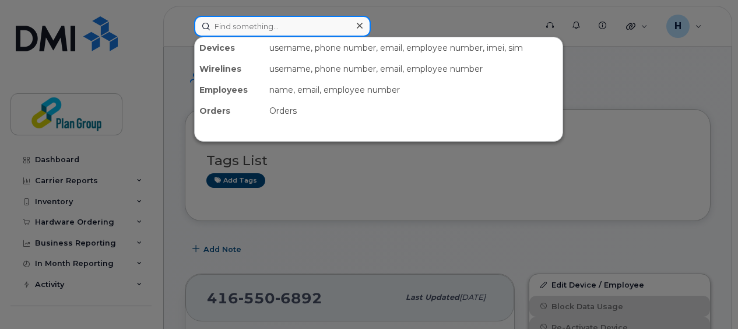
click at [305, 30] on input at bounding box center [282, 26] width 177 height 21
paste input "5194406514"
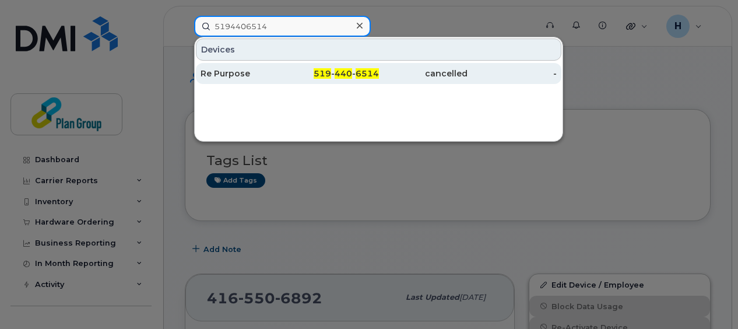
type input "5194406514"
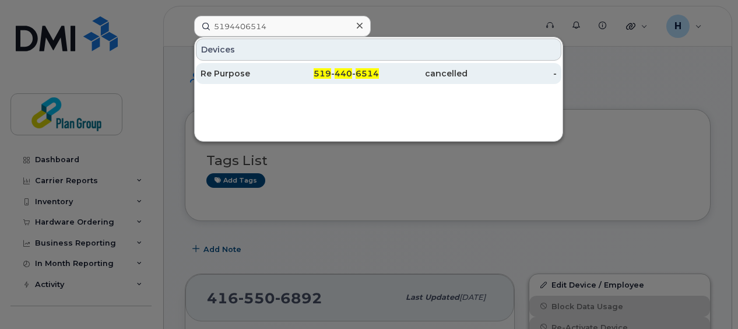
click at [320, 70] on span "519" at bounding box center [322, 73] width 17 height 10
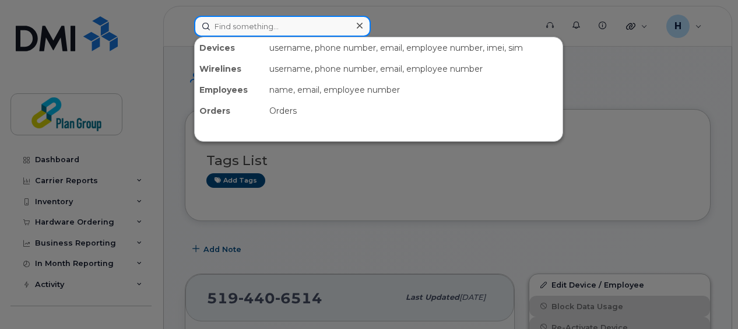
click at [330, 24] on input at bounding box center [282, 26] width 177 height 21
paste input "4167080464"
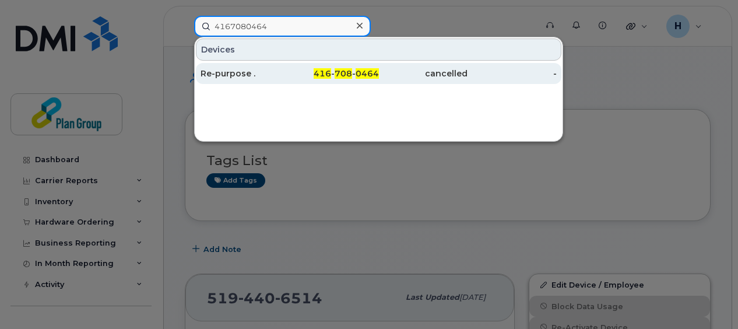
type input "4167080464"
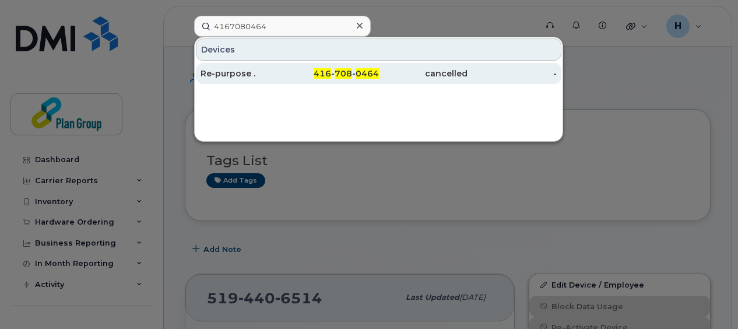
click at [326, 76] on span "416" at bounding box center [322, 73] width 17 height 10
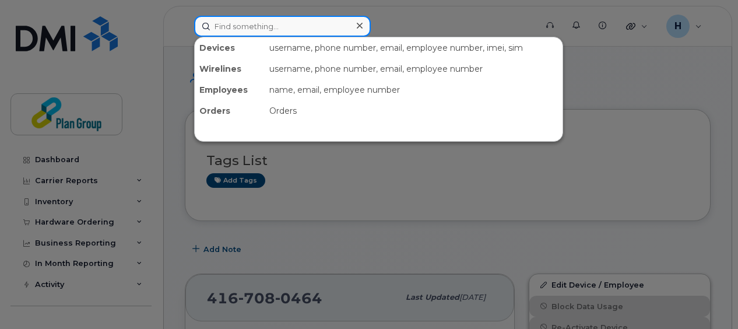
click at [258, 21] on input at bounding box center [282, 26] width 177 height 21
paste input "6473275940"
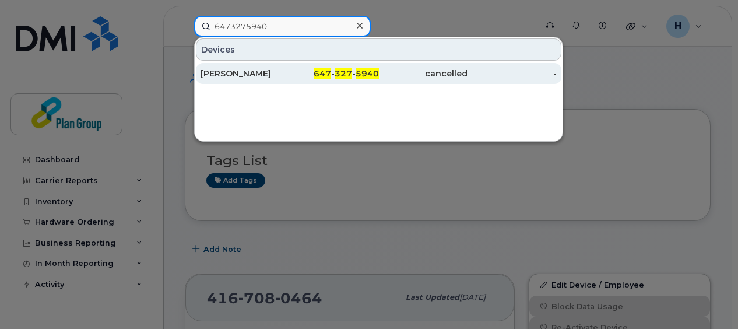
type input "6473275940"
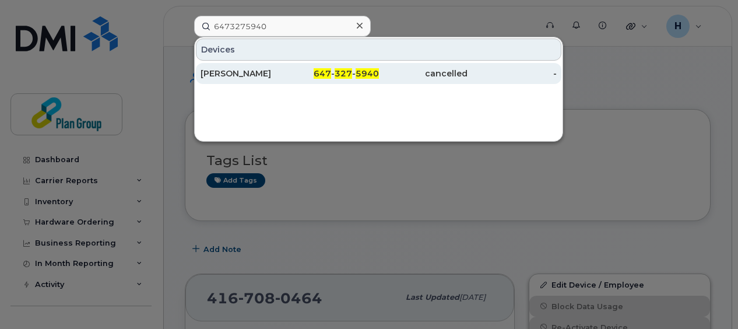
click at [274, 69] on div "Lauren Doliveira" at bounding box center [245, 74] width 89 height 12
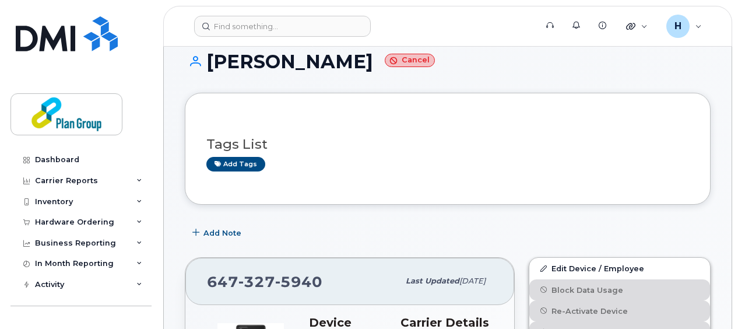
scroll to position [19, 0]
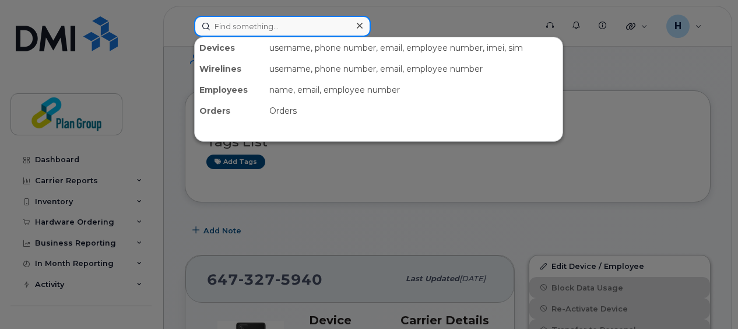
click at [283, 30] on input at bounding box center [282, 26] width 177 height 21
paste input "4165743763"
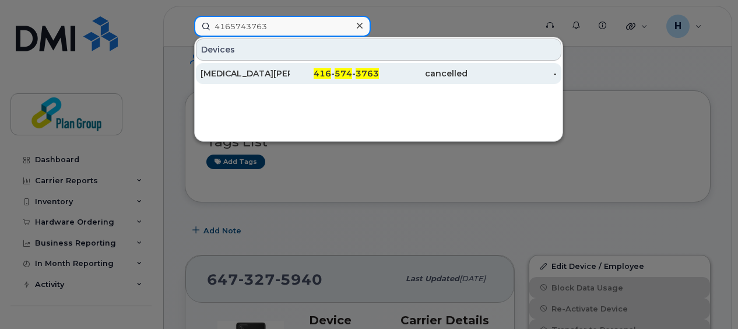
type input "4165743763"
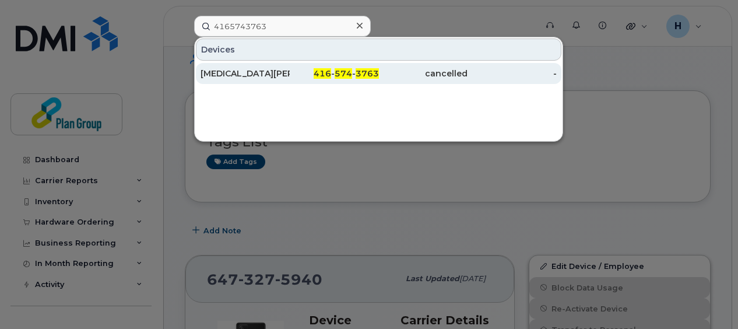
click at [300, 79] on div "416 - 574 - 3763" at bounding box center [334, 73] width 89 height 21
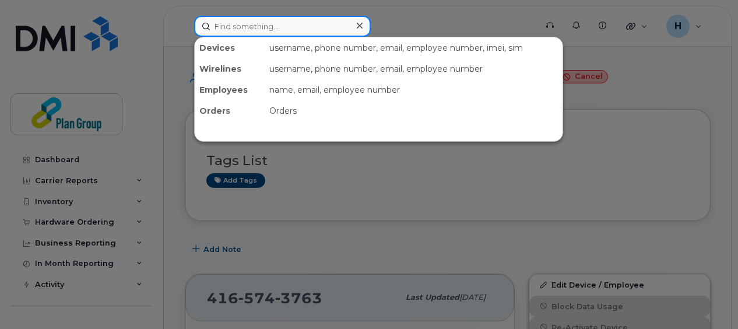
click at [311, 28] on input at bounding box center [282, 26] width 177 height 21
paste input "2893562296"
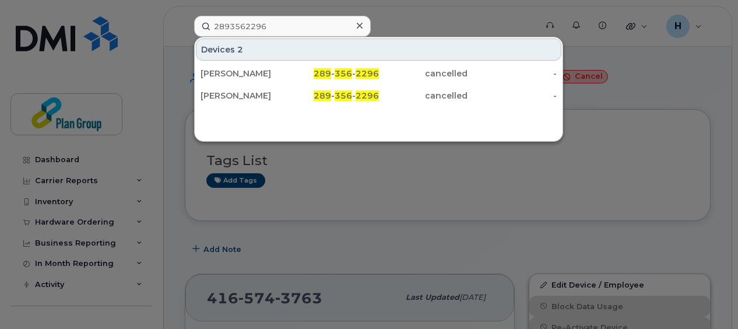
click at [608, 90] on div at bounding box center [369, 164] width 738 height 329
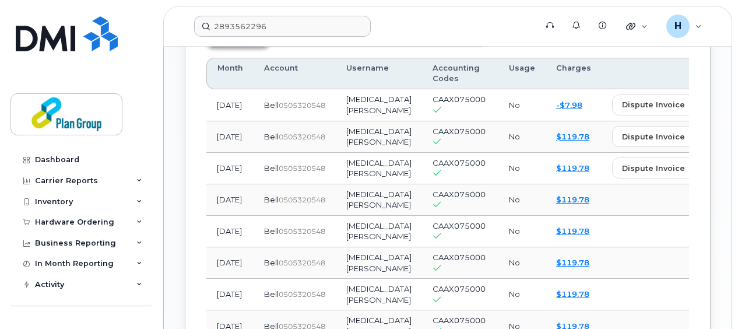
scroll to position [979, 0]
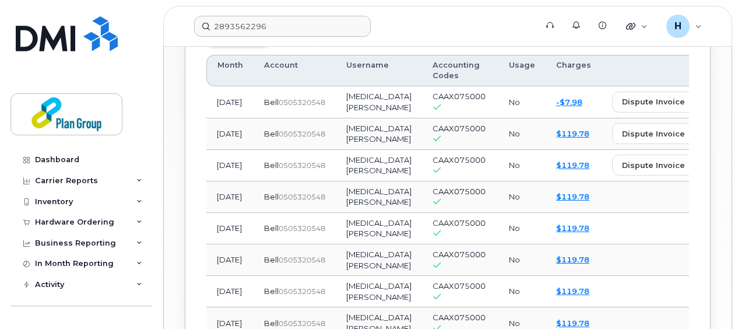
click at [321, 36] on span "Usage History" at bounding box center [310, 31] width 54 height 9
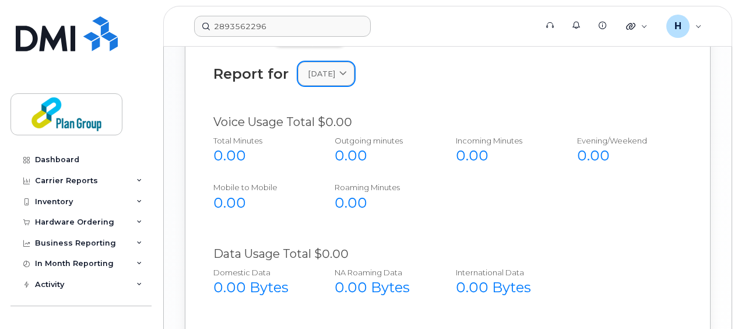
click at [345, 79] on div "April 2025" at bounding box center [326, 73] width 37 height 11
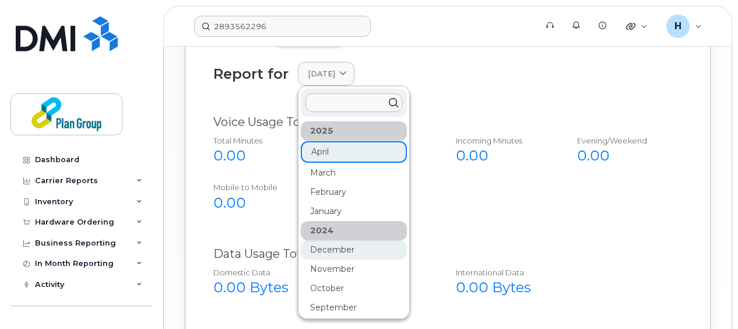
click at [363, 259] on div "December" at bounding box center [354, 249] width 106 height 19
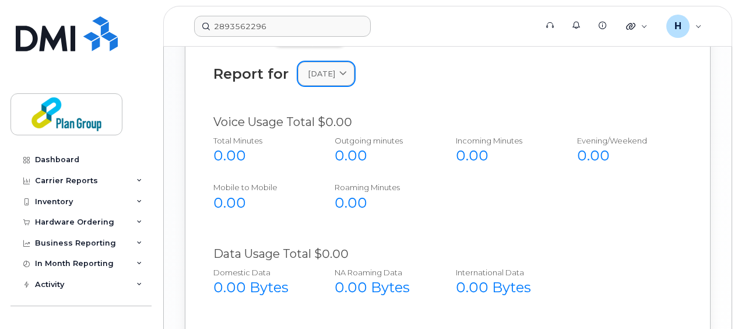
click at [335, 79] on span "December 2024" at bounding box center [321, 73] width 27 height 11
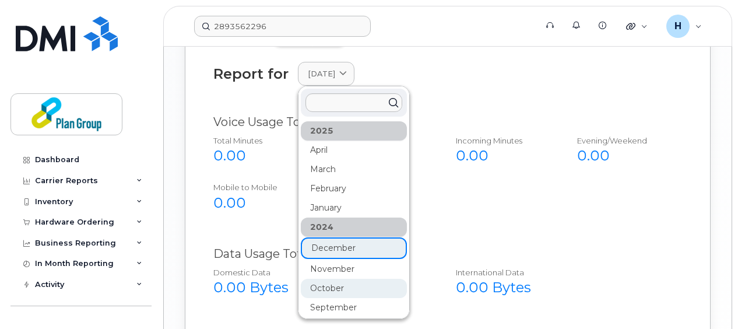
click at [356, 298] on div "October" at bounding box center [354, 288] width 106 height 19
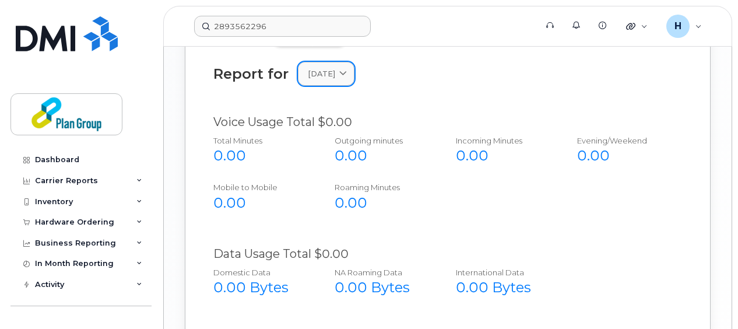
click at [335, 79] on span "October 2024" at bounding box center [321, 73] width 27 height 11
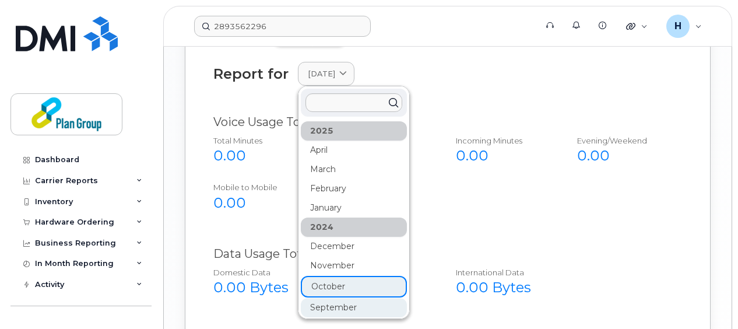
click at [371, 317] on div "September" at bounding box center [354, 307] width 106 height 19
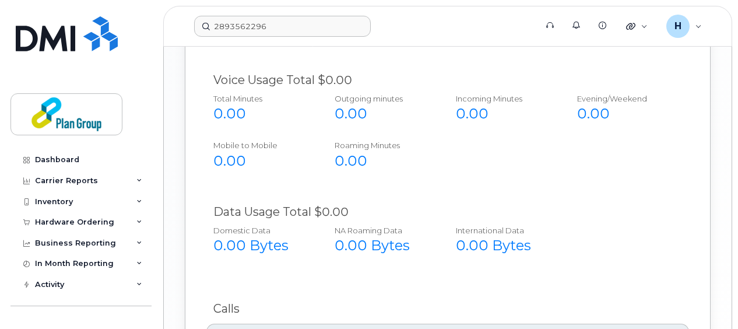
scroll to position [1026, 0]
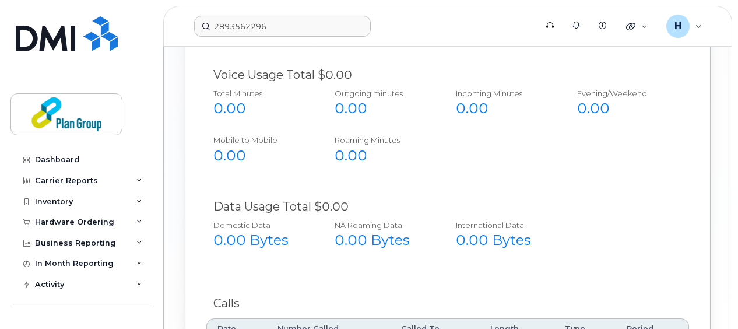
click at [349, 32] on span at bounding box center [343, 26] width 11 height 11
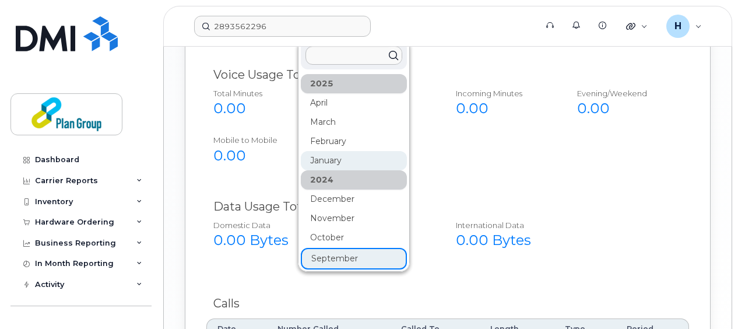
click at [348, 170] on div "January" at bounding box center [354, 160] width 106 height 19
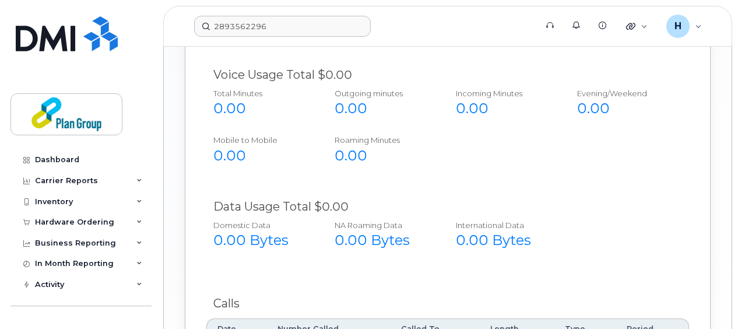
click at [355, 38] on link "January 2025" at bounding box center [326, 27] width 57 height 24
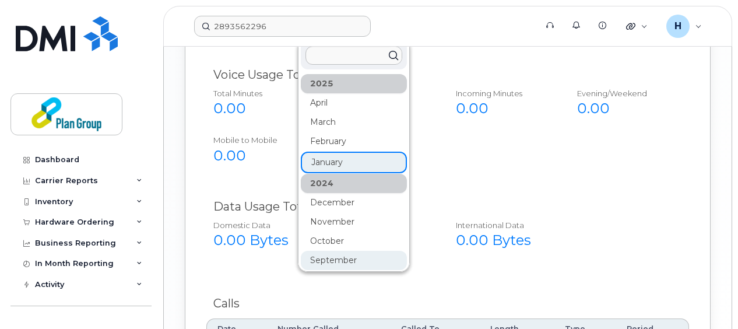
click at [371, 270] on div "September" at bounding box center [354, 260] width 106 height 19
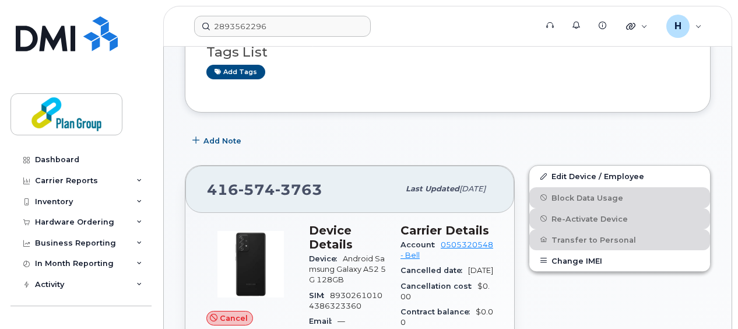
scroll to position [105, 0]
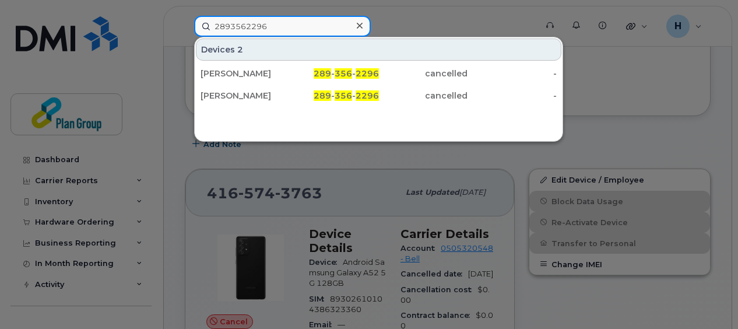
click at [300, 23] on input "2893562296" at bounding box center [282, 26] width 177 height 21
drag, startPoint x: 300, startPoint y: 23, endPoint x: 181, endPoint y: 17, distance: 119.1
click at [185, 17] on div "2893562296 Devices 2 Jeremiah Allen 289 - 356 - 2296 cancelled - Jeremiah Allen…" at bounding box center [361, 26] width 353 height 21
paste input "4373294180"
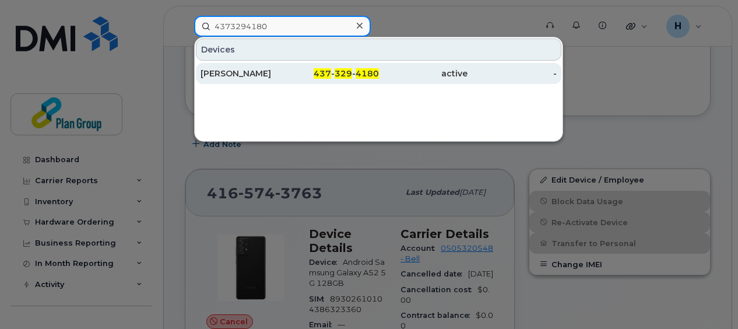
type input "4373294180"
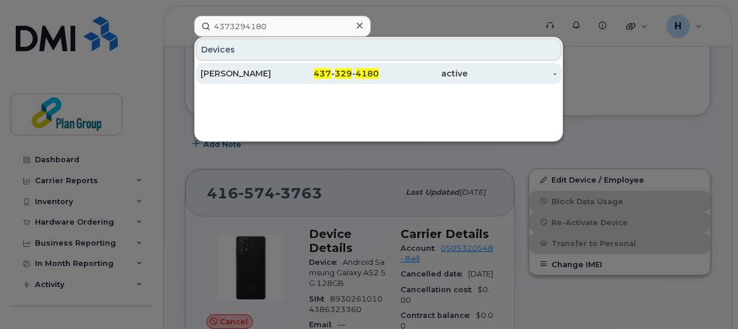
click at [250, 76] on div "Harry Villanueva" at bounding box center [245, 74] width 89 height 12
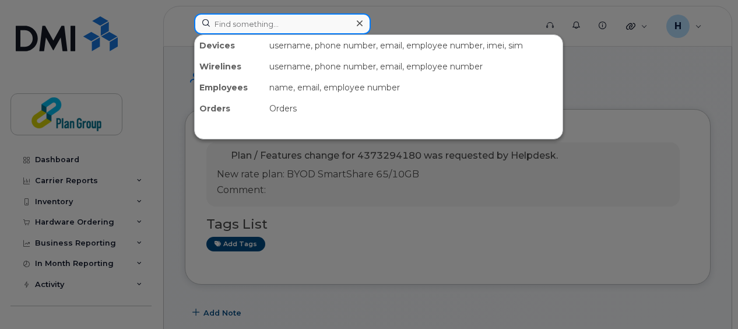
click at [341, 29] on input at bounding box center [282, 23] width 177 height 21
paste input "4169484206"
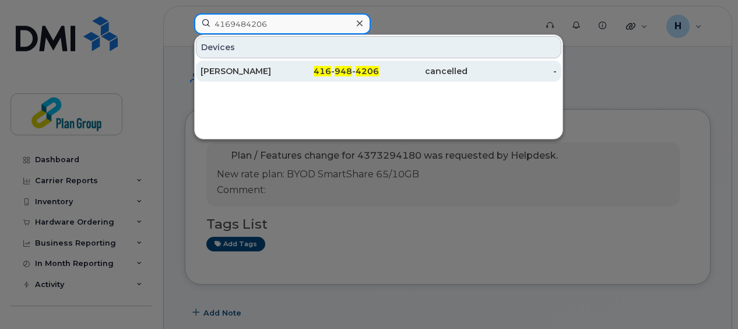
type input "4169484206"
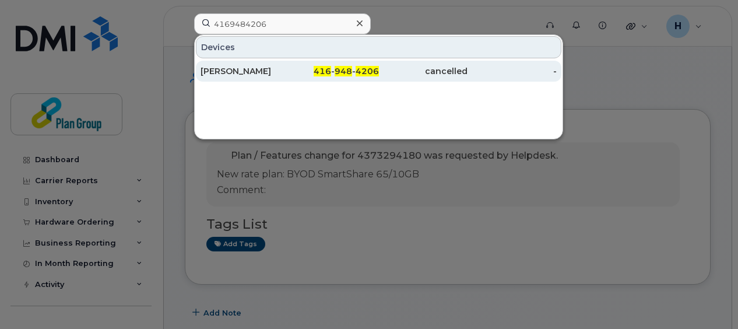
click at [412, 72] on div "cancelled" at bounding box center [423, 71] width 89 height 12
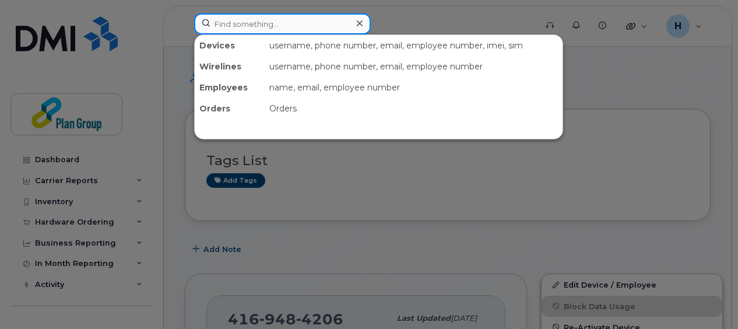
click at [309, 27] on input at bounding box center [282, 23] width 177 height 21
paste input "5195250263"
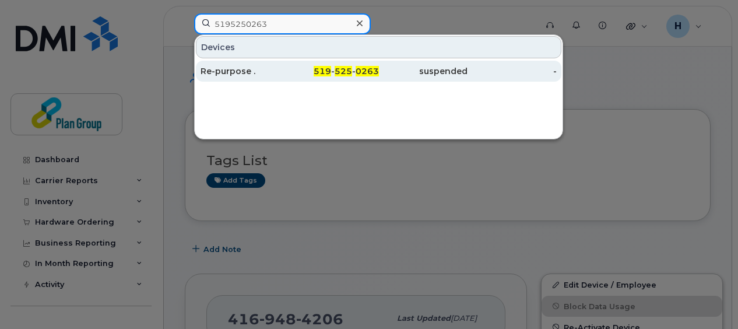
type input "5195250263"
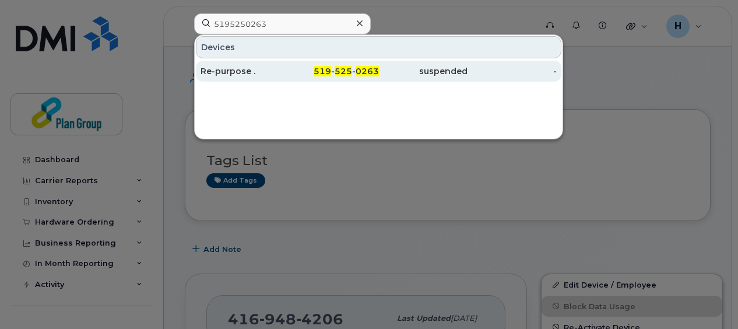
click at [437, 76] on div "suspended" at bounding box center [423, 71] width 89 height 21
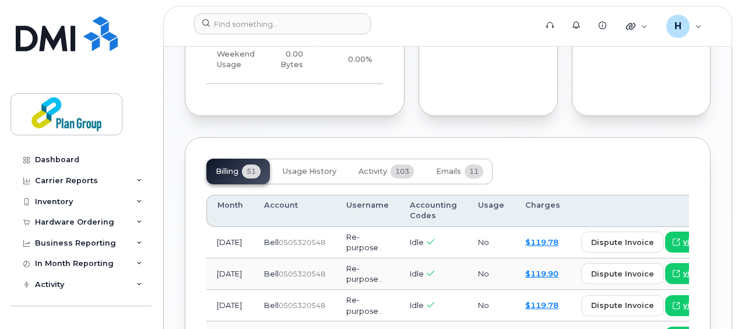
scroll to position [1101, 0]
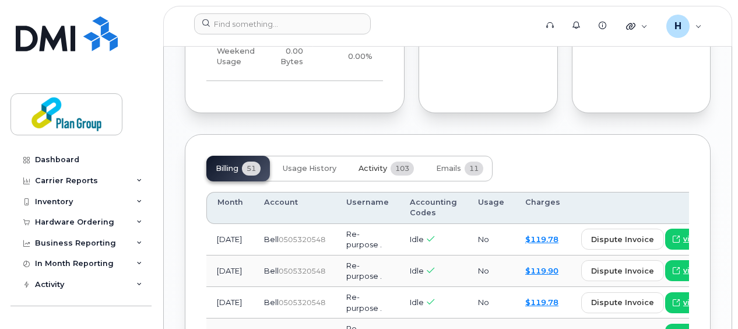
click at [388, 181] on button "Activity 103" at bounding box center [386, 169] width 74 height 26
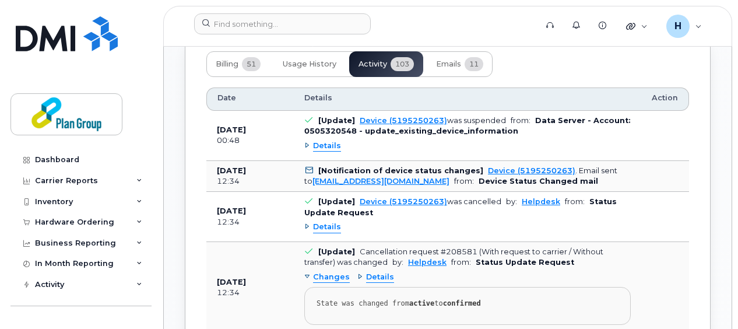
scroll to position [1209, 0]
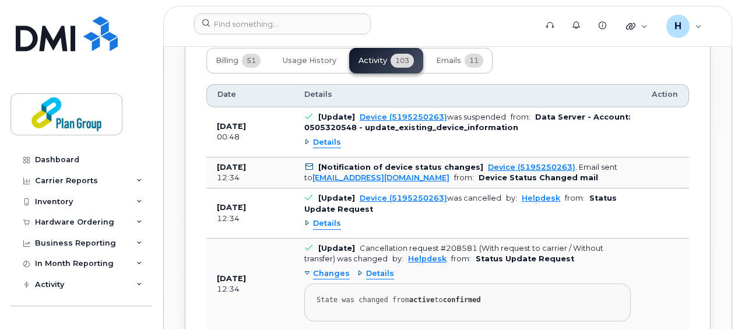
click at [328, 148] on span "Details" at bounding box center [327, 142] width 28 height 11
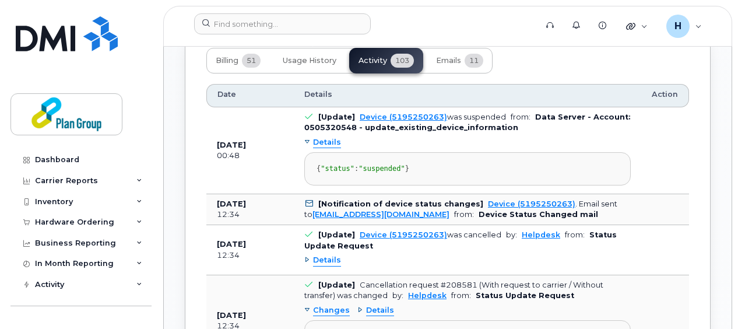
click at [328, 148] on span "Details" at bounding box center [327, 142] width 28 height 11
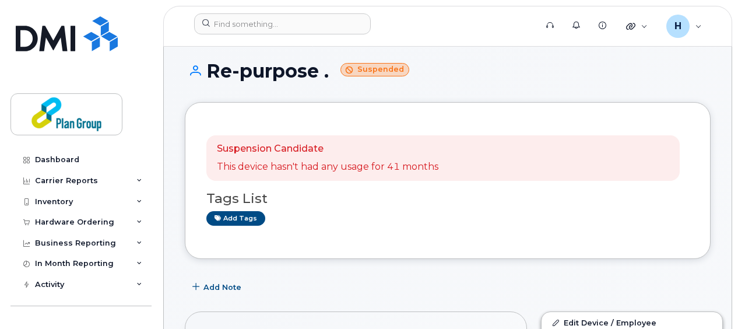
scroll to position [0, 0]
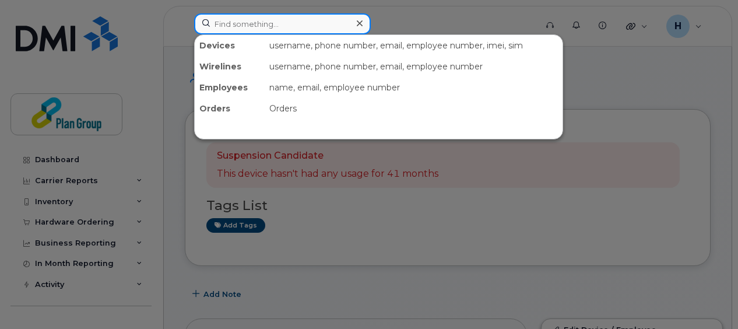
click at [343, 22] on input at bounding box center [282, 23] width 177 height 21
paste input "5195240912"
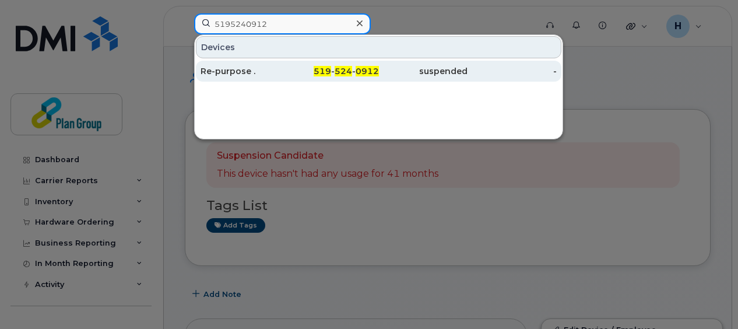
type input "5195240912"
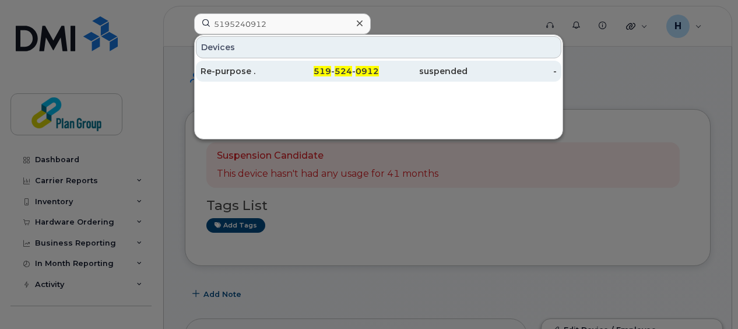
click at [338, 78] on div "519 - 524 - 0912" at bounding box center [334, 71] width 89 height 21
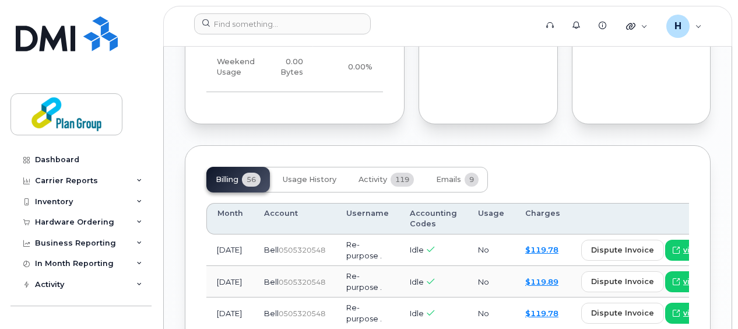
scroll to position [1072, 0]
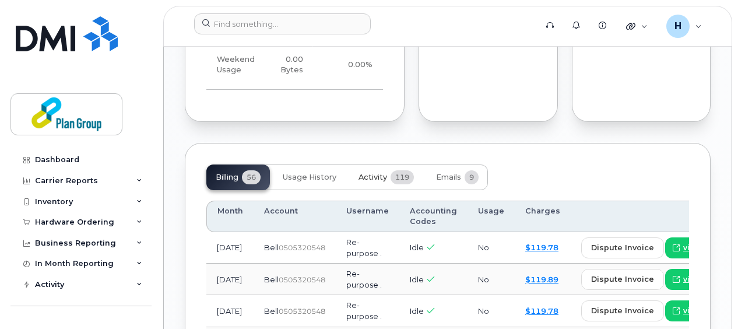
click at [384, 182] on span "Activity" at bounding box center [373, 177] width 29 height 9
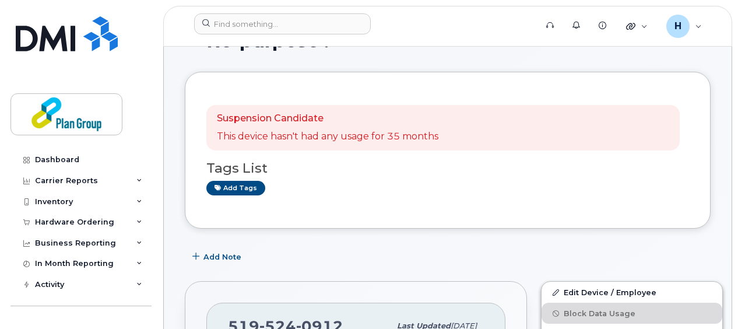
scroll to position [0, 0]
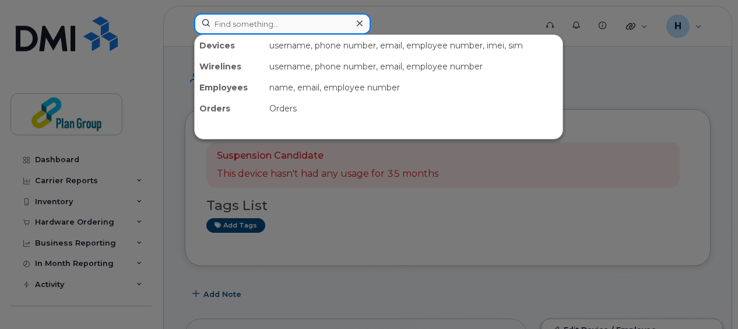
click at [353, 23] on div at bounding box center [282, 23] width 177 height 21
paste input "647-482-5355"
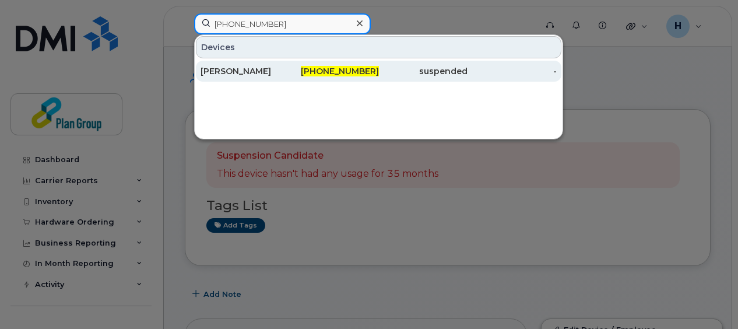
type input "647-482-5355"
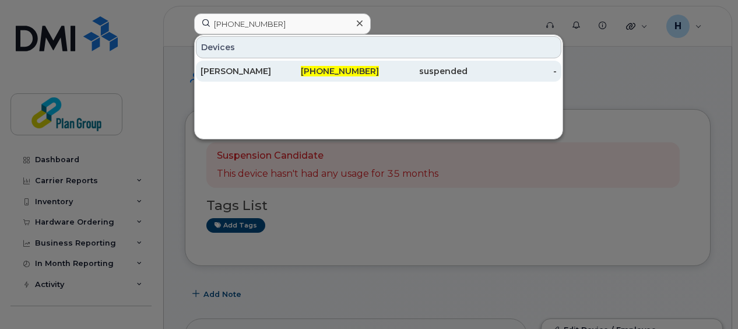
click at [371, 78] on div "647-482-5355" at bounding box center [334, 71] width 89 height 21
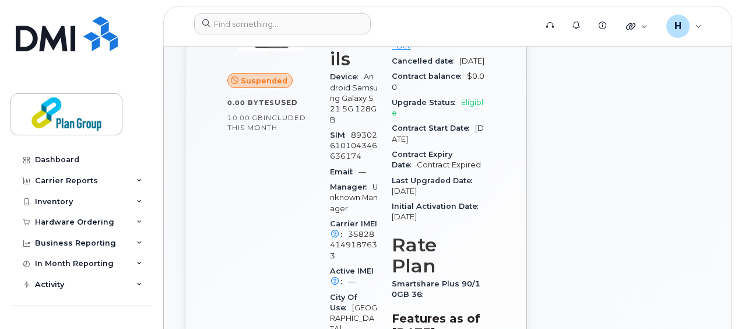
scroll to position [409, 0]
